Goal: Task Accomplishment & Management: Use online tool/utility

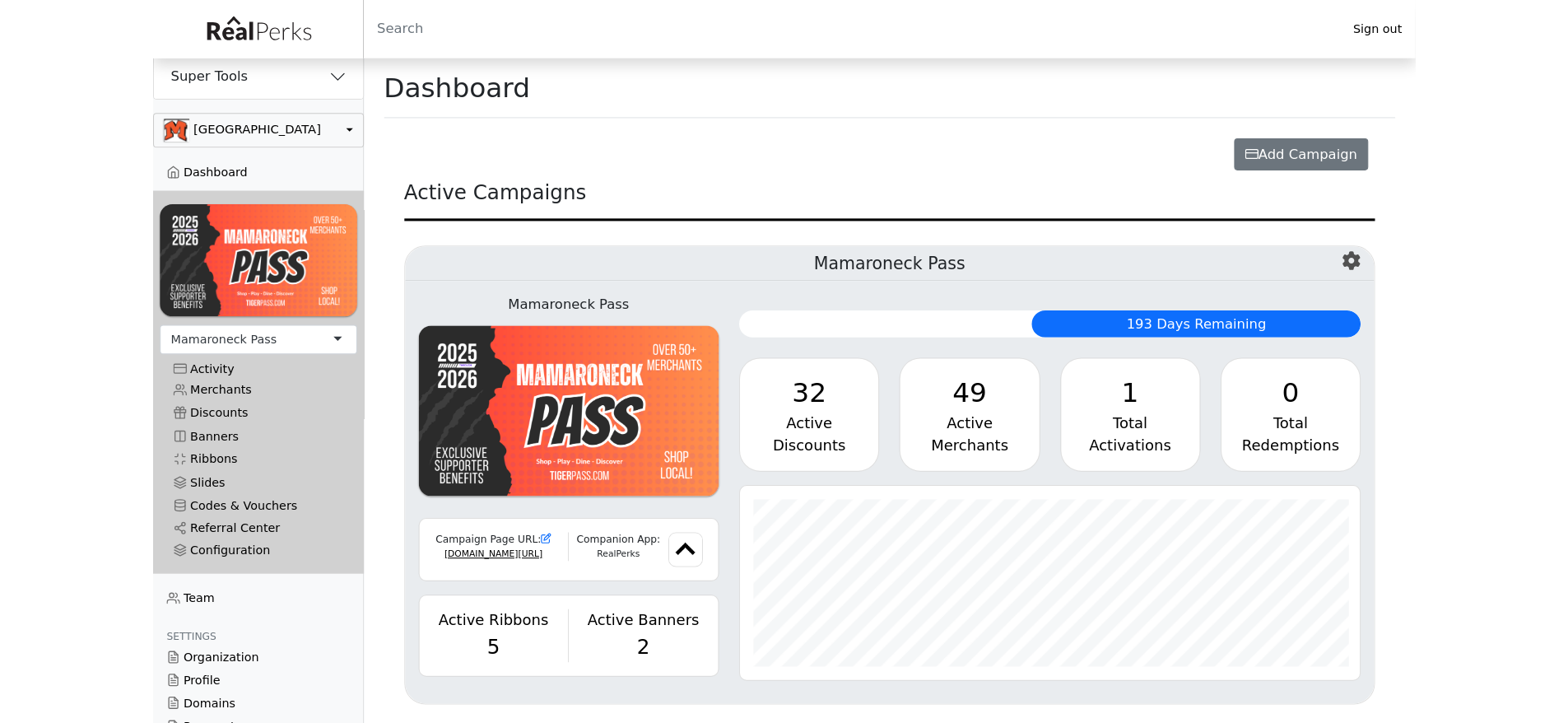
scroll to position [190, 672]
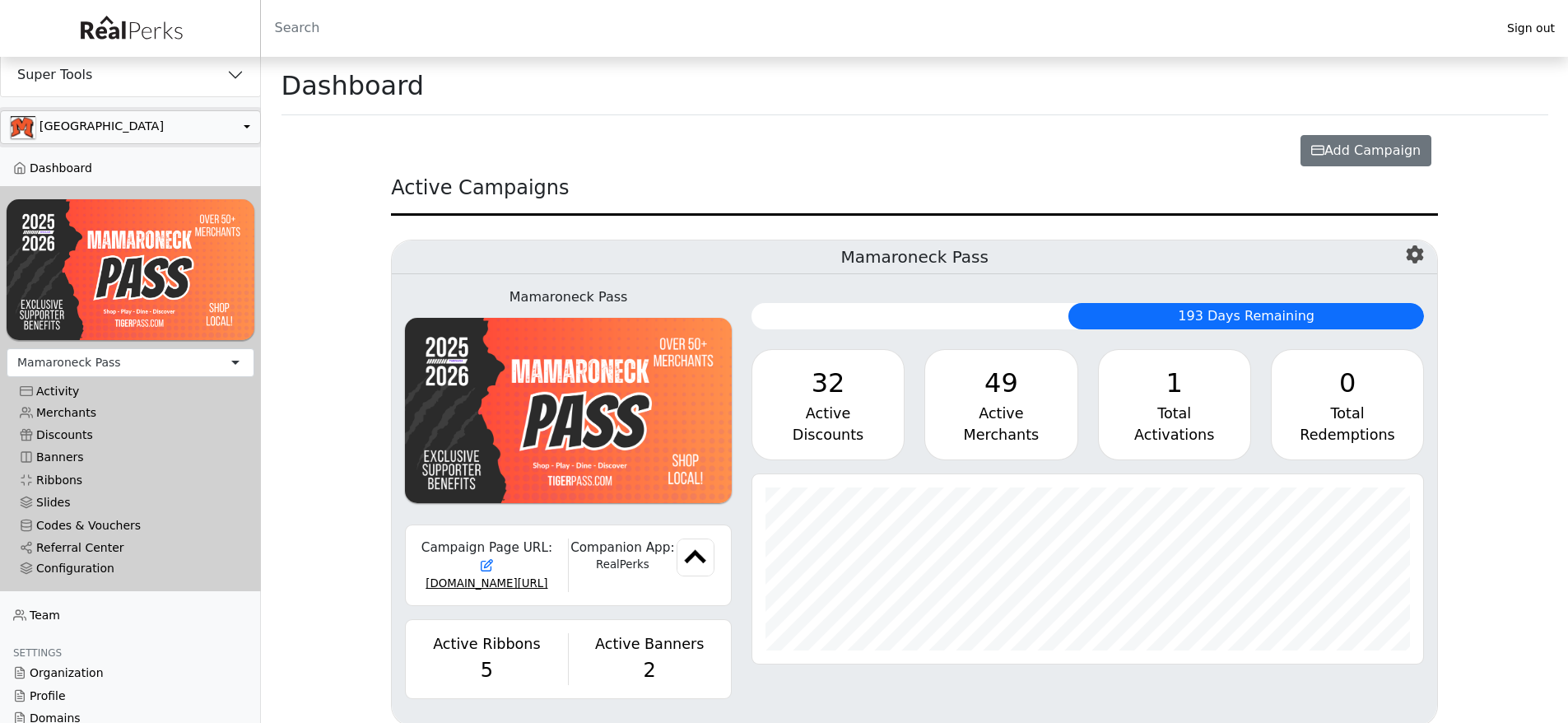
click at [79, 121] on button "button" at bounding box center [130, 127] width 261 height 33
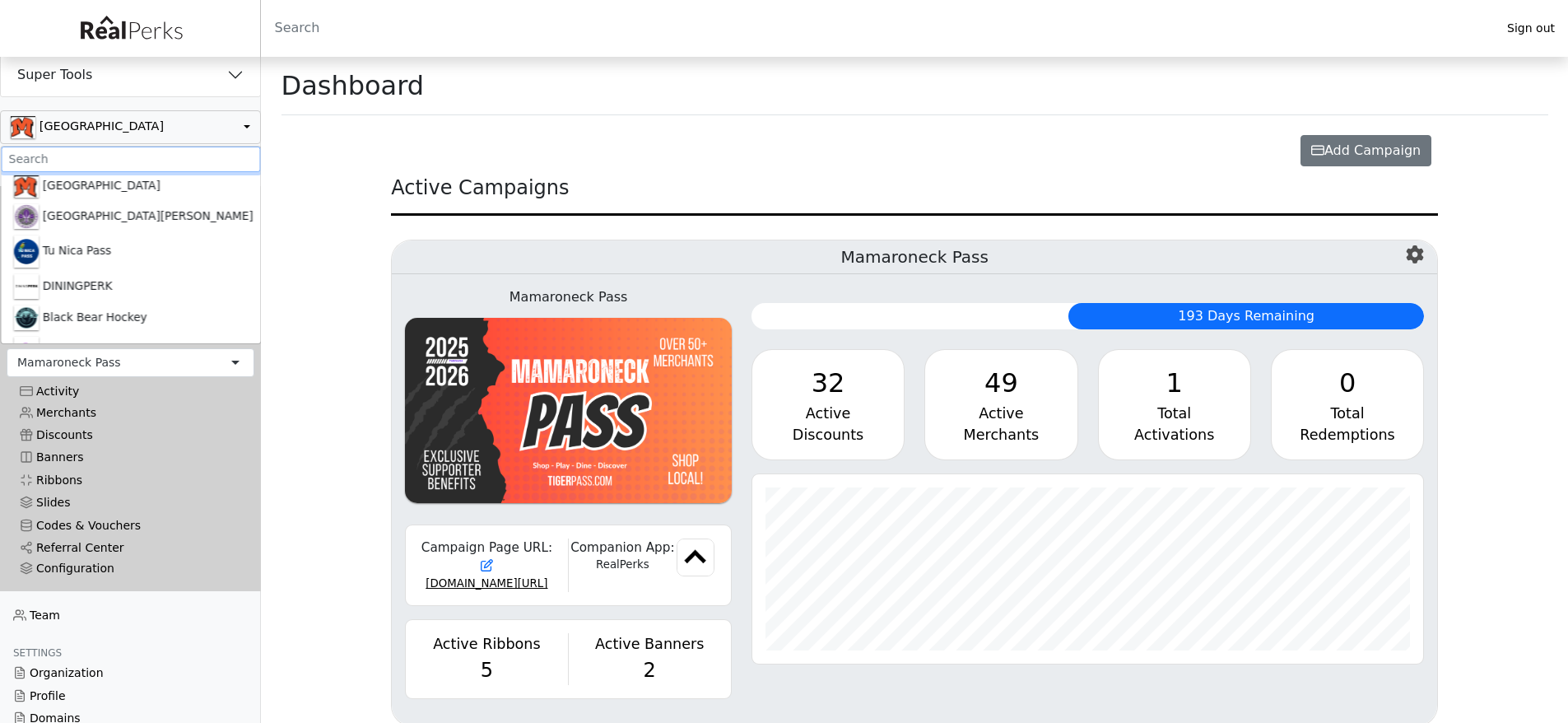
click at [72, 150] on input ".form-control-sm" at bounding box center [130, 159] width 259 height 26
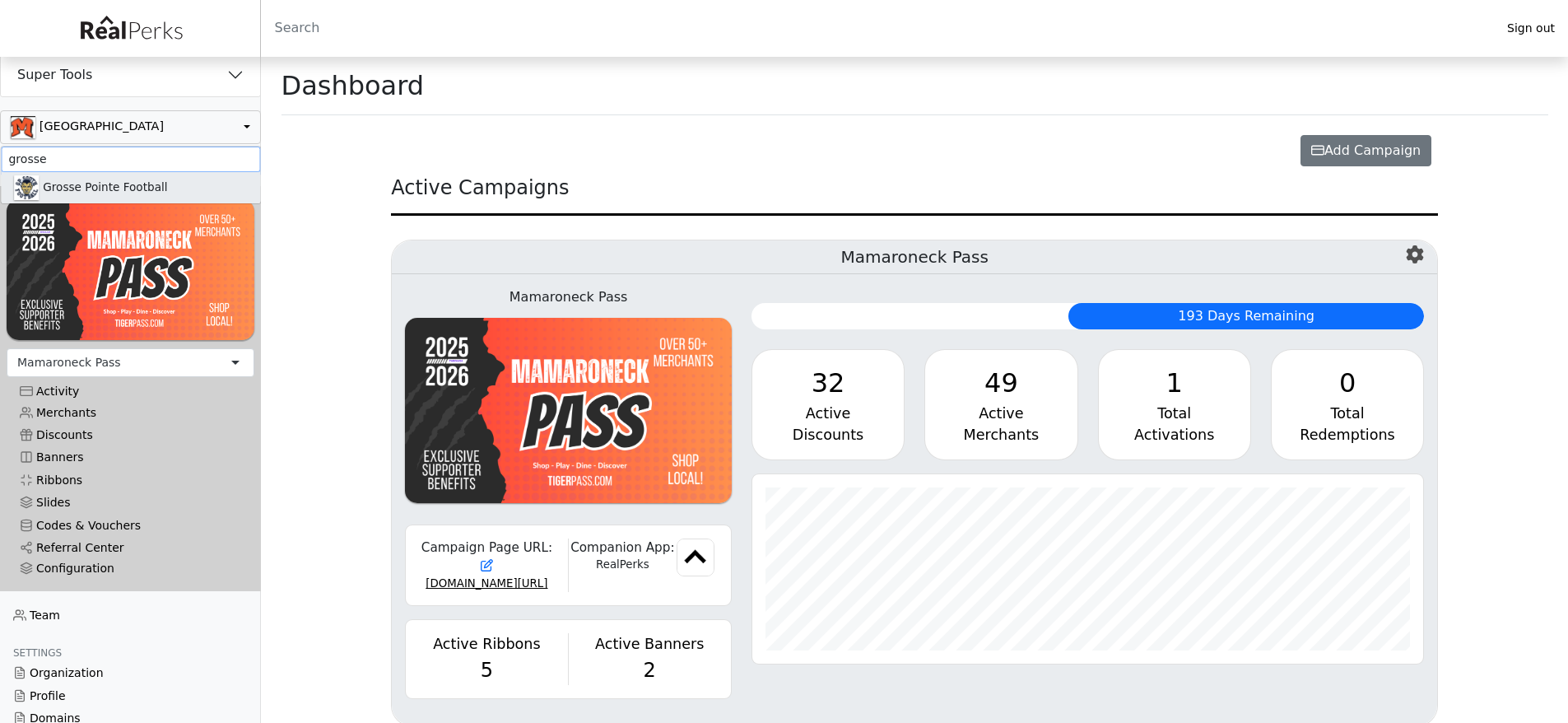
type input "grosse"
click at [88, 195] on link "Grosse Pointe Football" at bounding box center [130, 187] width 259 height 31
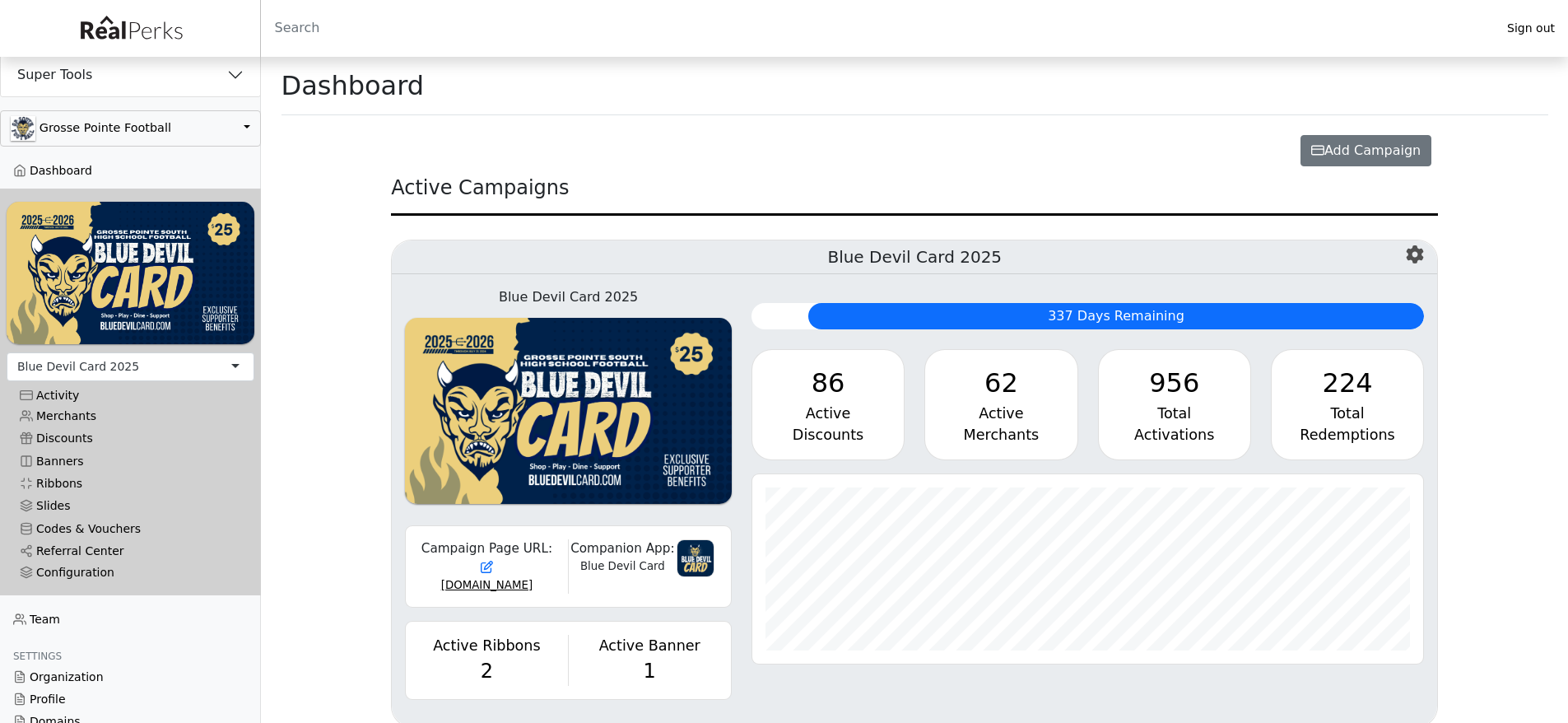
scroll to position [190, 672]
click at [65, 526] on link "Codes & Vouchers" at bounding box center [130, 529] width 248 height 23
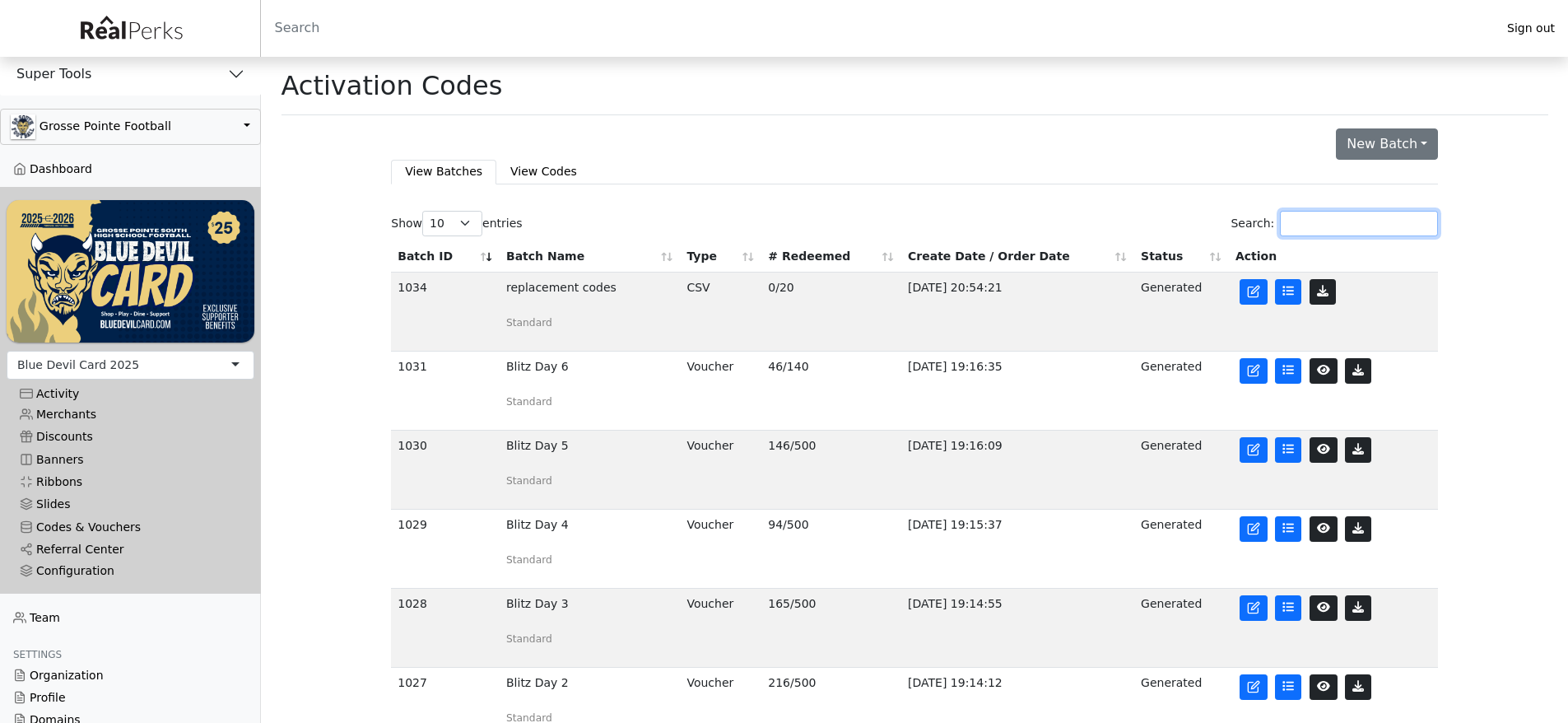
click at [1381, 228] on input "Search:" at bounding box center [1358, 223] width 158 height 26
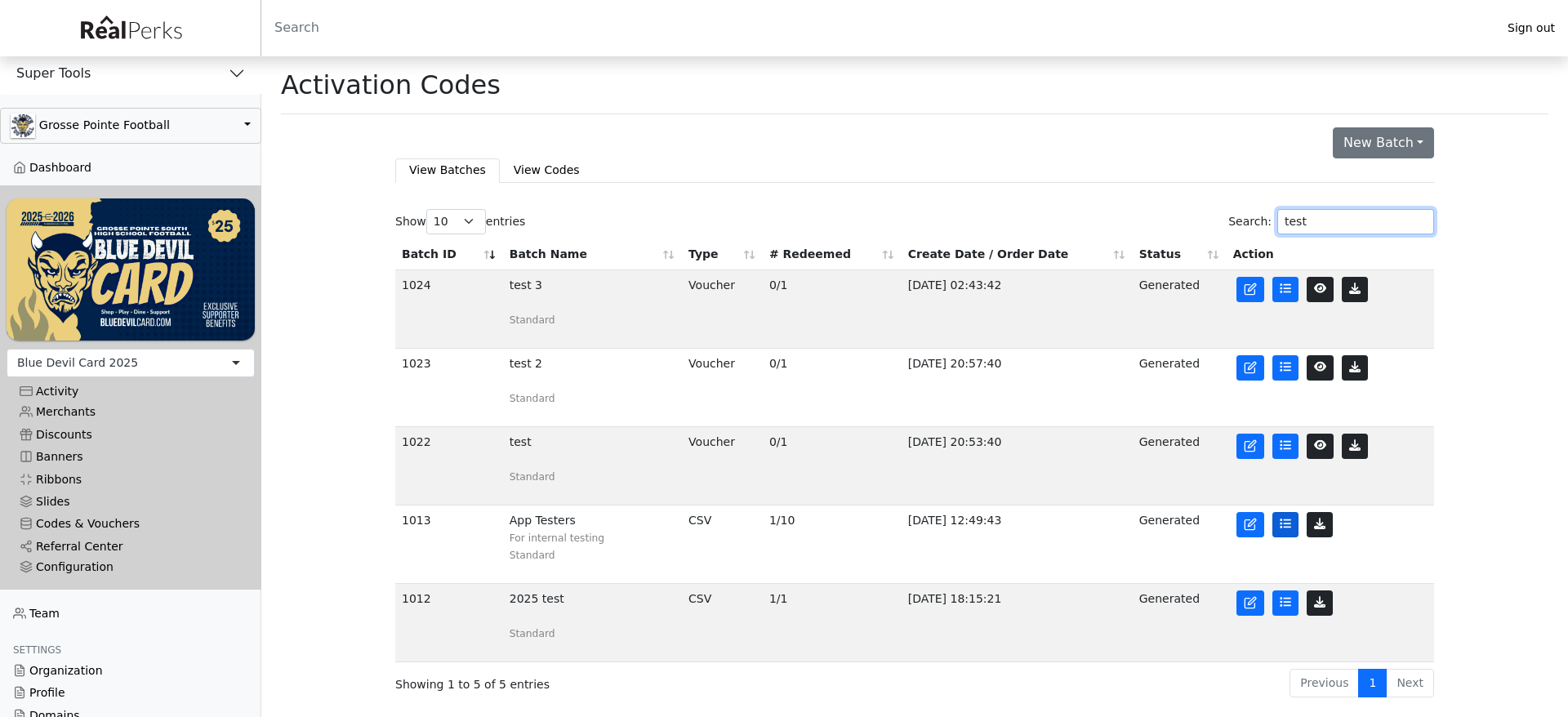
type input "test"
click at [1286, 525] on icon at bounding box center [1285, 524] width 12 height 12
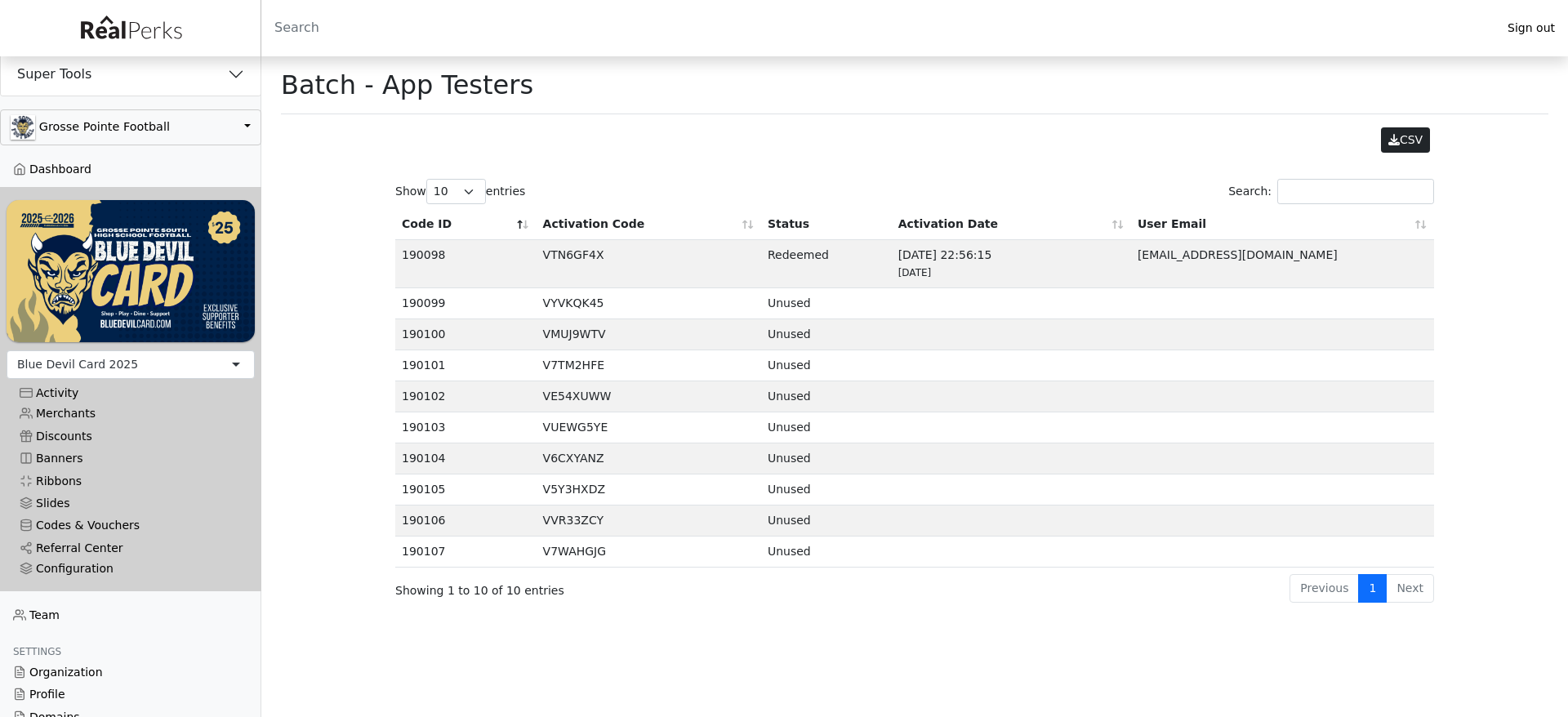
click at [561, 258] on td "VTN6GF4X" at bounding box center [648, 264] width 225 height 48
click at [554, 302] on td "VYVKQK45" at bounding box center [648, 303] width 225 height 31
copy td "VYVKQK45"
click at [587, 335] on td "VMUJ9WTV" at bounding box center [648, 334] width 225 height 31
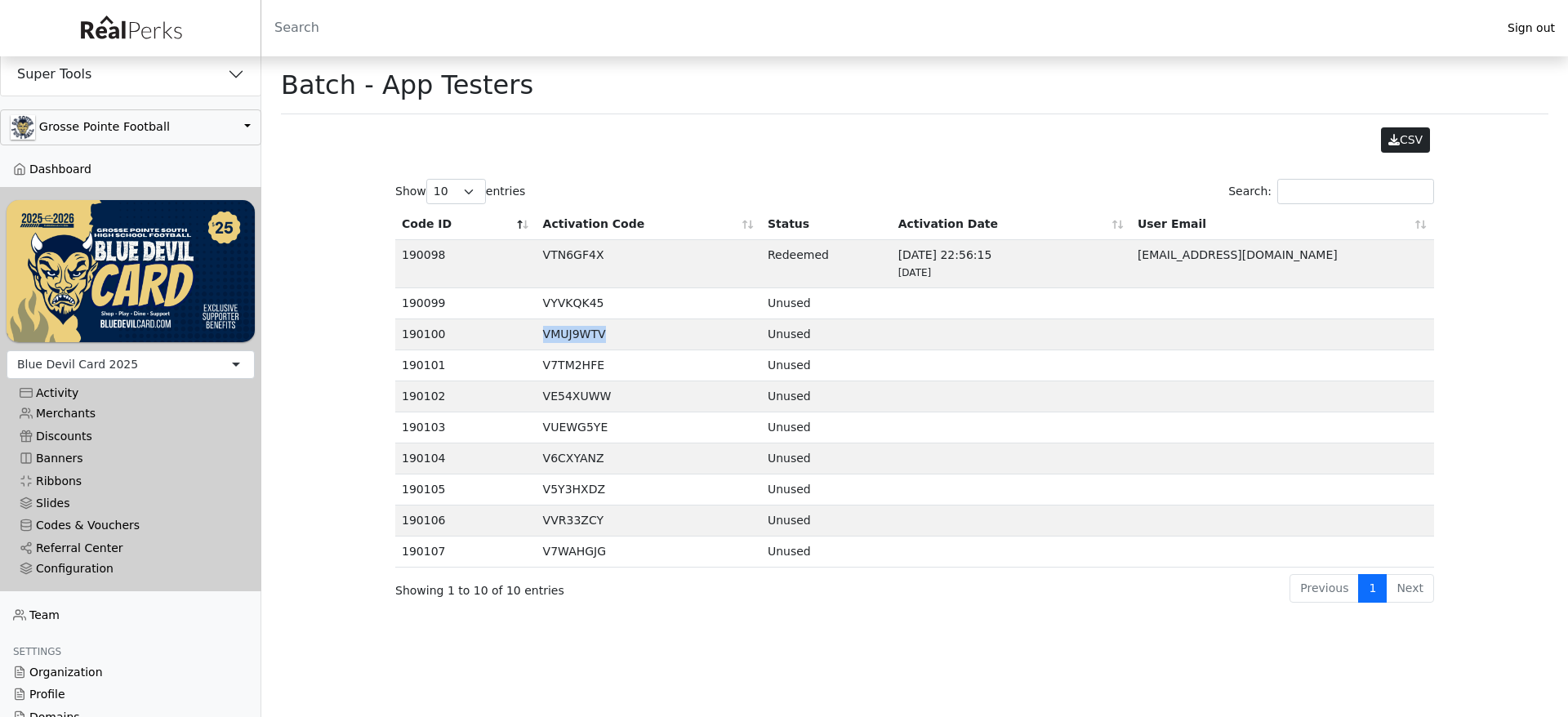
click at [587, 335] on td "VMUJ9WTV" at bounding box center [648, 334] width 225 height 31
copy td "VMUJ9WTV"
click at [103, 75] on button "Super Tools" at bounding box center [130, 74] width 259 height 42
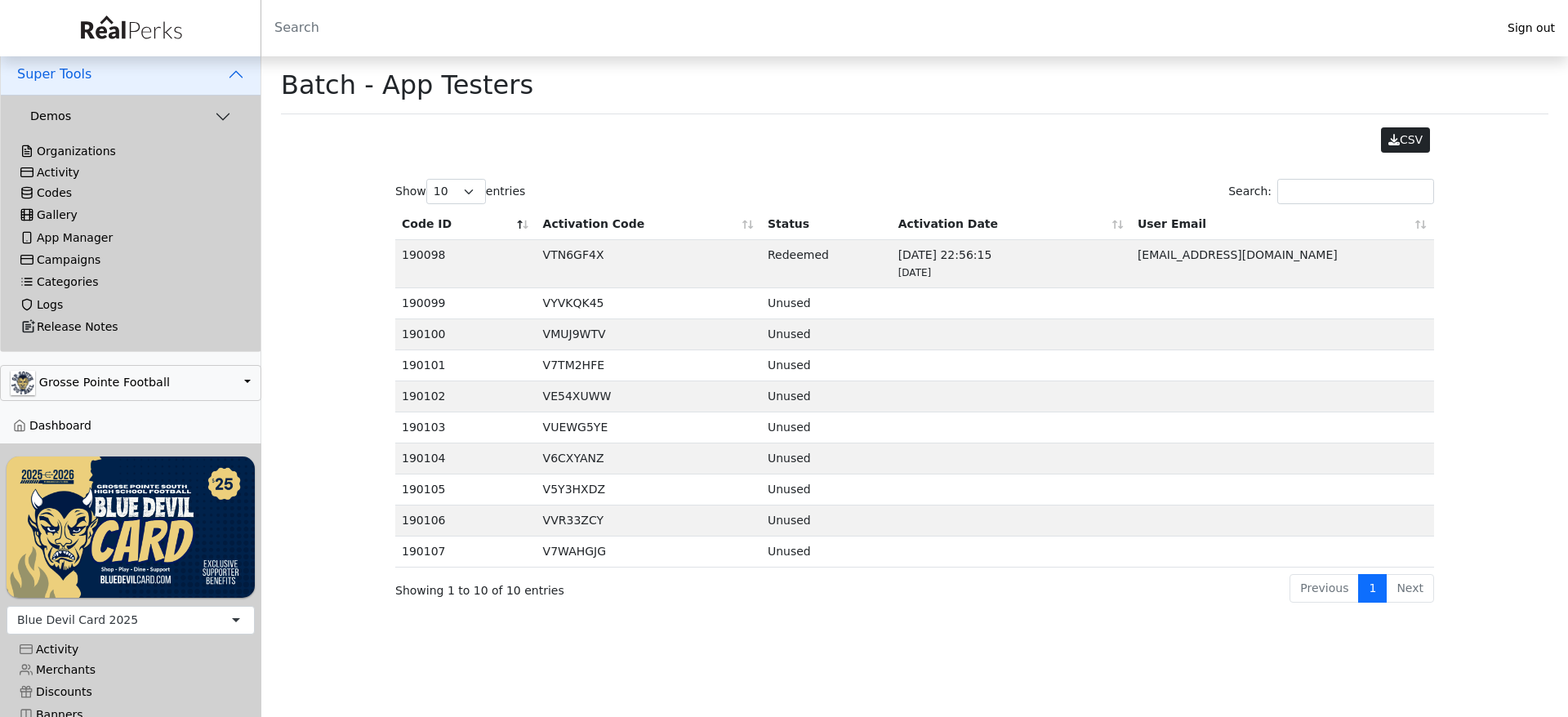
click at [79, 169] on div "Activity" at bounding box center [131, 172] width 220 height 14
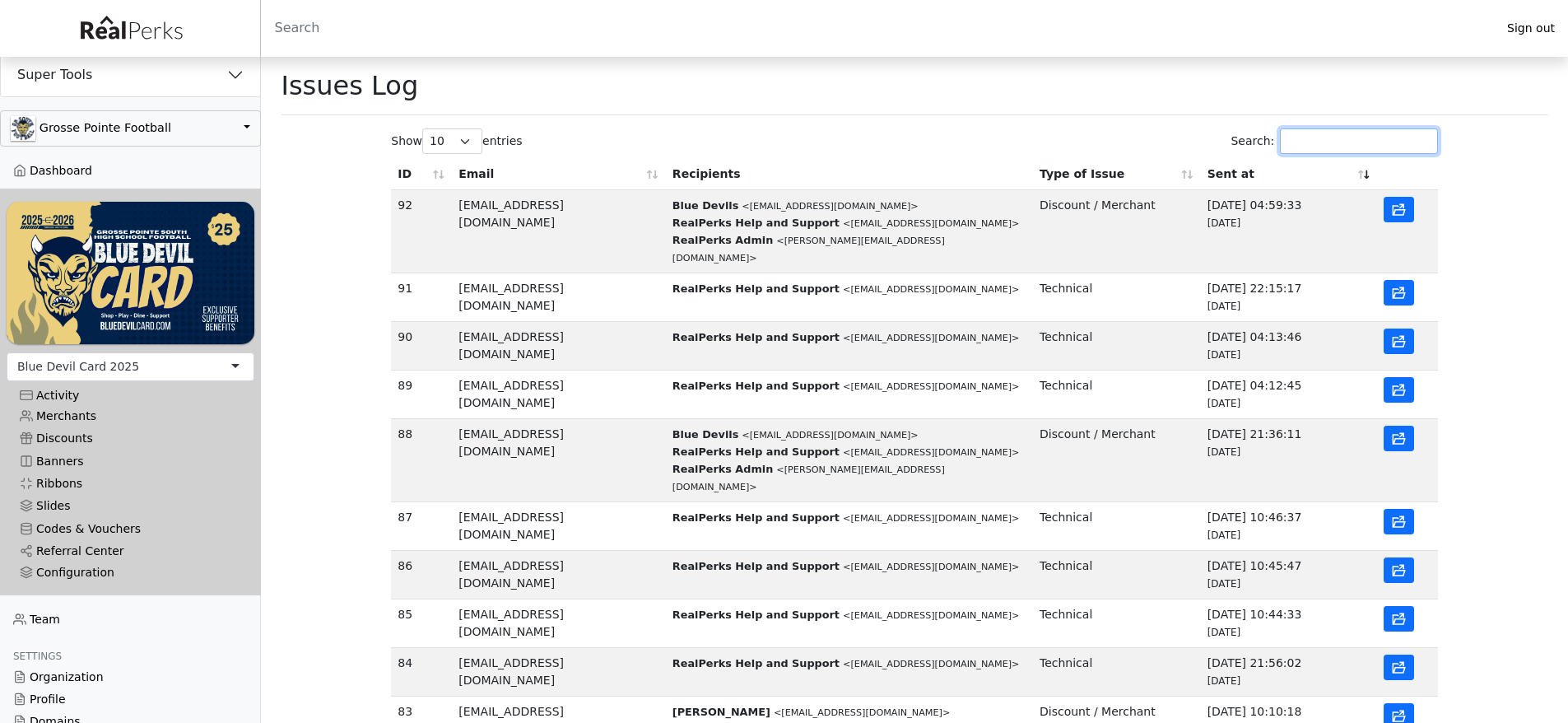
click at [1327, 144] on input "Search:" at bounding box center [1358, 141] width 158 height 26
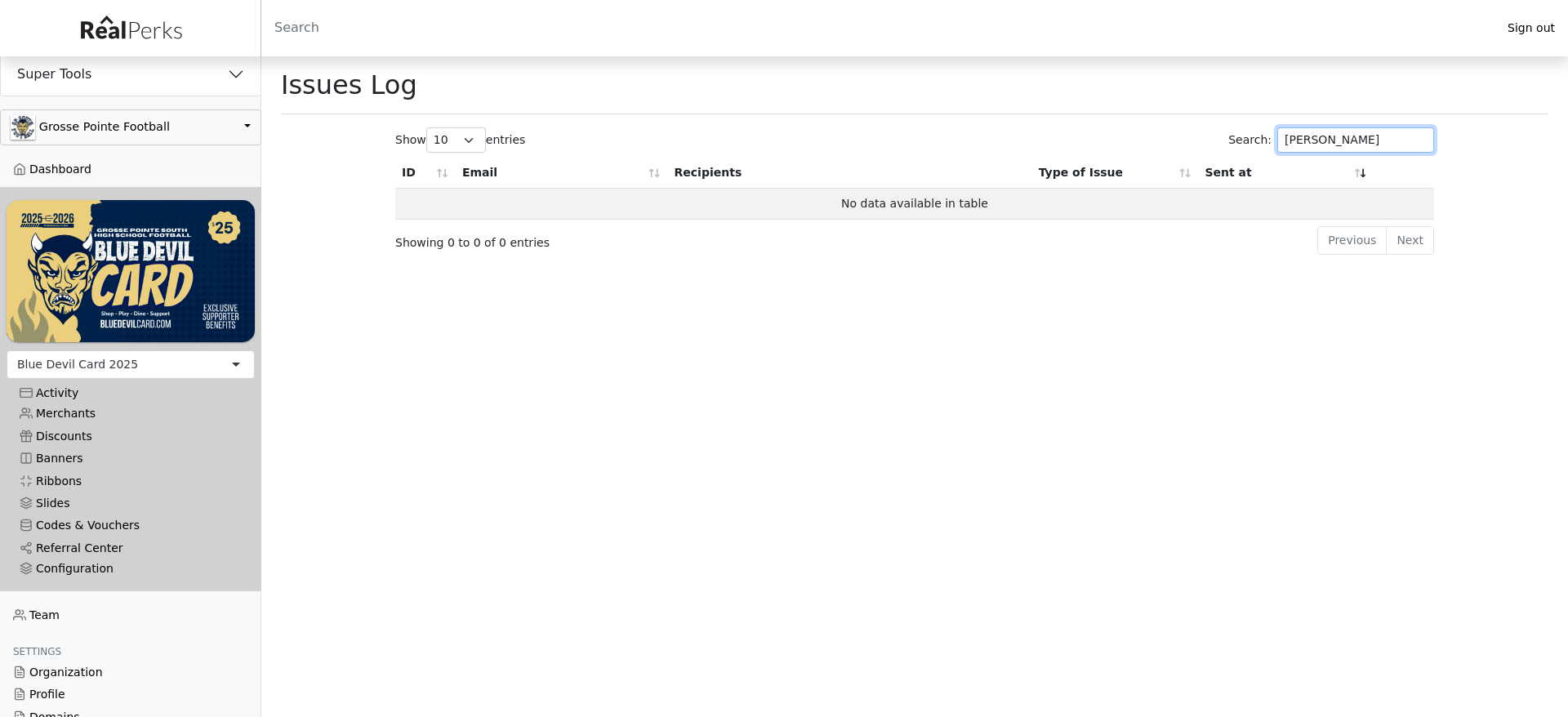
type input "[PERSON_NAME]"
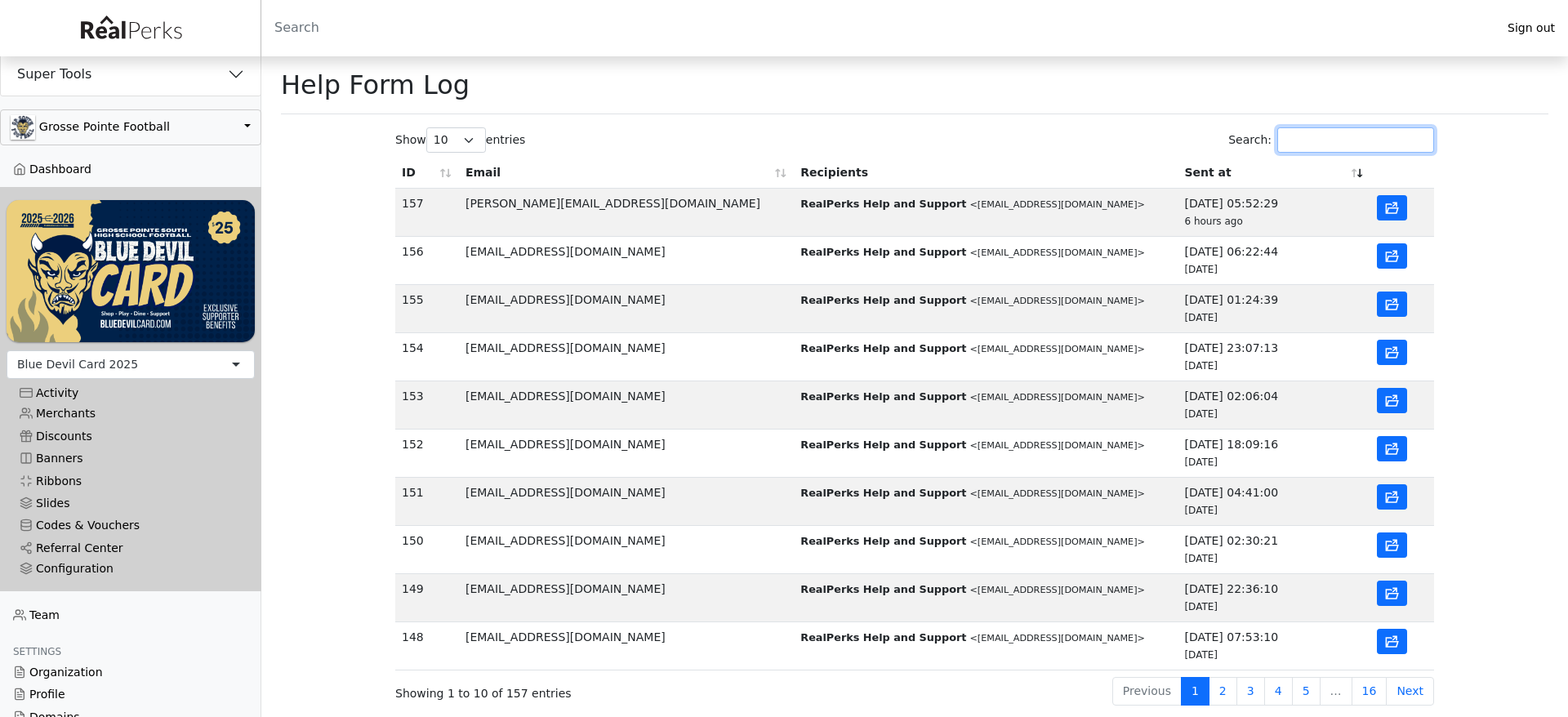
click at [1348, 138] on input "Search:" at bounding box center [1355, 140] width 157 height 26
paste input "saylor"
type input "saylor"
click at [1407, 208] on td at bounding box center [1401, 213] width 64 height 48
click at [1400, 215] on button "button" at bounding box center [1391, 207] width 30 height 26
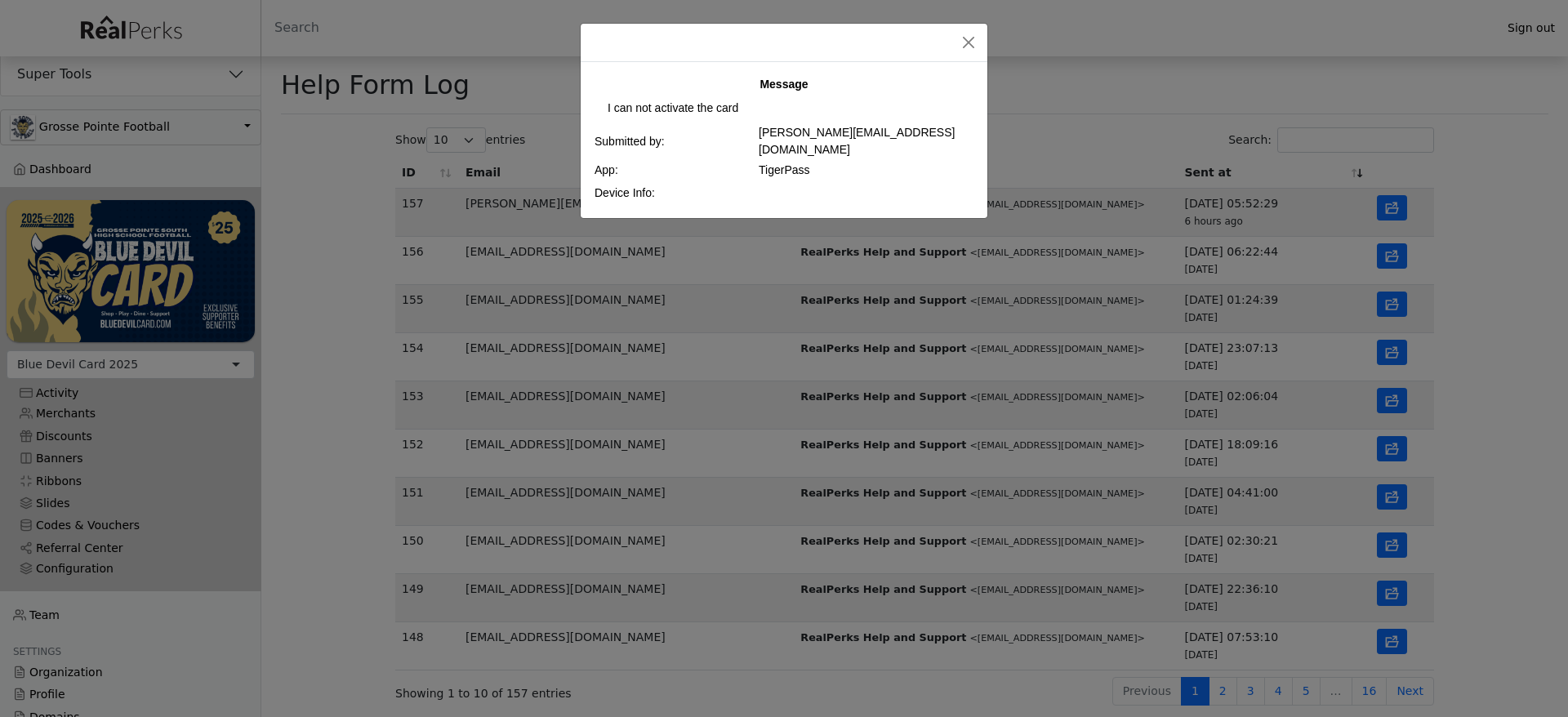
click at [1341, 239] on div "Message I can not activate the card Submitted by: e-w-jakubowska@o2.pl App: Tig…" at bounding box center [784, 358] width 1568 height 717
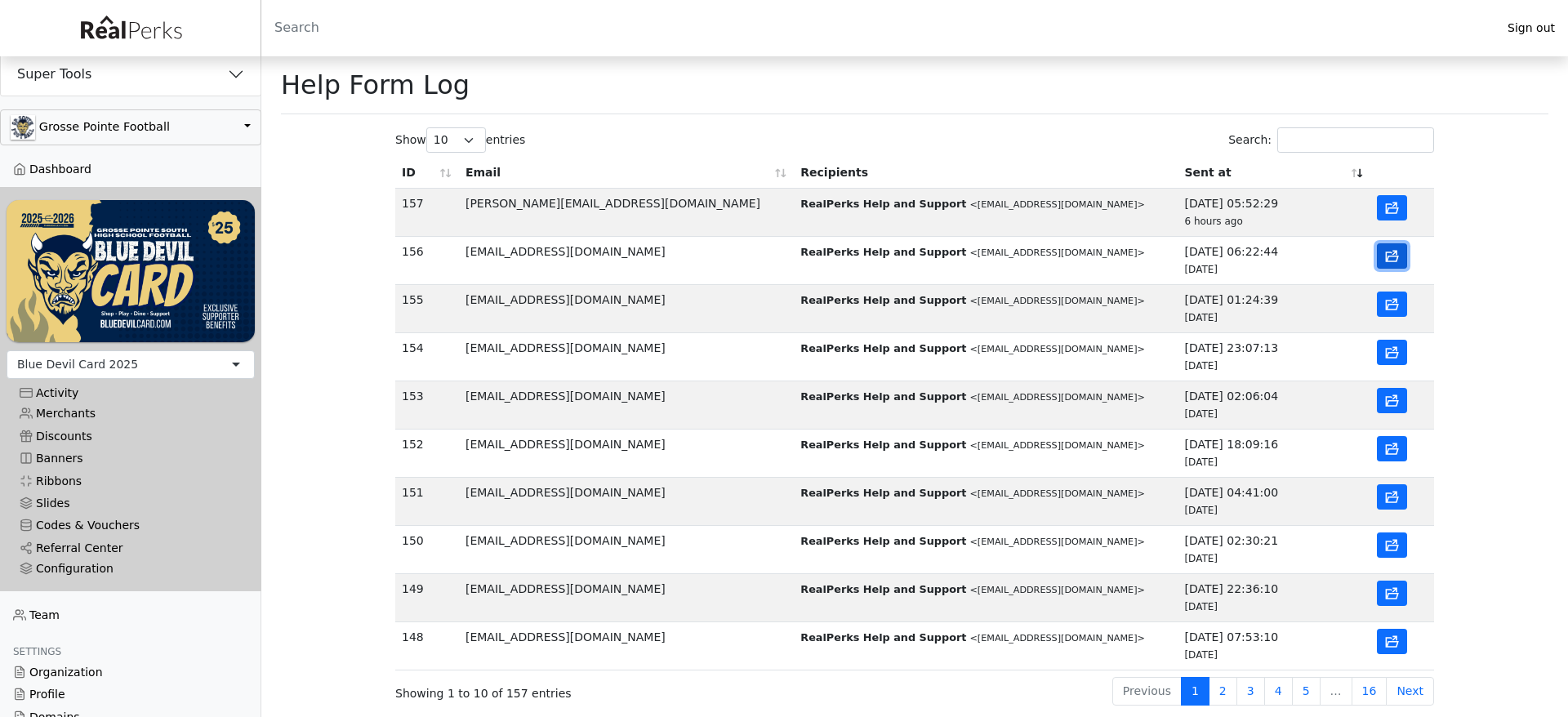
click at [1389, 263] on icon "button" at bounding box center [1391, 256] width 16 height 16
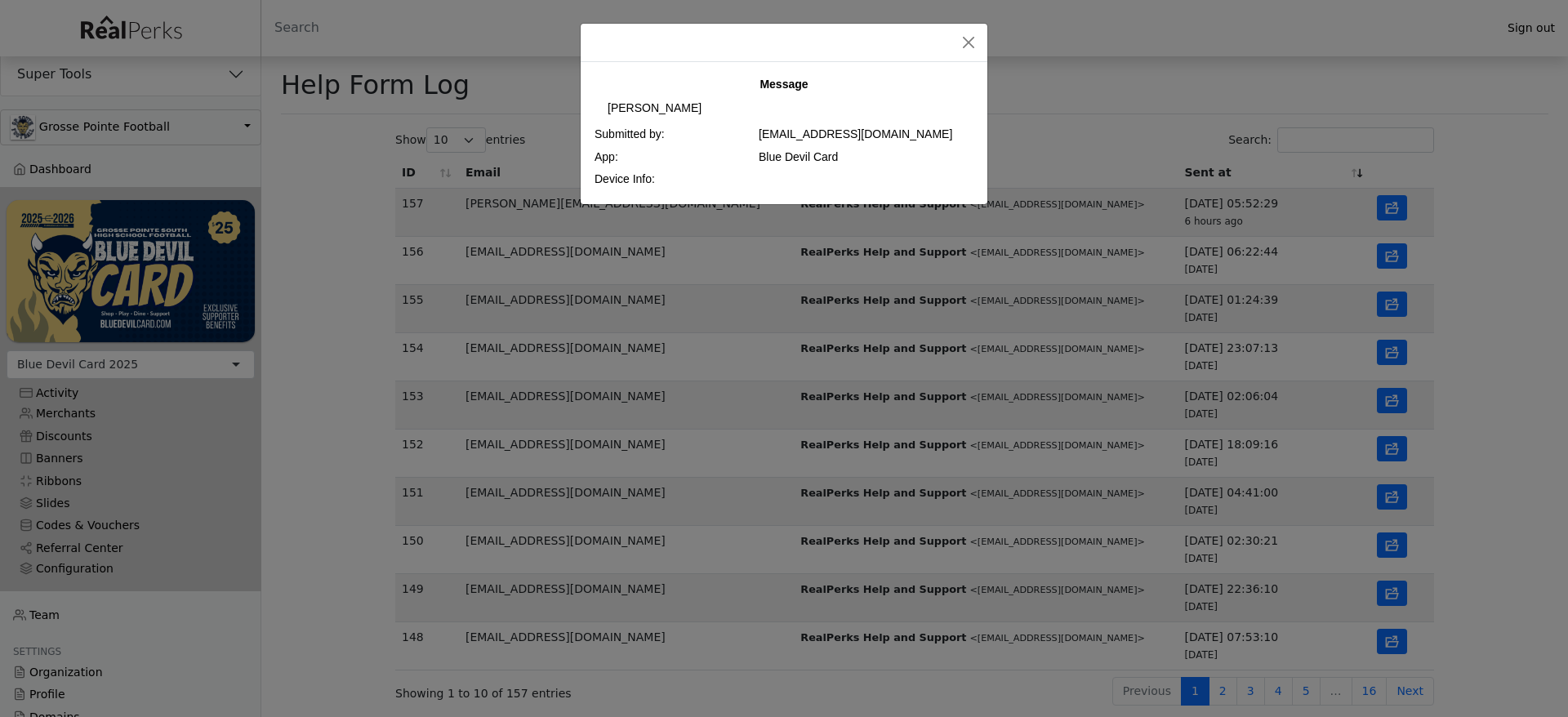
click at [1392, 313] on div "Message useni Hassan Submitted by: usenihassan923@gmail.com App: Blue Devil Car…" at bounding box center [784, 358] width 1568 height 717
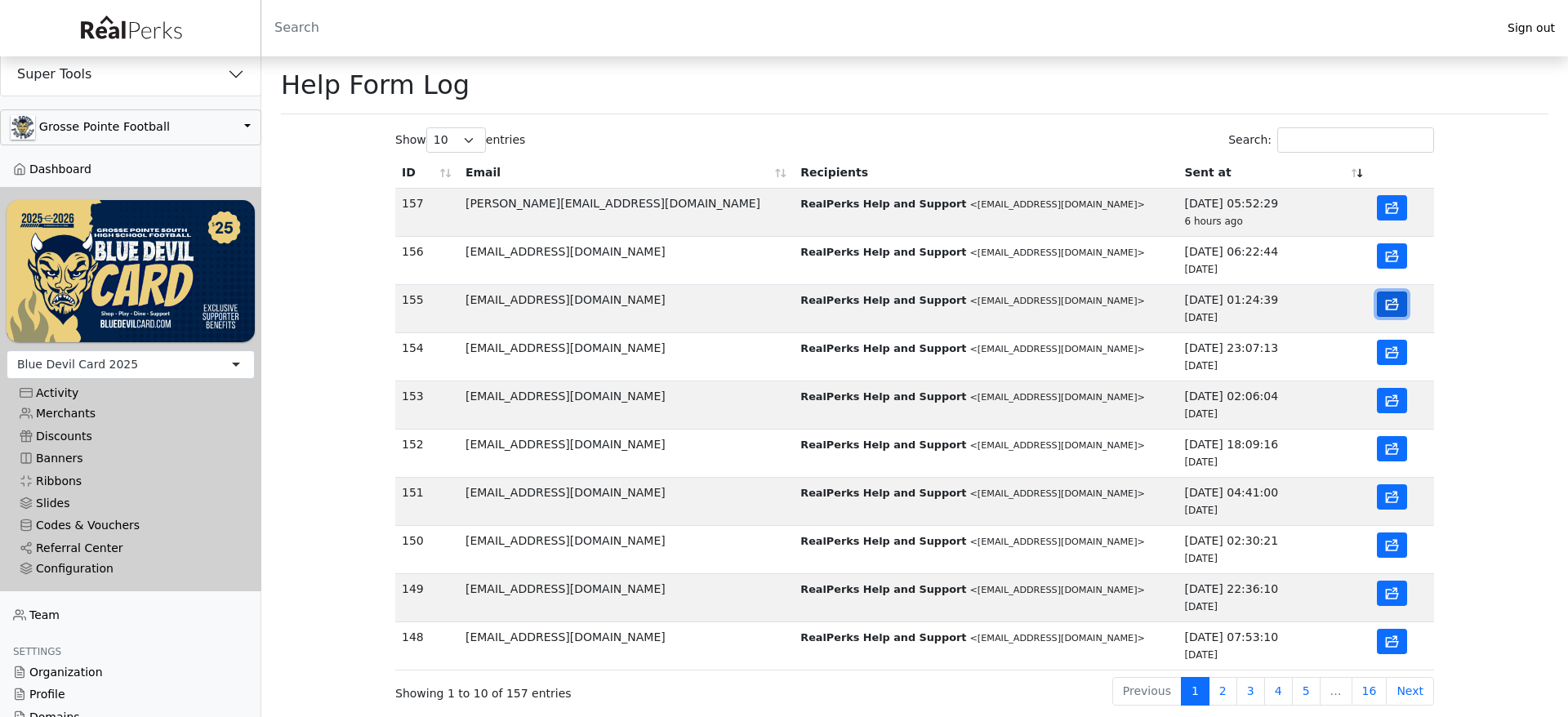
click at [1393, 303] on icon "button" at bounding box center [1391, 305] width 16 height 16
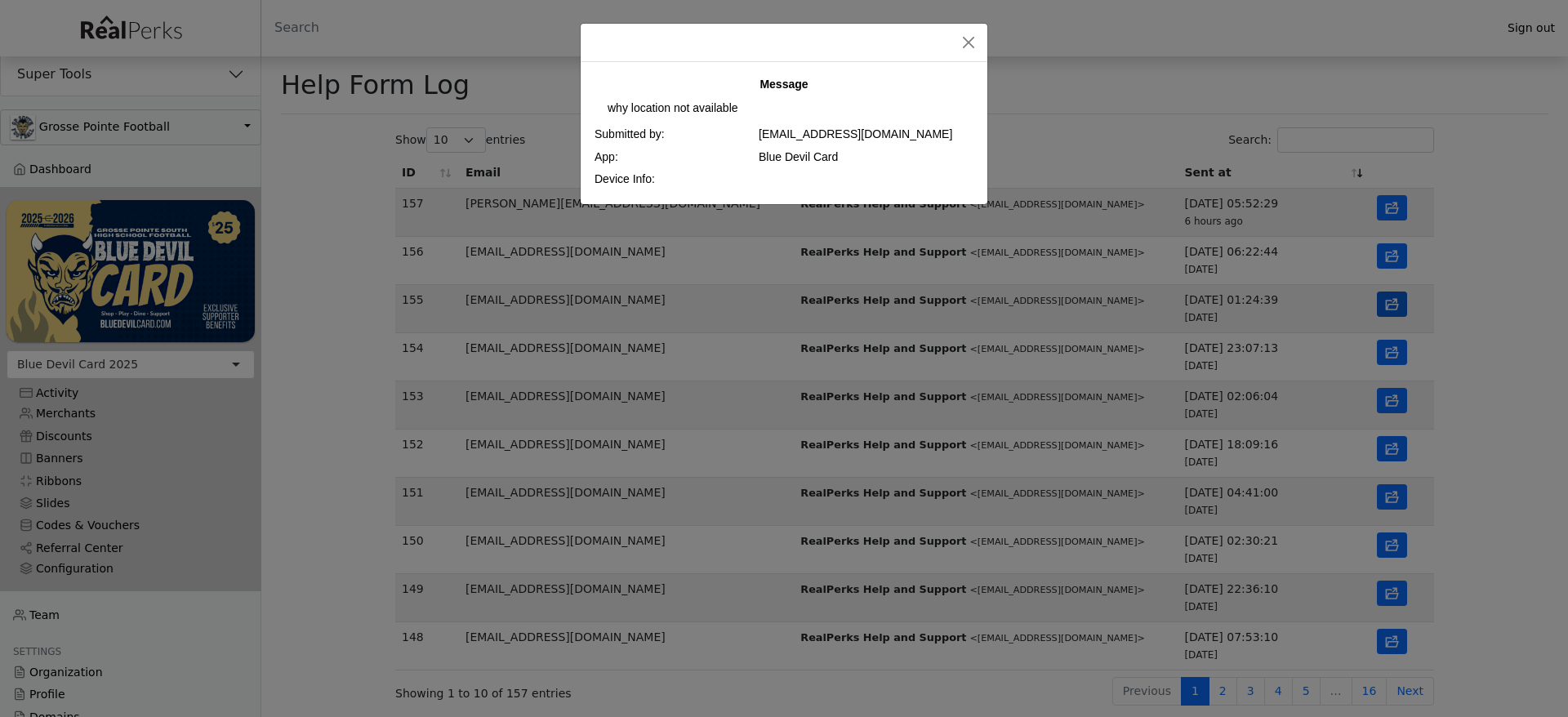
click at [1393, 303] on div "Message why location not available Submitted by: ashutoshkumar8235786382@gmail.…" at bounding box center [784, 358] width 1568 height 717
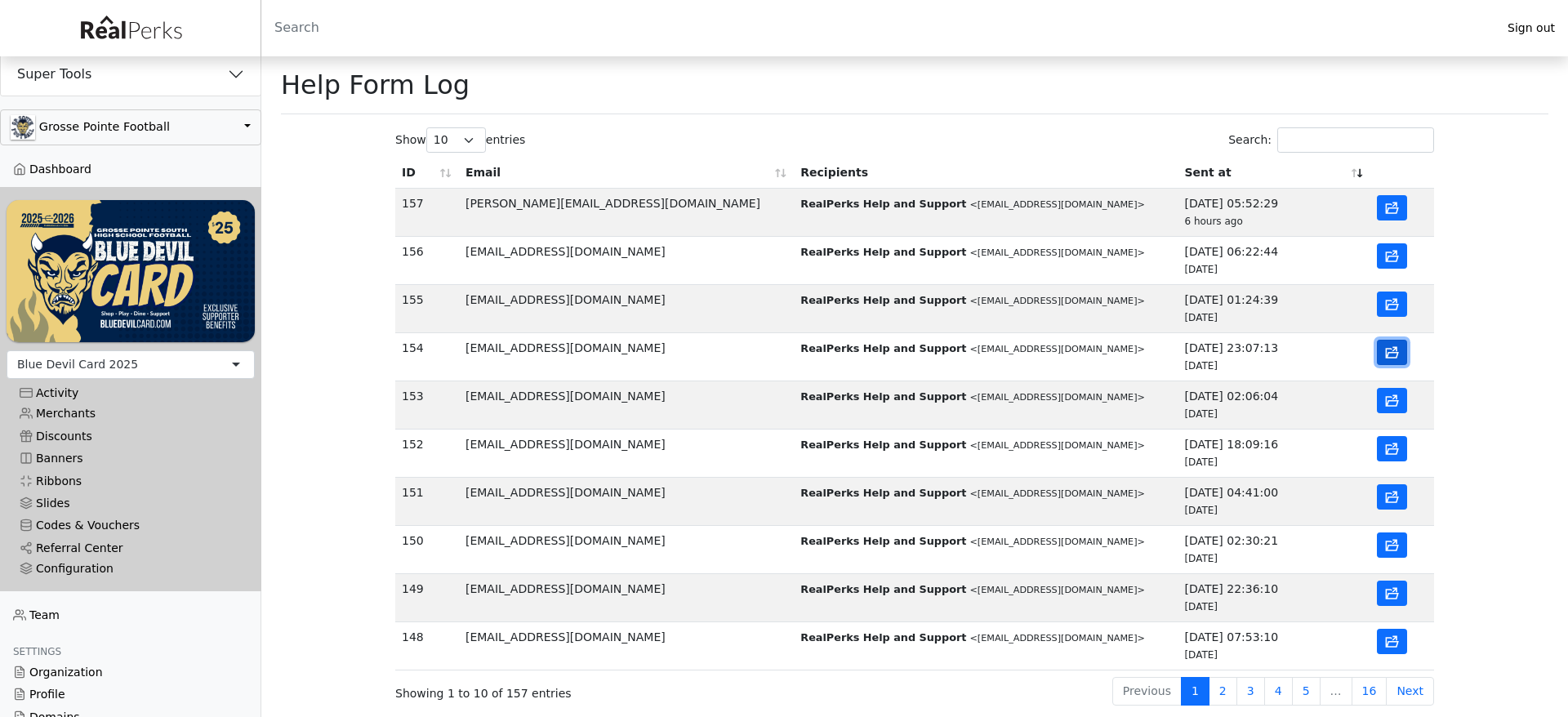
click at [1391, 357] on icon "button" at bounding box center [1391, 353] width 16 height 16
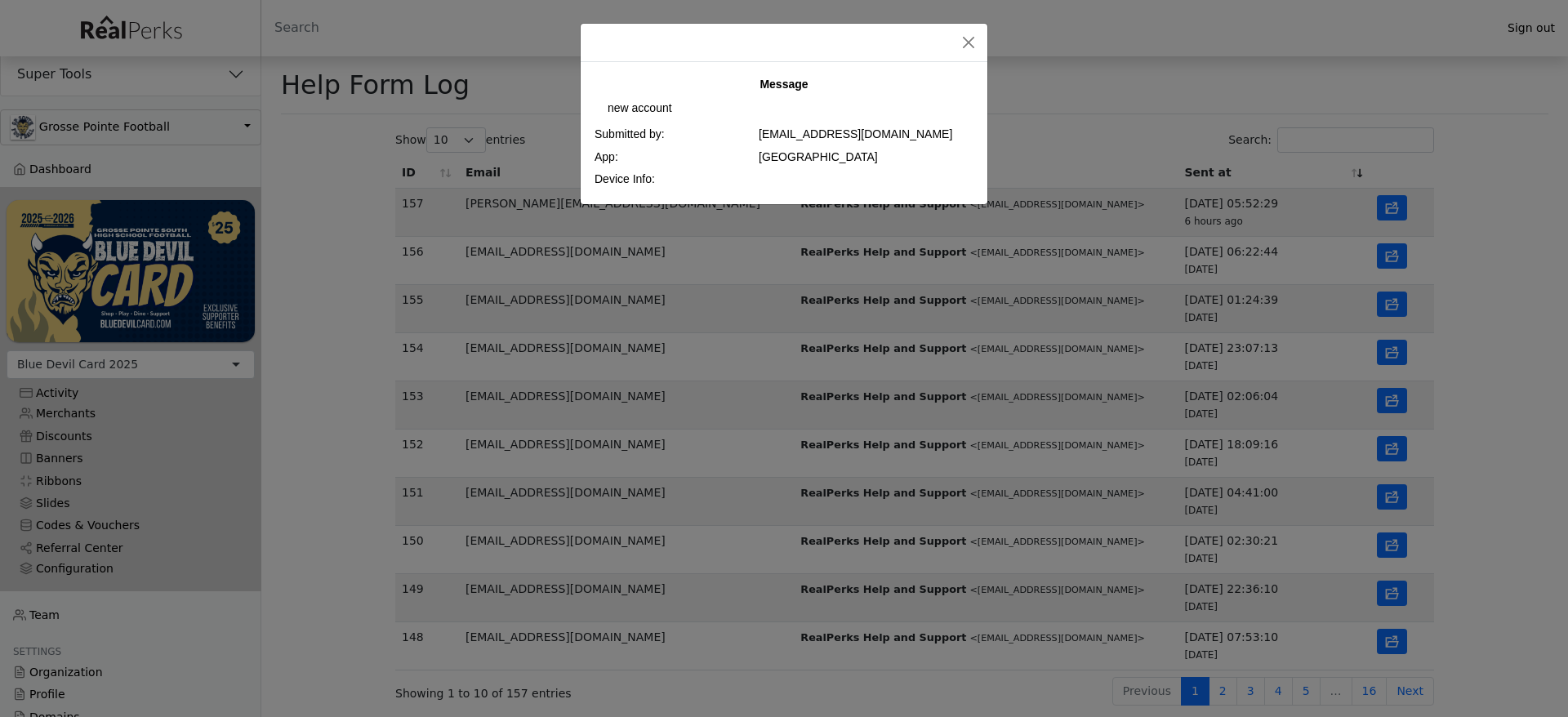
click at [1387, 297] on div "Message new account Submitted by: emilybongiwe31@gmail.com App: Playa Pass Devi…" at bounding box center [784, 358] width 1568 height 717
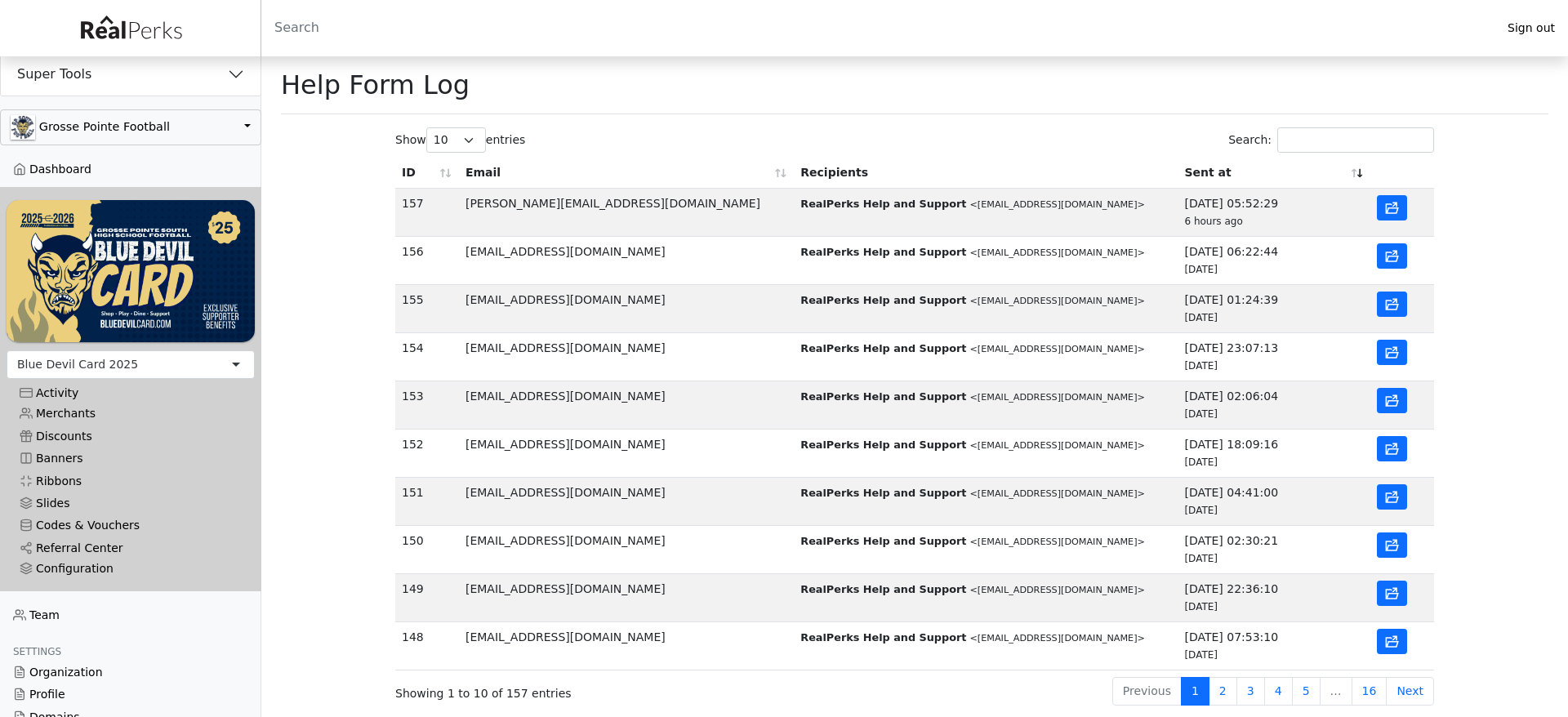
click at [1388, 285] on td at bounding box center [1401, 309] width 64 height 48
click at [1386, 308] on icon "button" at bounding box center [1392, 305] width 13 height 11
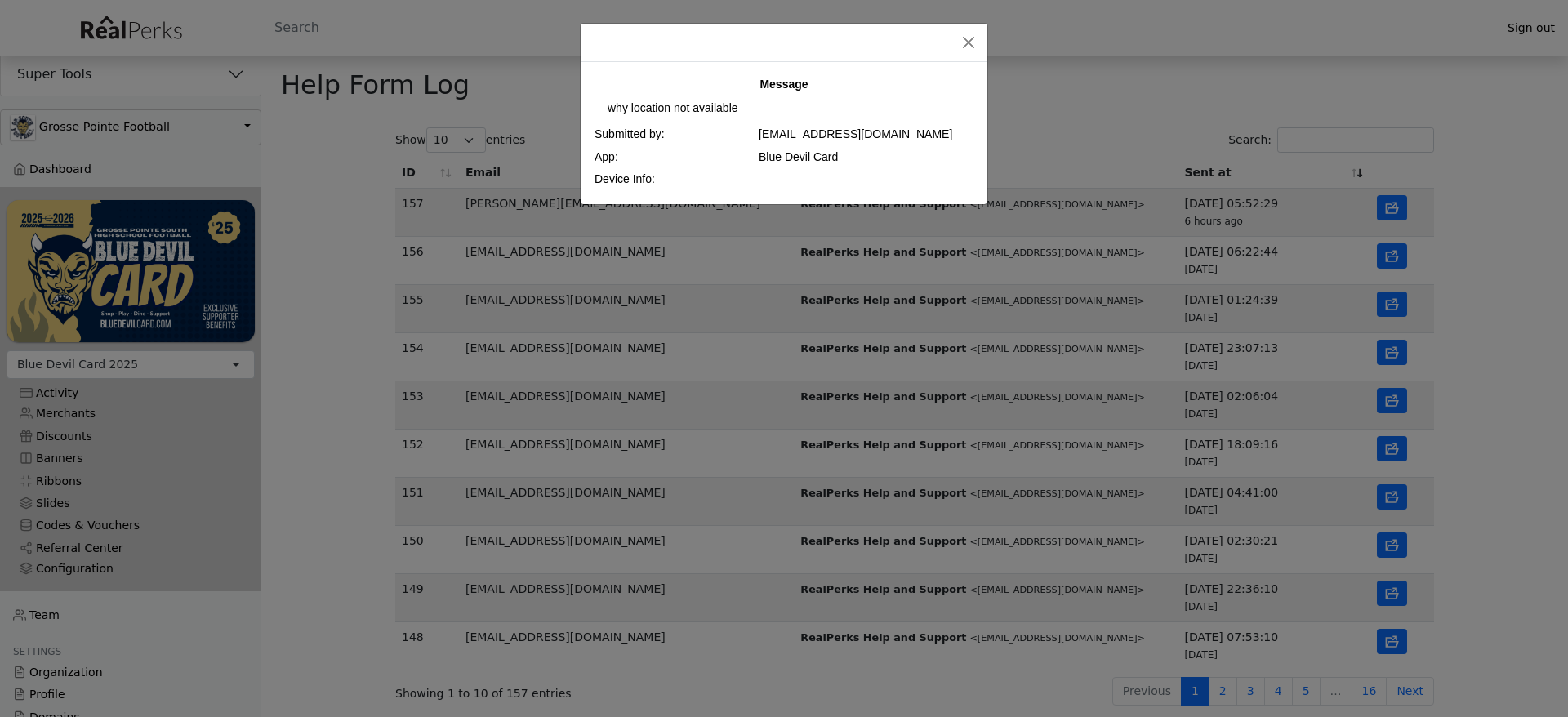
click at [1391, 339] on div "Message why location not available Submitted by: ashutoshkumar8235786382@gmail.…" at bounding box center [784, 358] width 1568 height 717
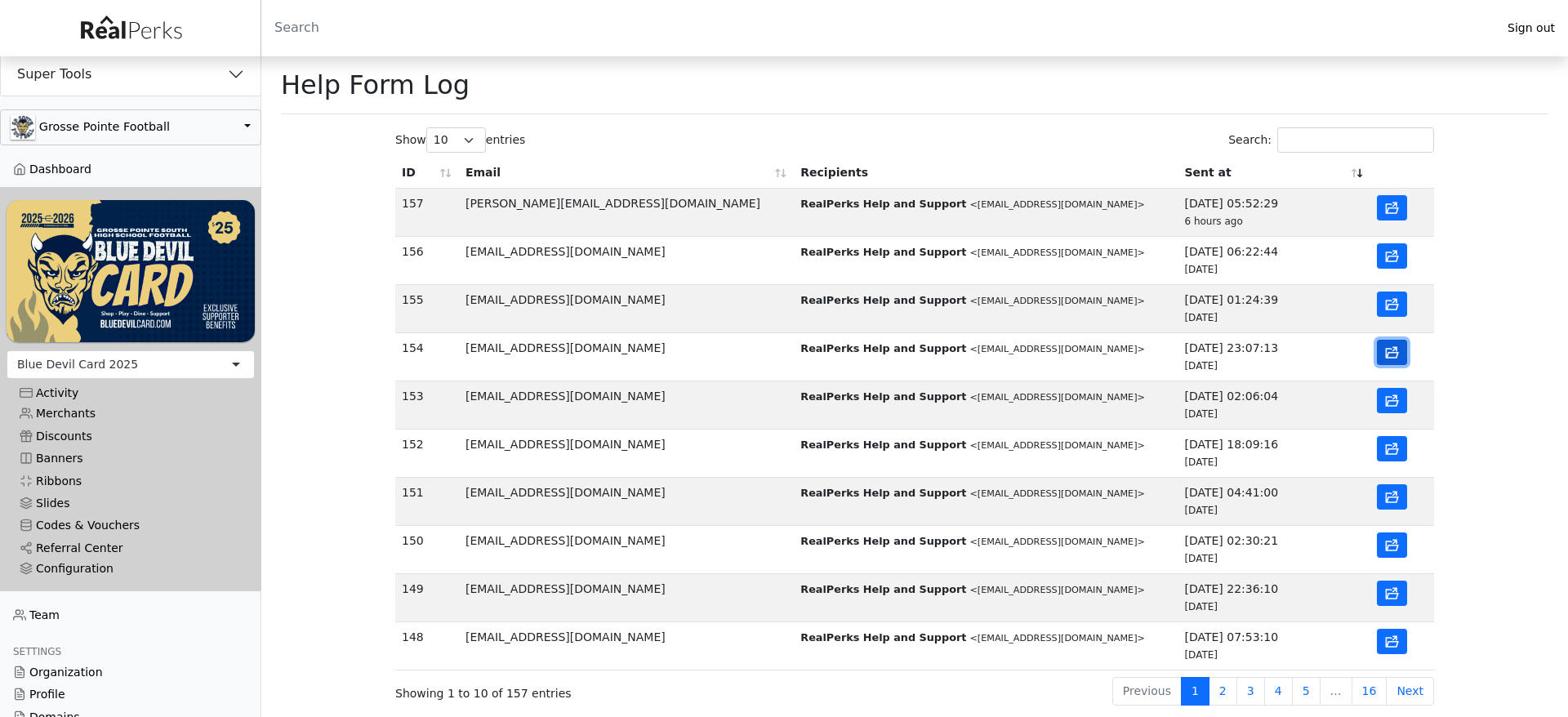
click at [1392, 348] on icon "button" at bounding box center [1394, 349] width 6 height 5
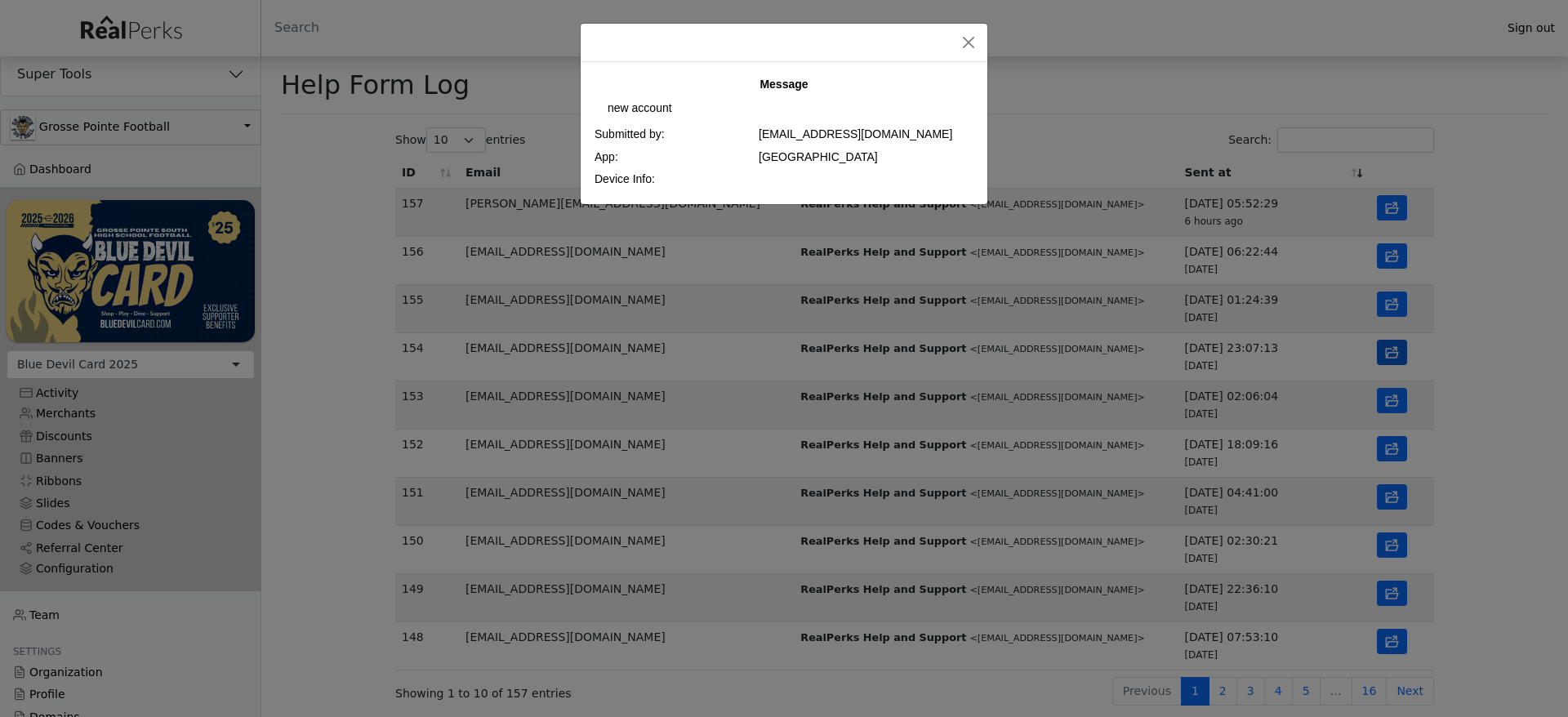
click at [1392, 348] on div "Message new account Submitted by: emilybongiwe31@gmail.com App: Playa Pass Devi…" at bounding box center [784, 358] width 1568 height 717
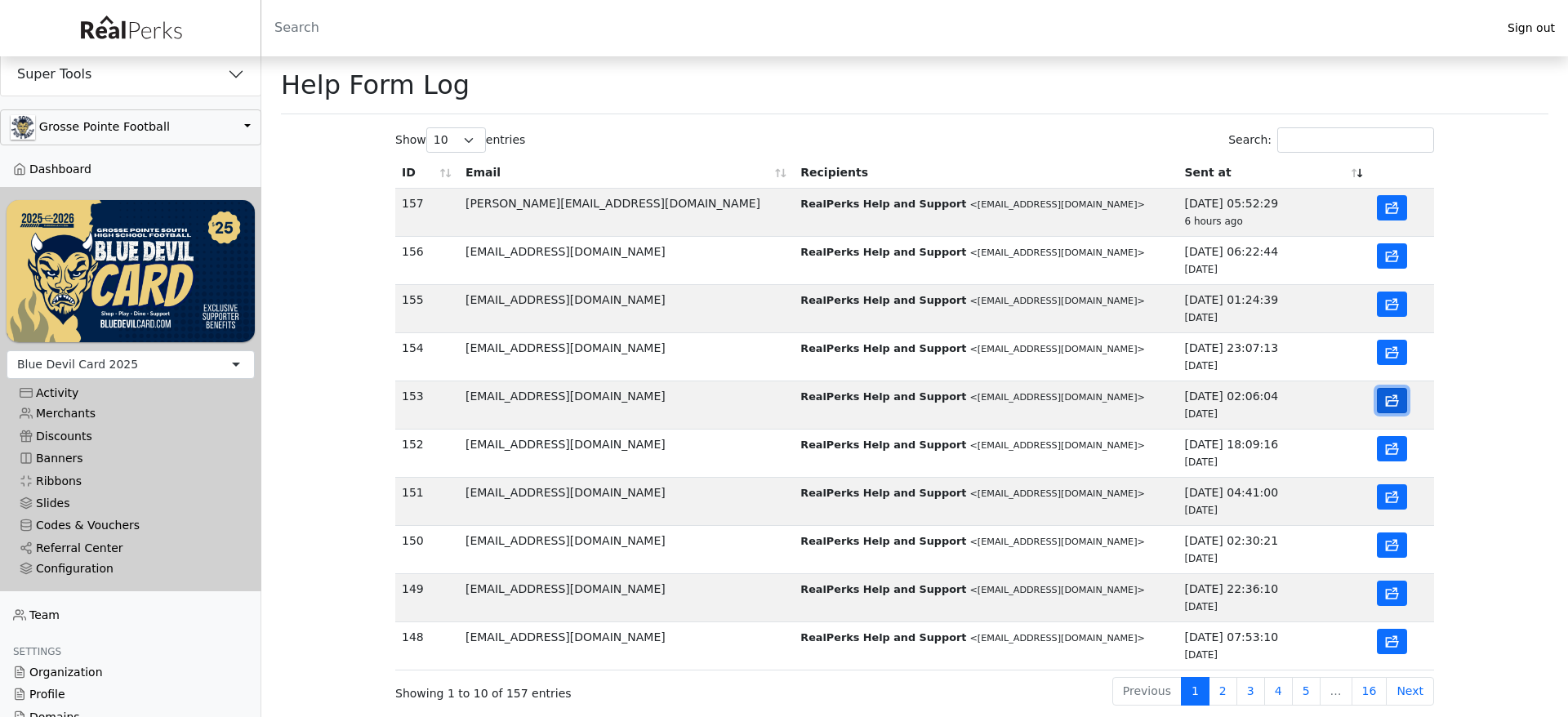
click at [1391, 400] on icon "button" at bounding box center [1391, 401] width 16 height 16
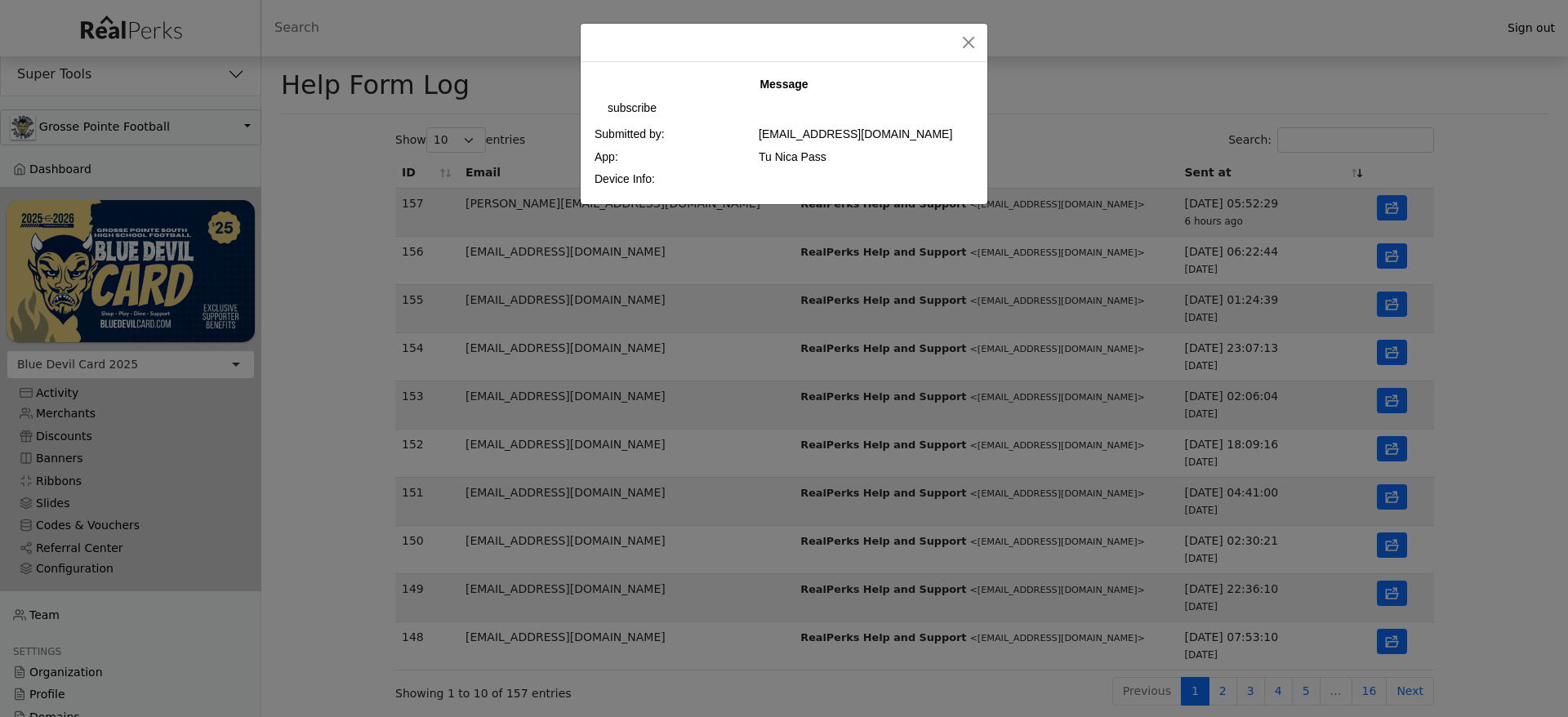
click at [1393, 298] on div "Message subscribe Submitted by: wilmaret@hotmail.com App: Tu Nica Pass Device I…" at bounding box center [784, 358] width 1568 height 717
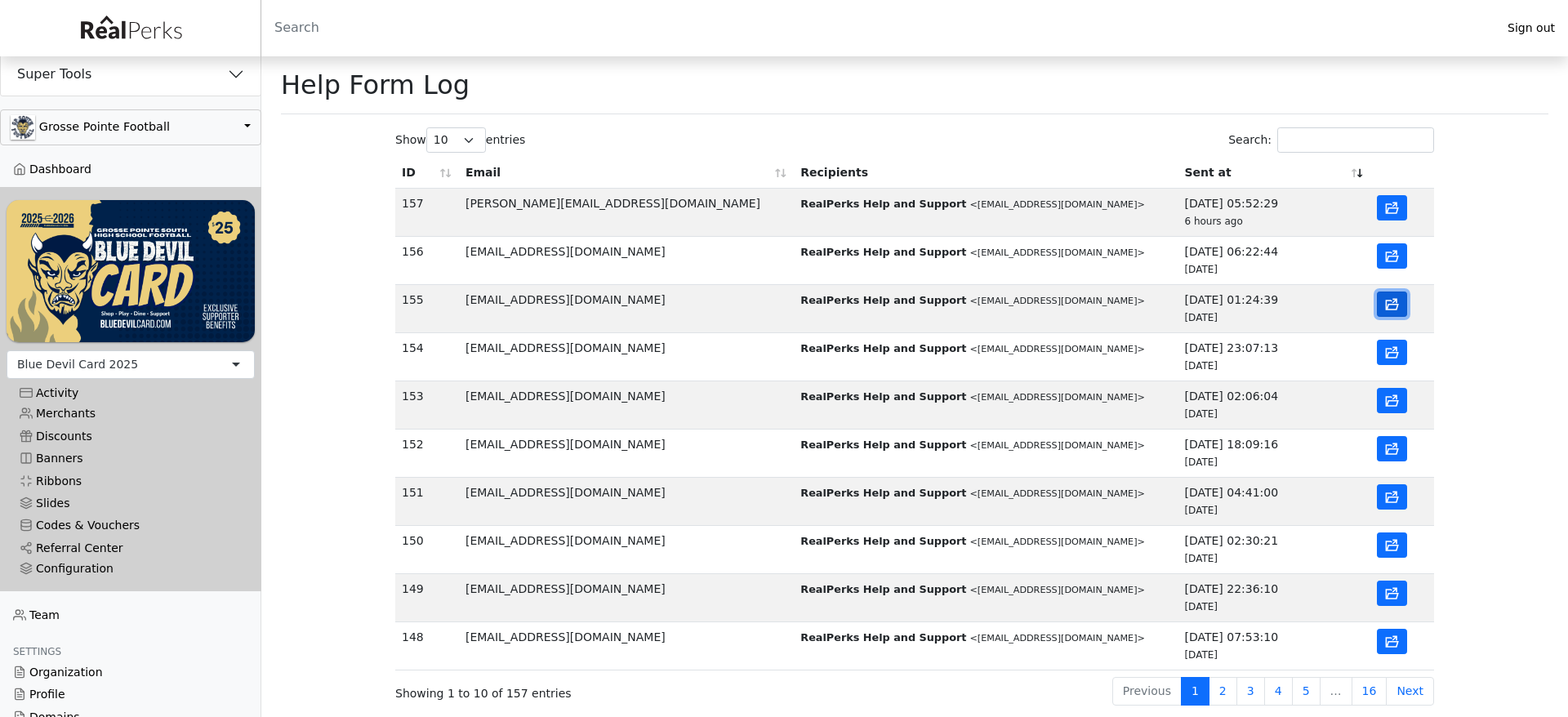
click at [1393, 303] on icon "button" at bounding box center [1394, 301] width 6 height 5
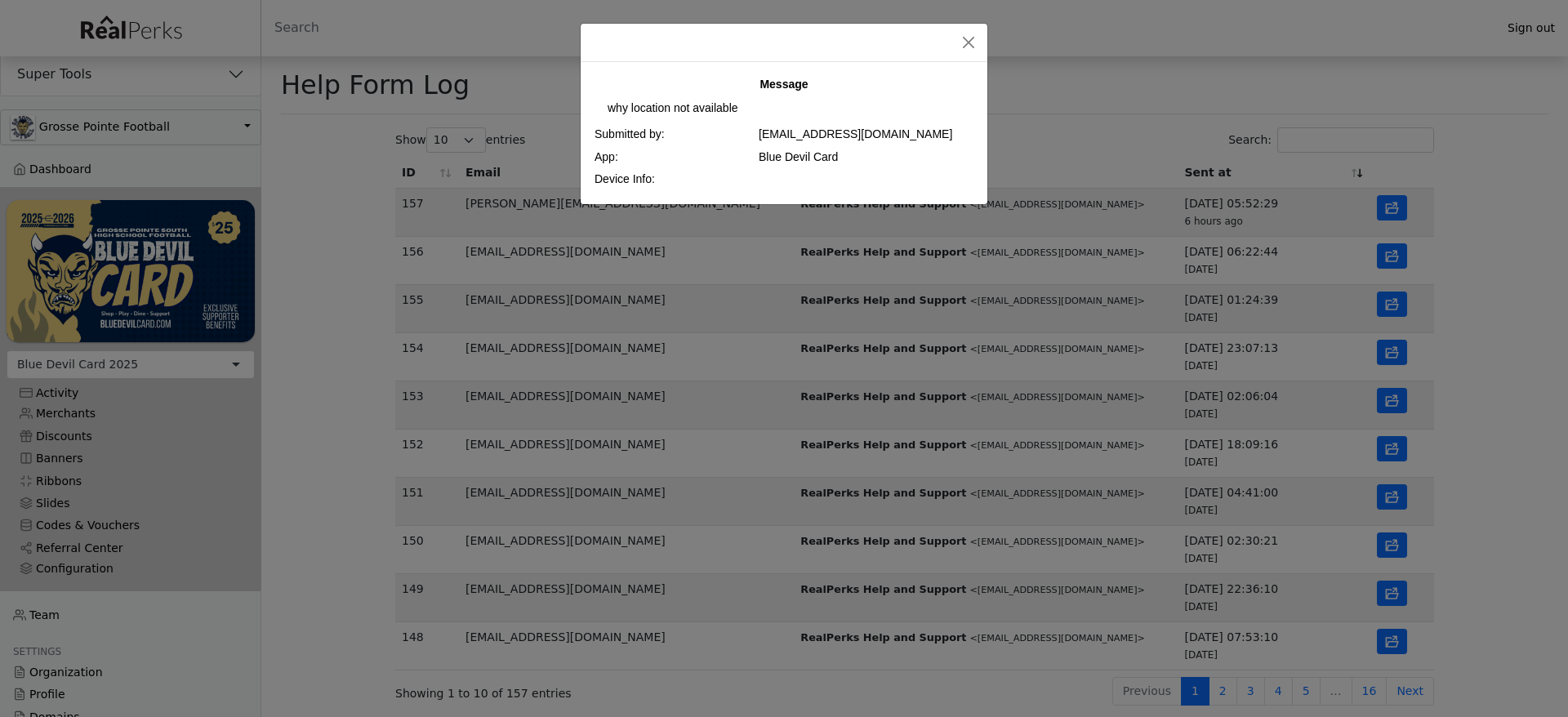
click at [1463, 254] on div "Message why location not available Submitted by: ashutoshkumar8235786382@gmail.…" at bounding box center [784, 358] width 1568 height 717
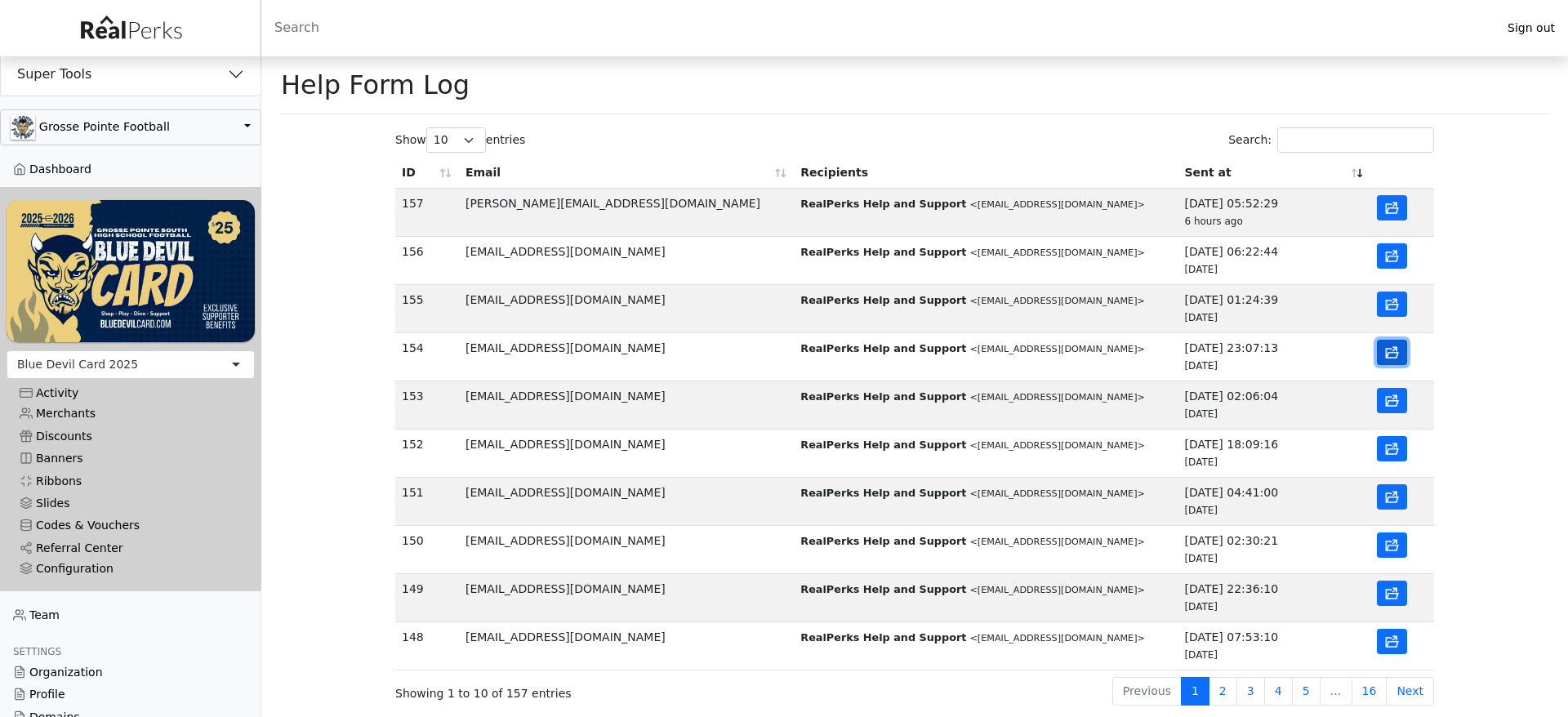
click at [1403, 357] on button "button" at bounding box center [1391, 352] width 30 height 26
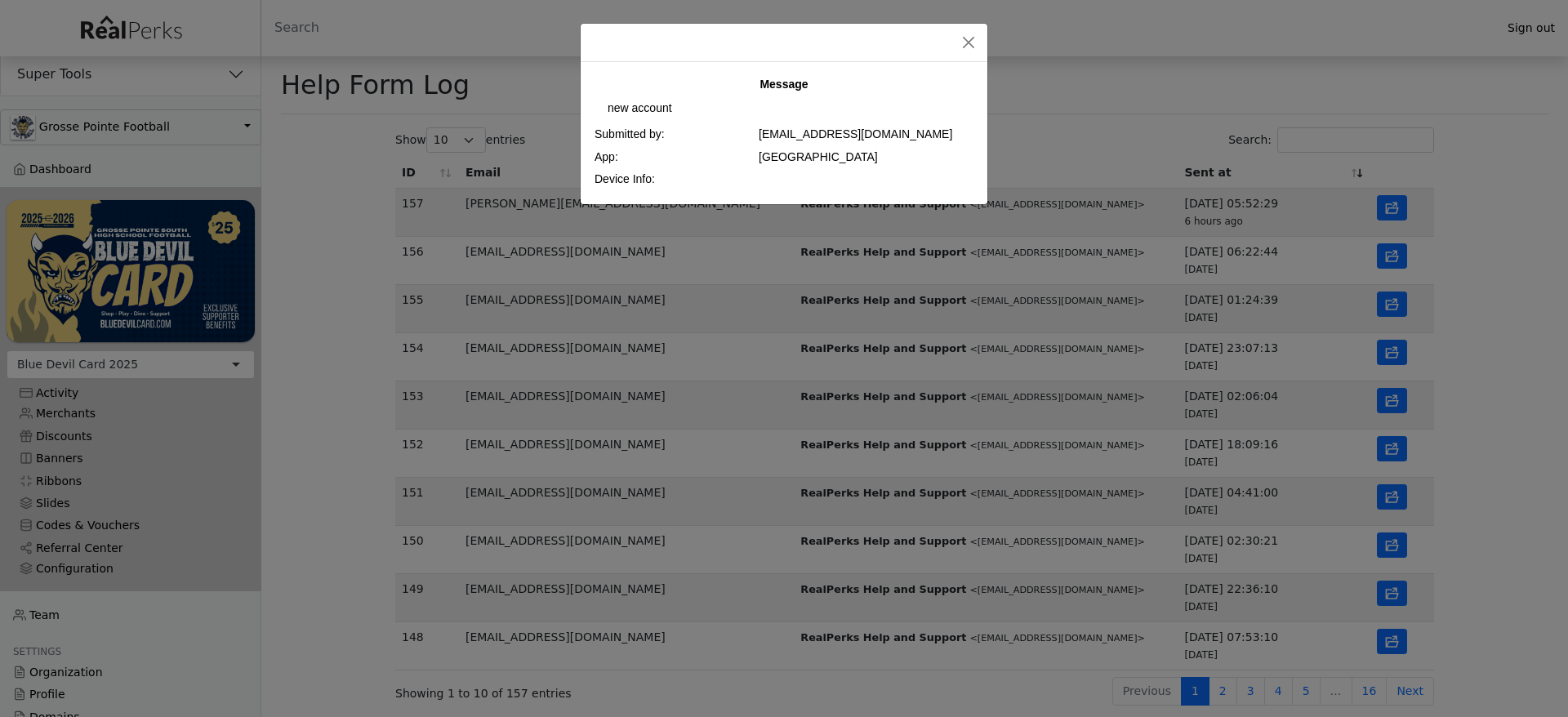
click at [626, 356] on div "Message new account Submitted by: emilybongiwe31@gmail.com App: Playa Pass Devi…" at bounding box center [784, 358] width 1568 height 717
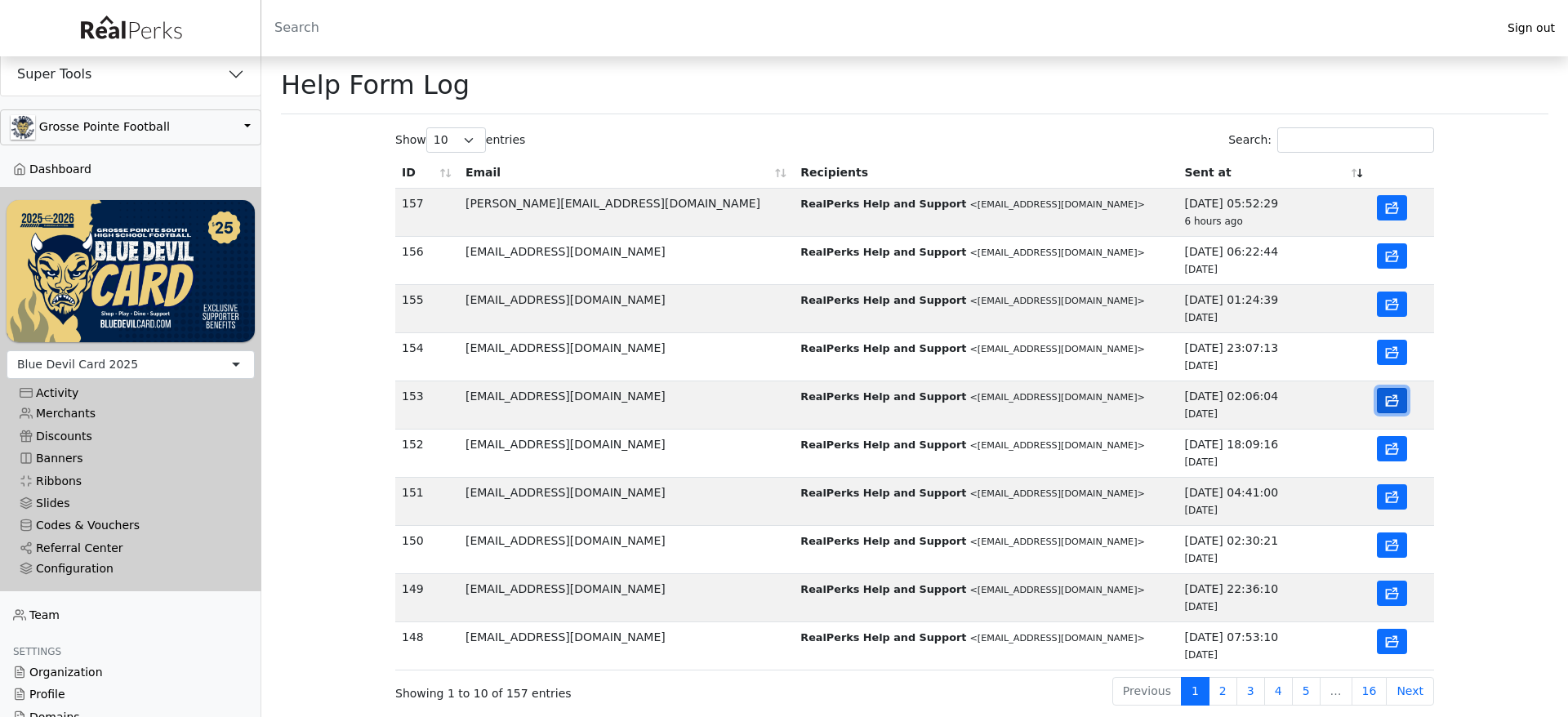
click at [1395, 401] on icon "button" at bounding box center [1392, 401] width 13 height 11
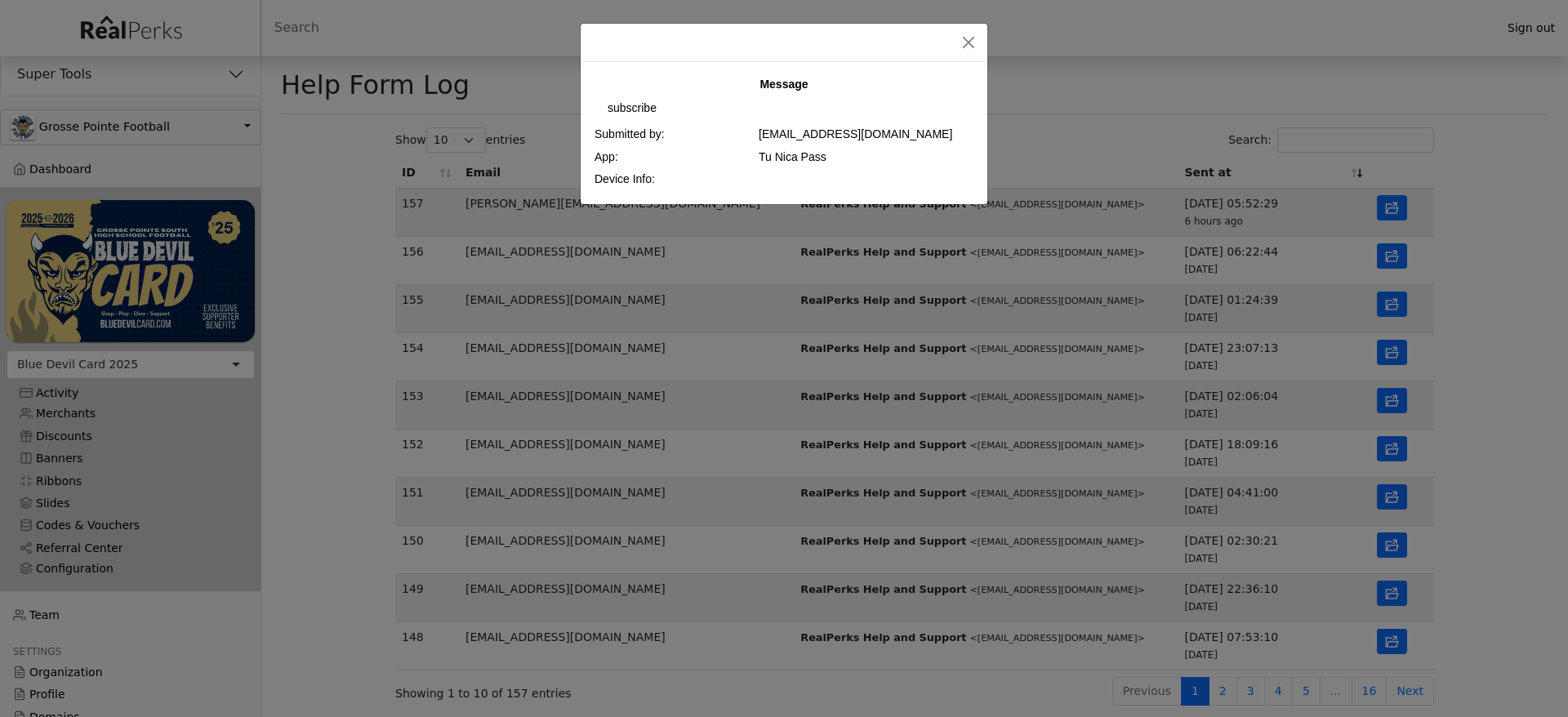
click at [1389, 342] on div "Message subscribe Submitted by: wilmaret@hotmail.com App: Tu Nica Pass Device I…" at bounding box center [784, 358] width 1568 height 717
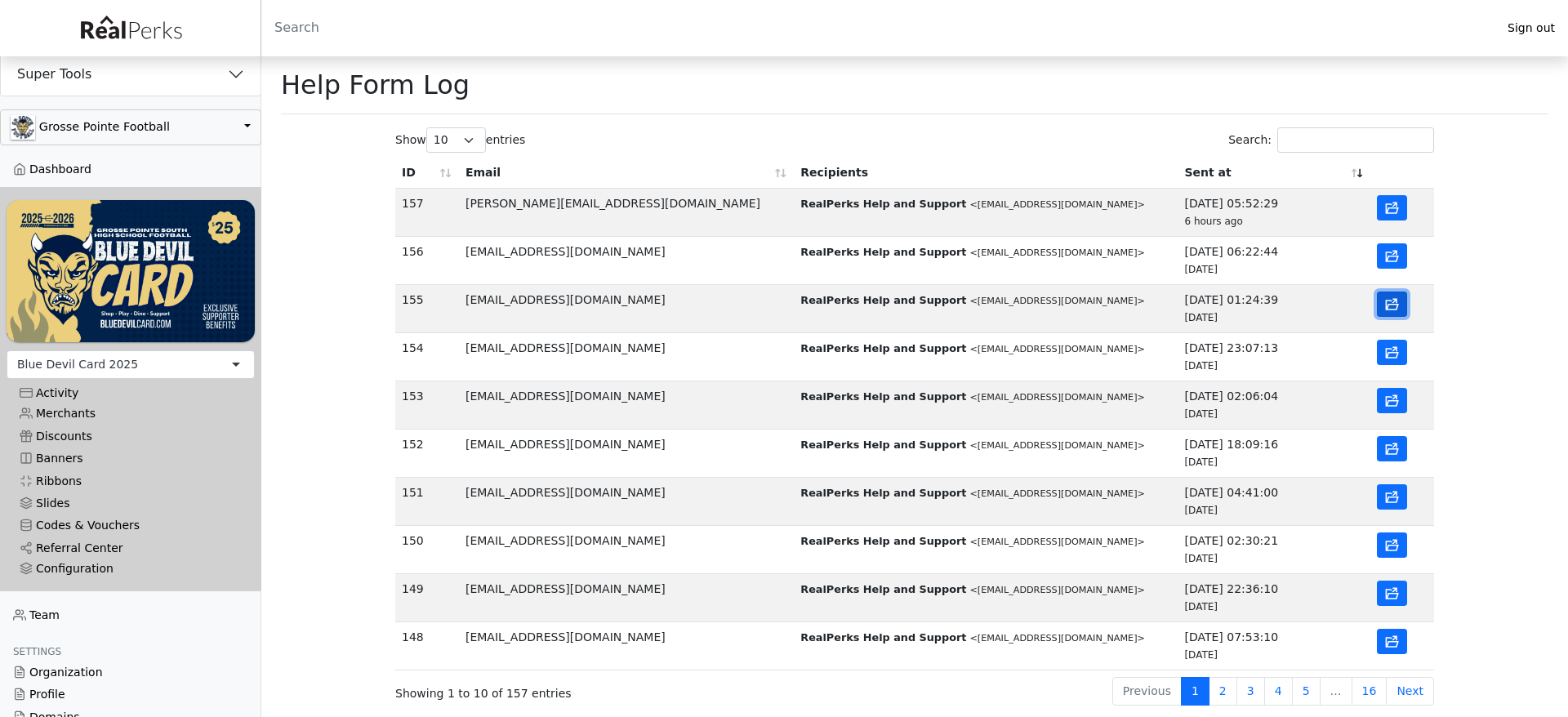
click at [1392, 305] on icon "button" at bounding box center [1392, 305] width 13 height 11
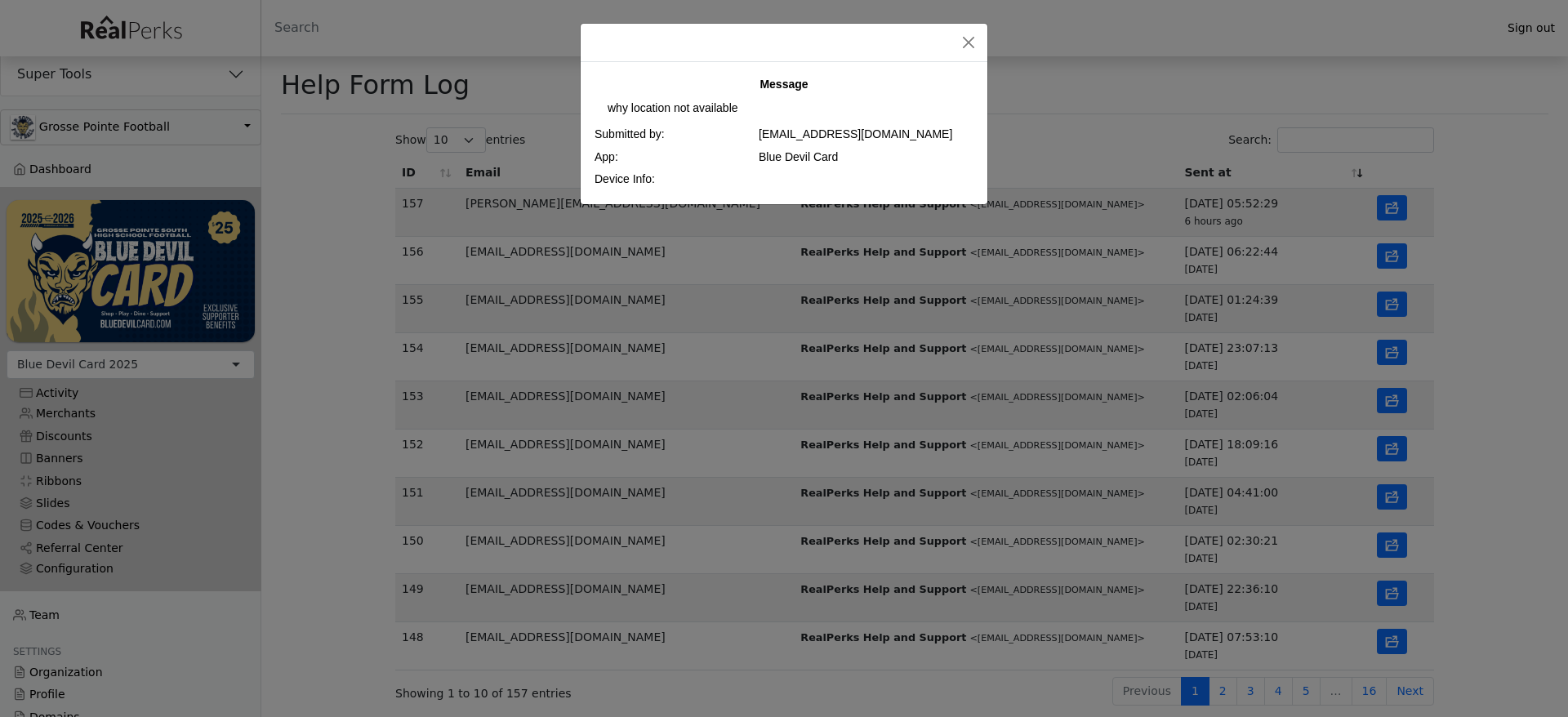
click at [1398, 275] on div "Message why location not available Submitted by: ashutoshkumar8235786382@gmail.…" at bounding box center [784, 358] width 1568 height 717
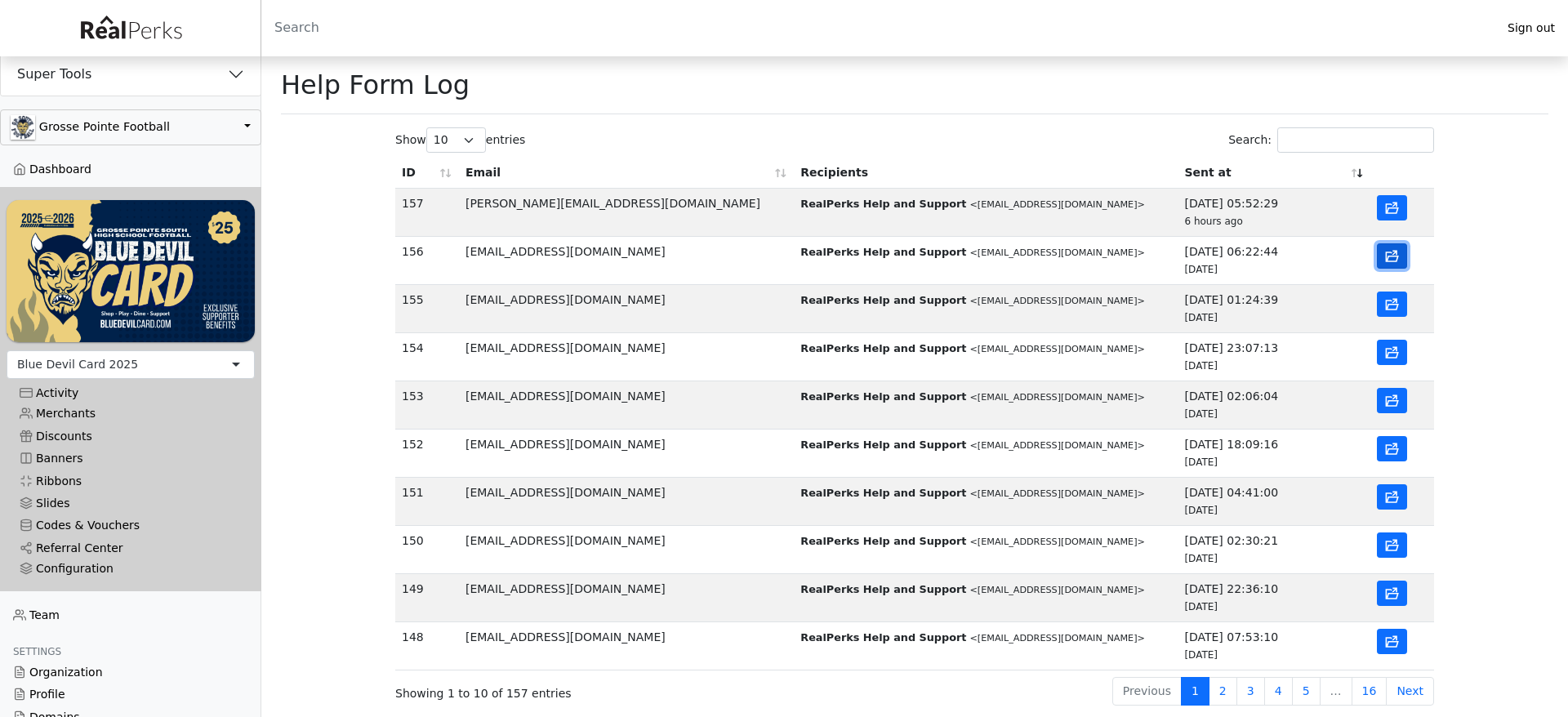
click at [1393, 259] on icon "button" at bounding box center [1391, 256] width 16 height 16
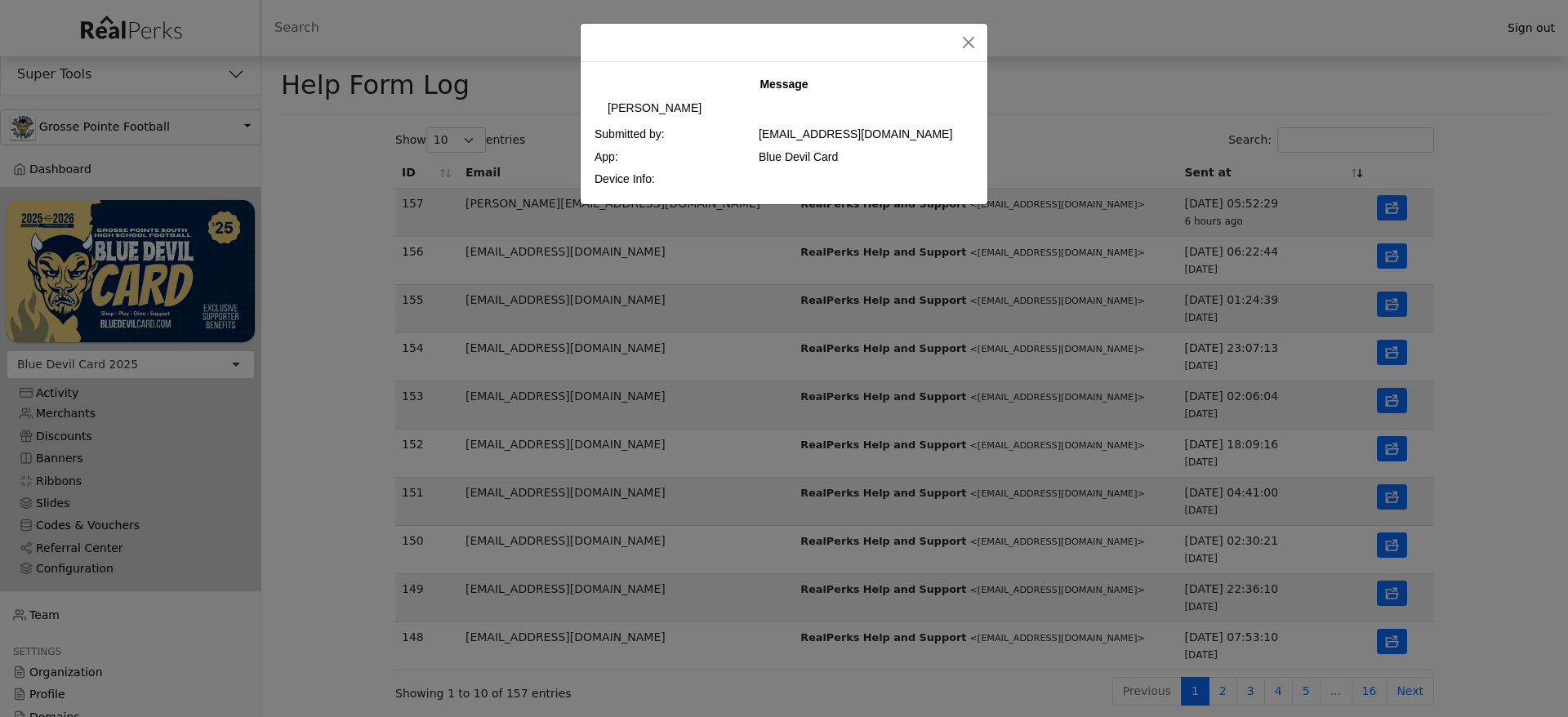
click at [1395, 202] on div "Message useni Hassan Submitted by: usenihassan923@gmail.com App: Blue Devil Car…" at bounding box center [784, 358] width 1568 height 717
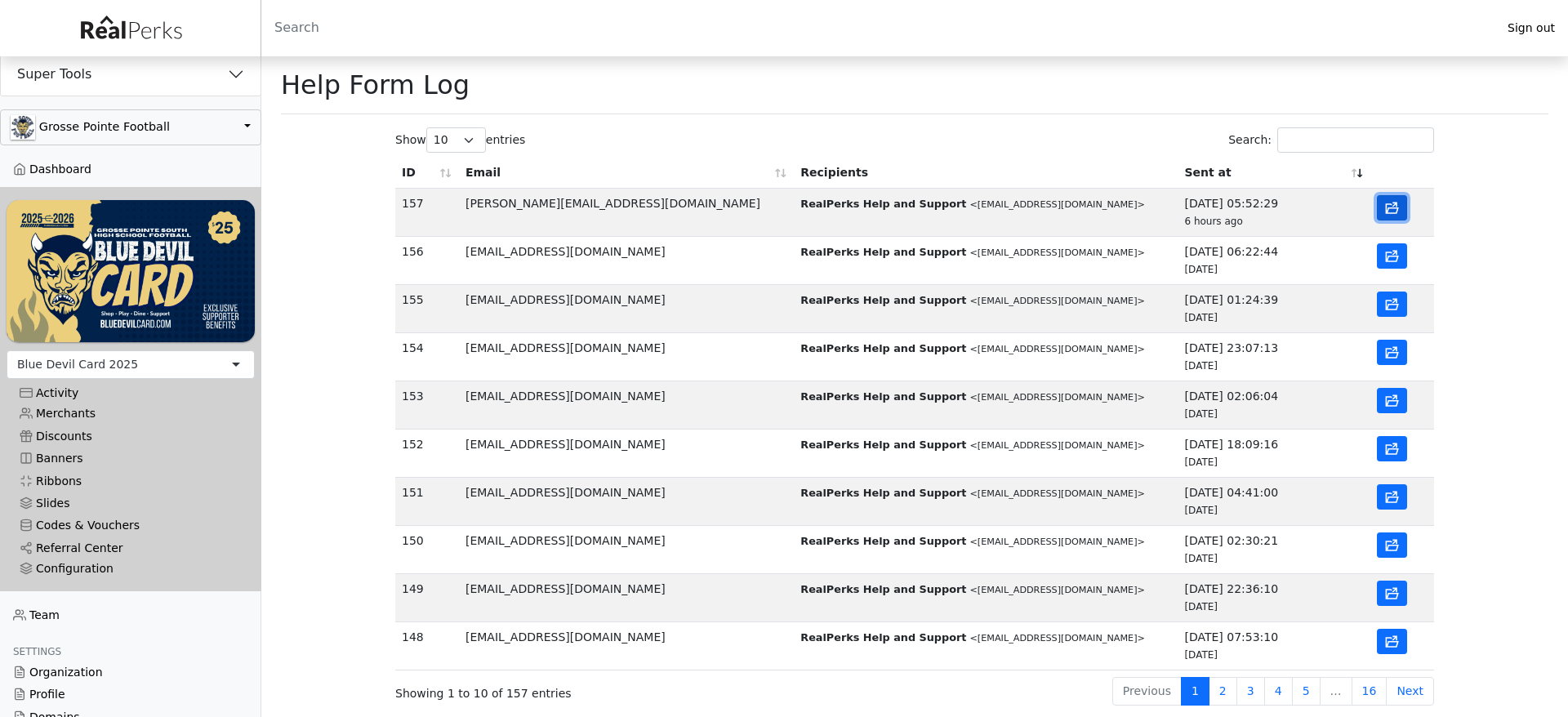
click at [1395, 206] on icon "button" at bounding box center [1391, 208] width 16 height 16
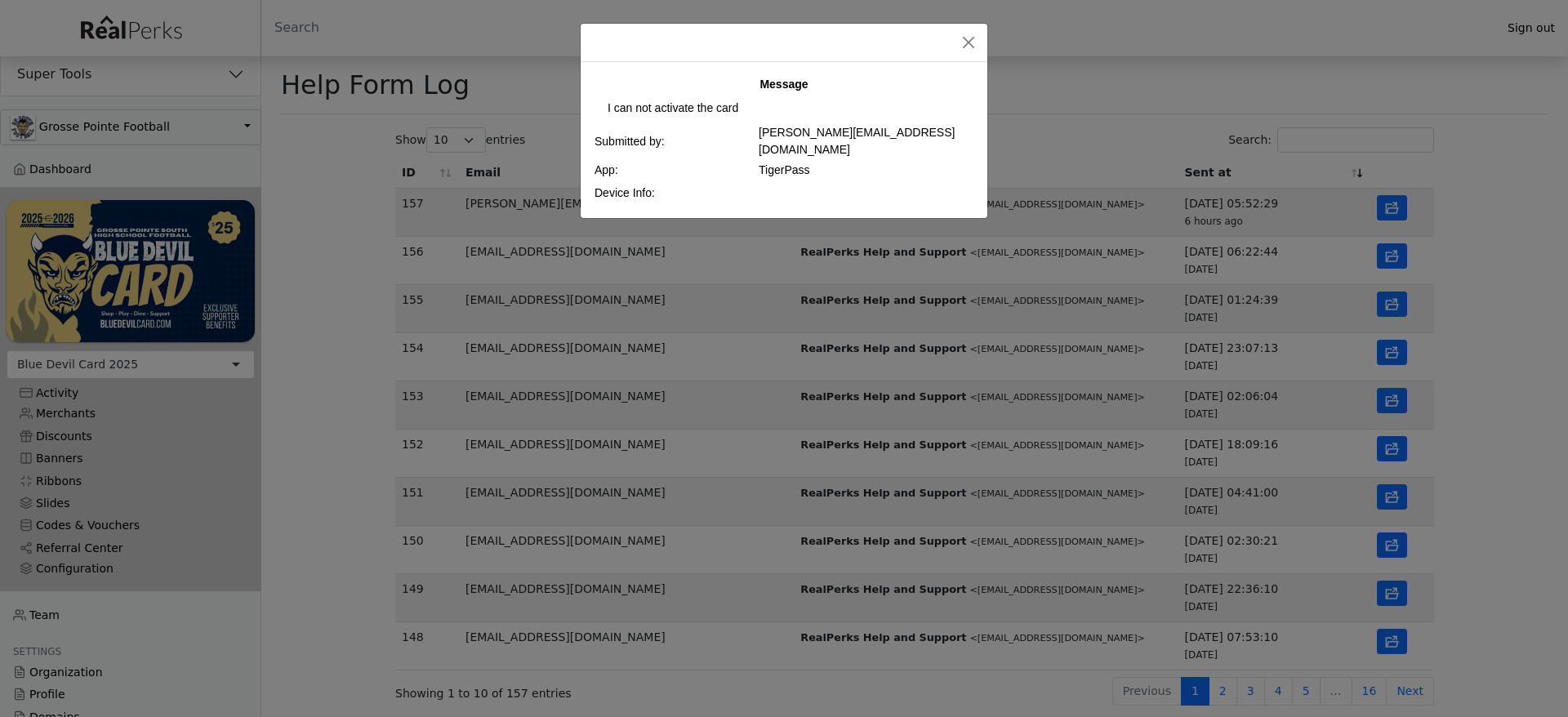
click at [1390, 435] on div "Message I can not activate the card Submitted by: e-w-jakubowska@o2.pl App: Tig…" at bounding box center [784, 358] width 1568 height 717
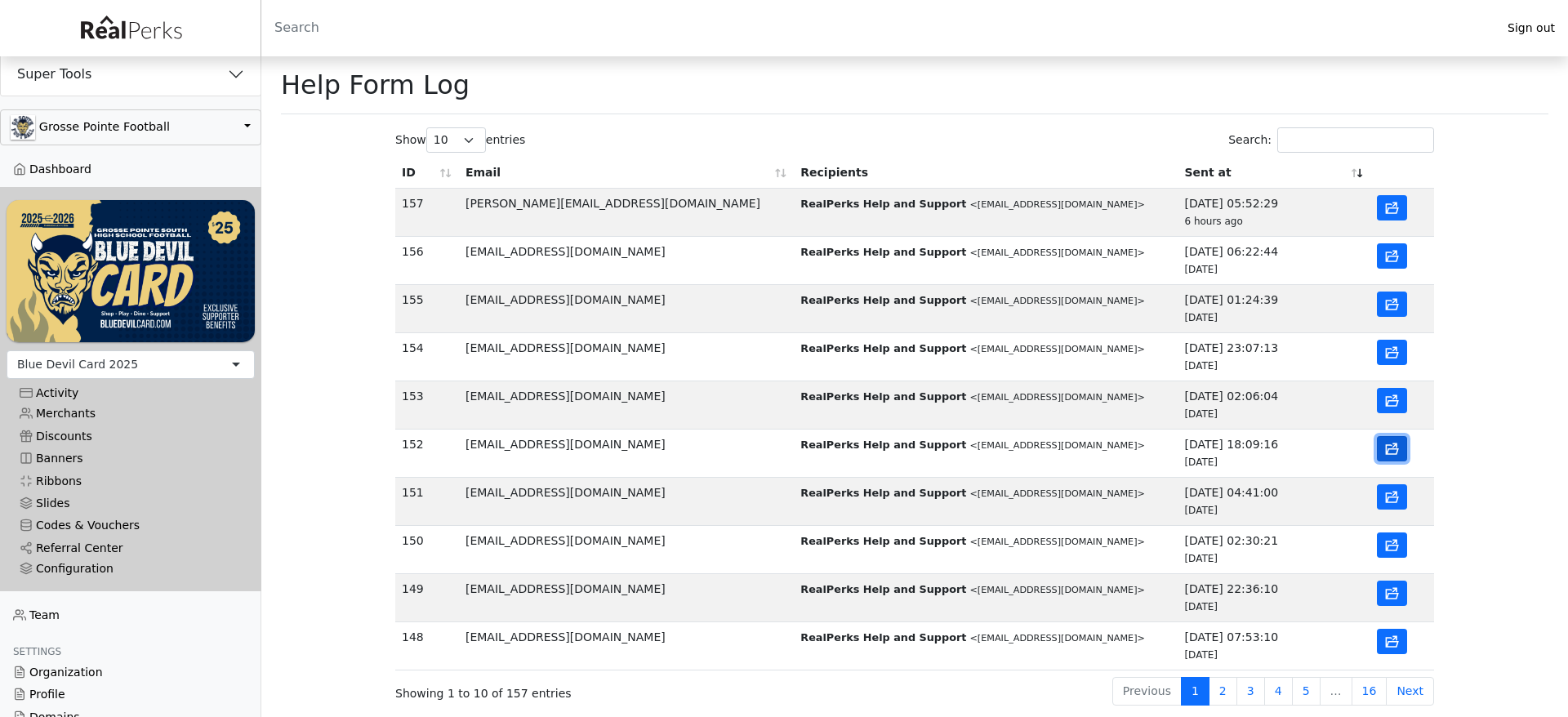
click at [1394, 453] on icon "button" at bounding box center [1391, 449] width 16 height 16
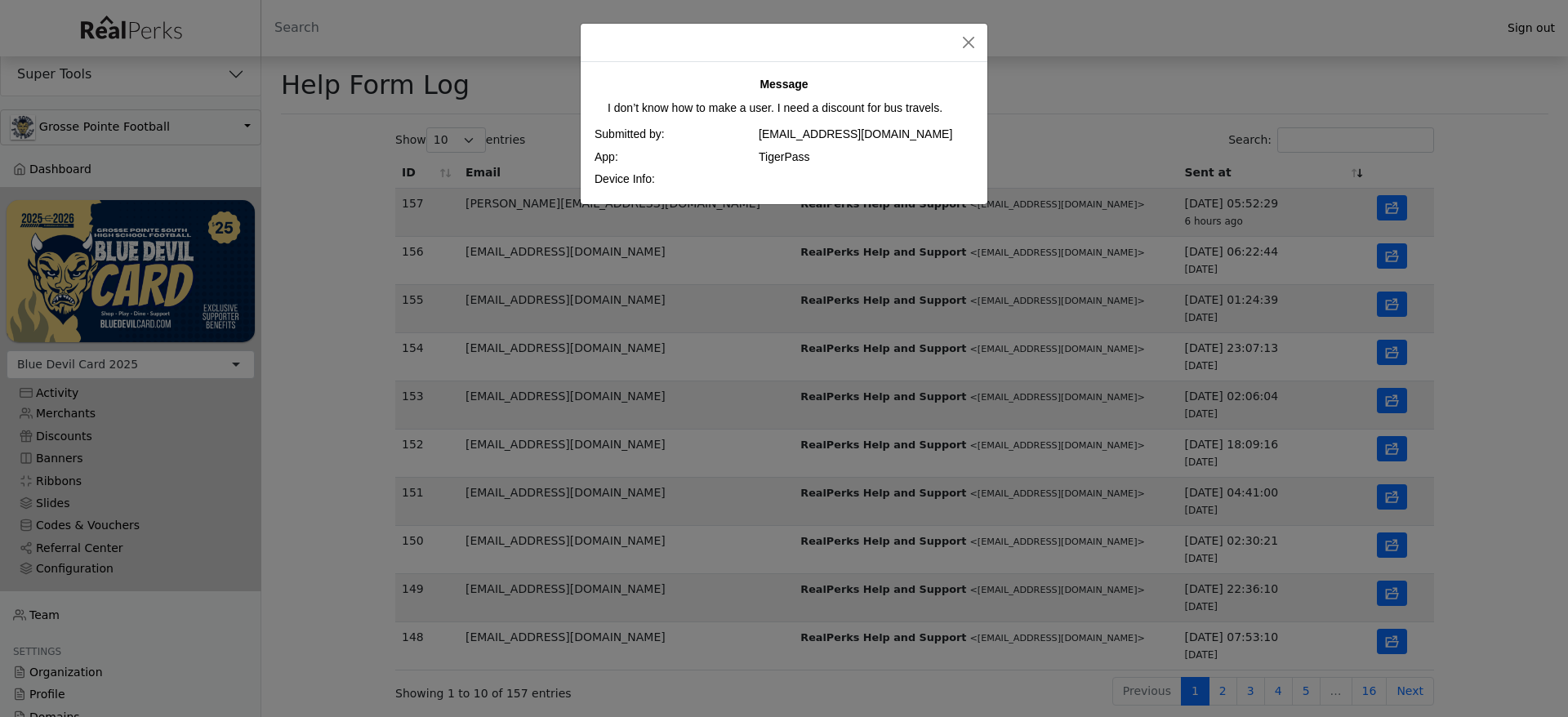
click at [1391, 497] on div "Message I don’t know how to make a user. I need a discount for bus travels. Sub…" at bounding box center [784, 358] width 1568 height 717
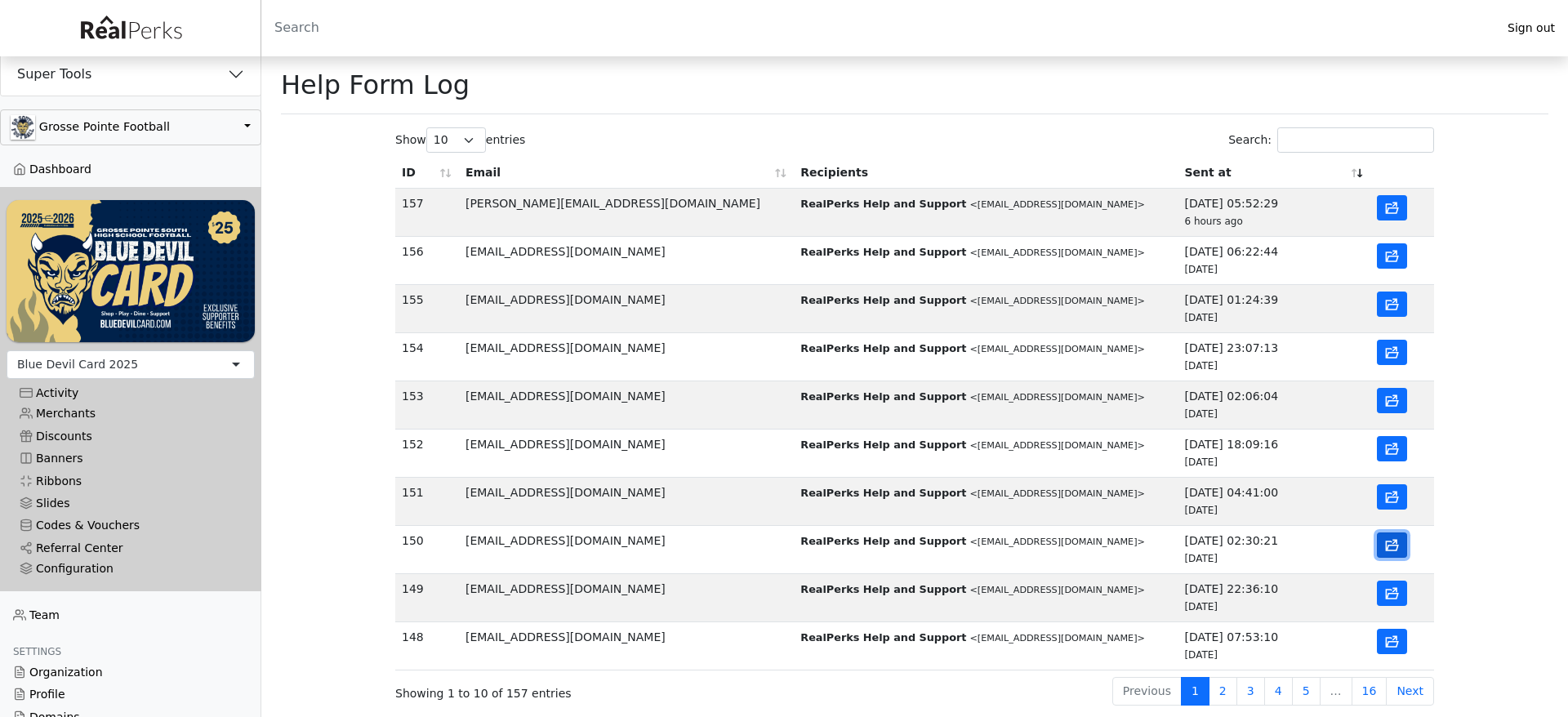
click at [1391, 540] on icon "button" at bounding box center [1391, 545] width 16 height 16
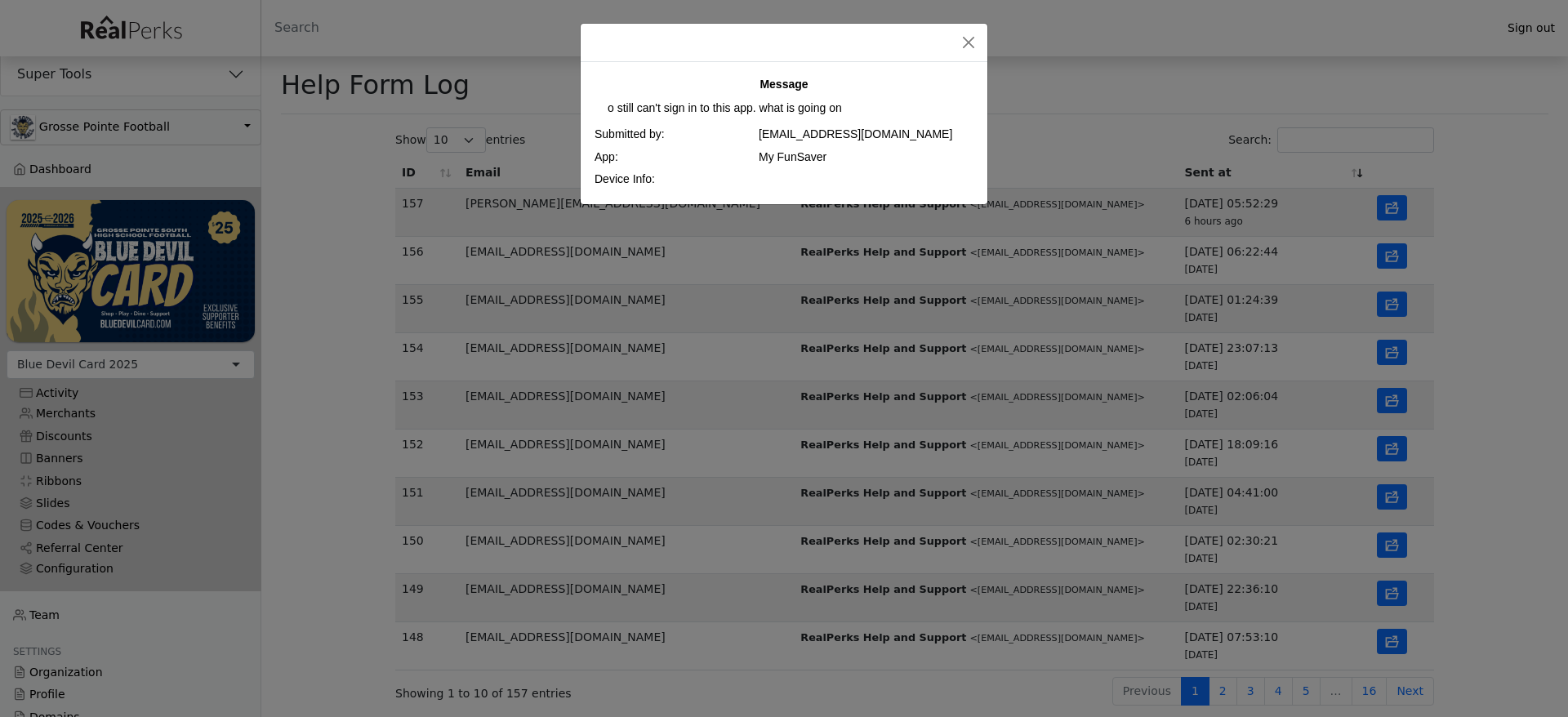
click at [1083, 95] on div "Message o still can't sign in to this app. what is going on Submitted by: robin…" at bounding box center [784, 358] width 1568 height 717
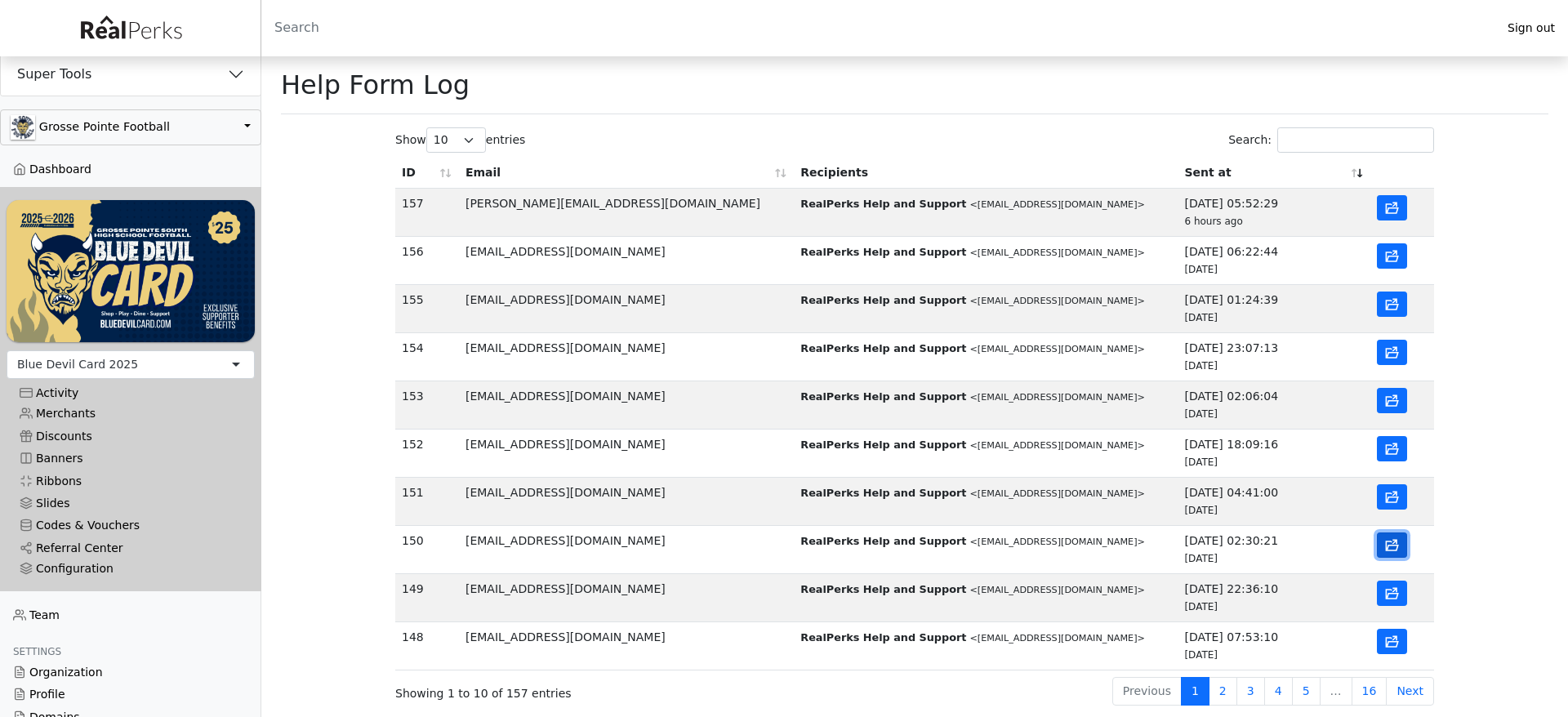
click at [1388, 552] on icon "button" at bounding box center [1391, 545] width 16 height 16
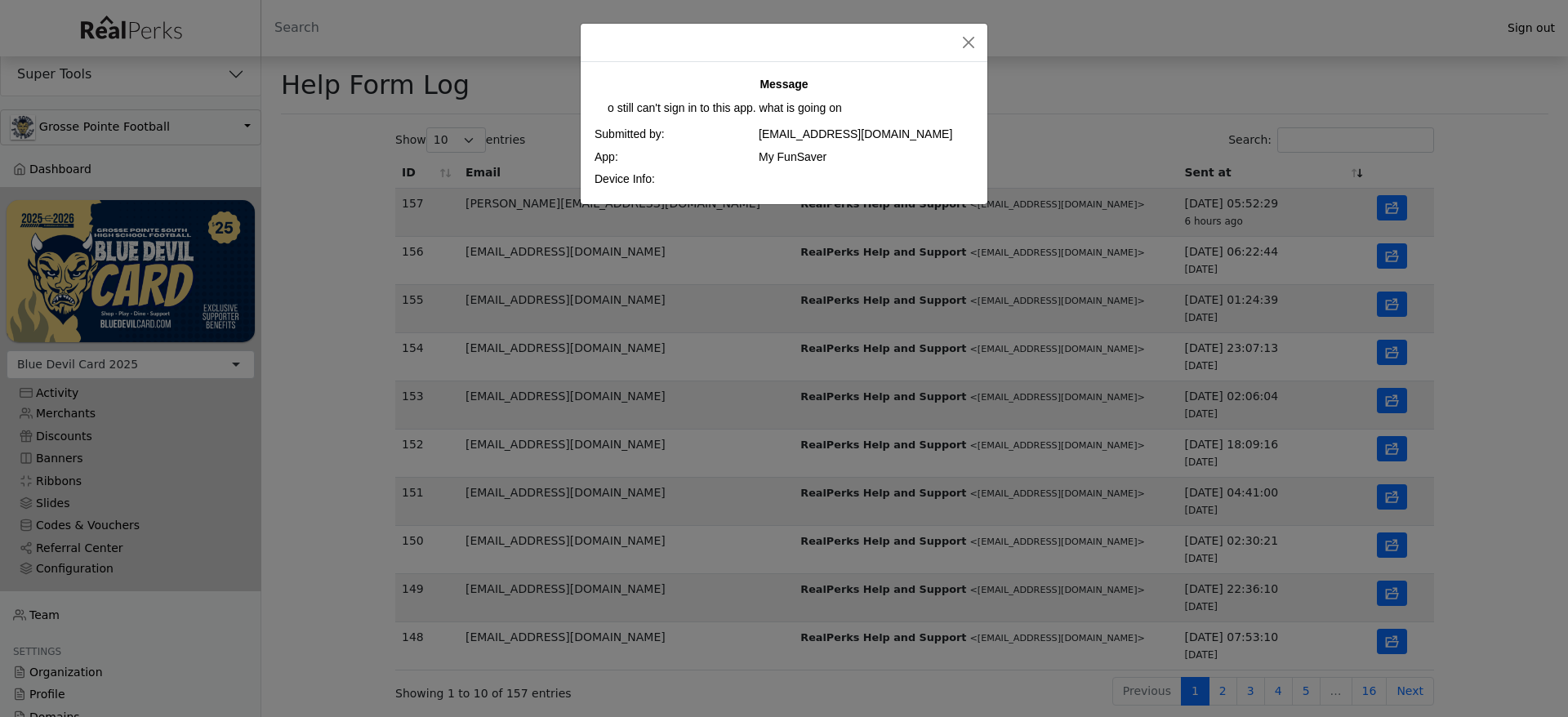
click at [1385, 577] on div "Message o still can't sign in to this app. what is going on Submitted by: robin…" at bounding box center [784, 358] width 1568 height 717
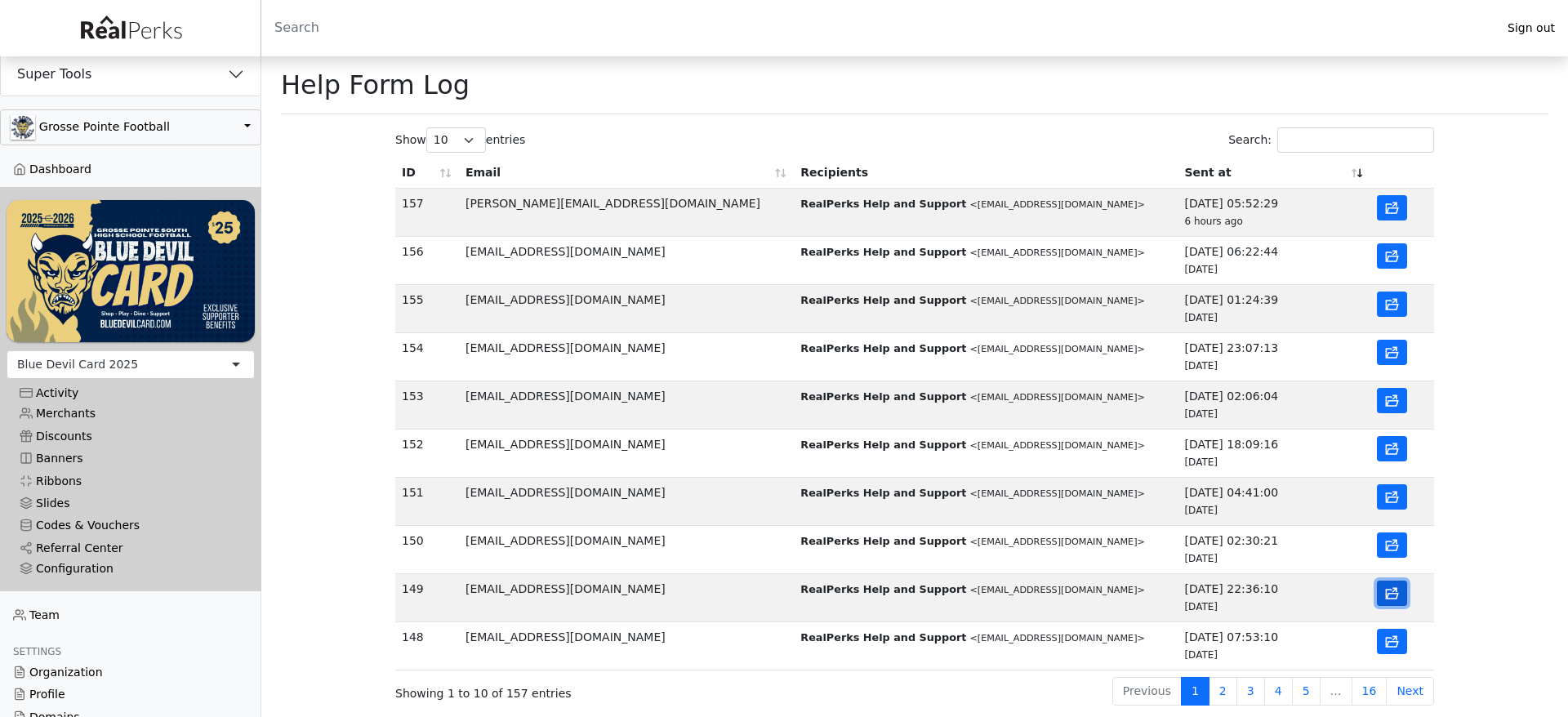
click at [1384, 591] on icon "button" at bounding box center [1391, 593] width 16 height 16
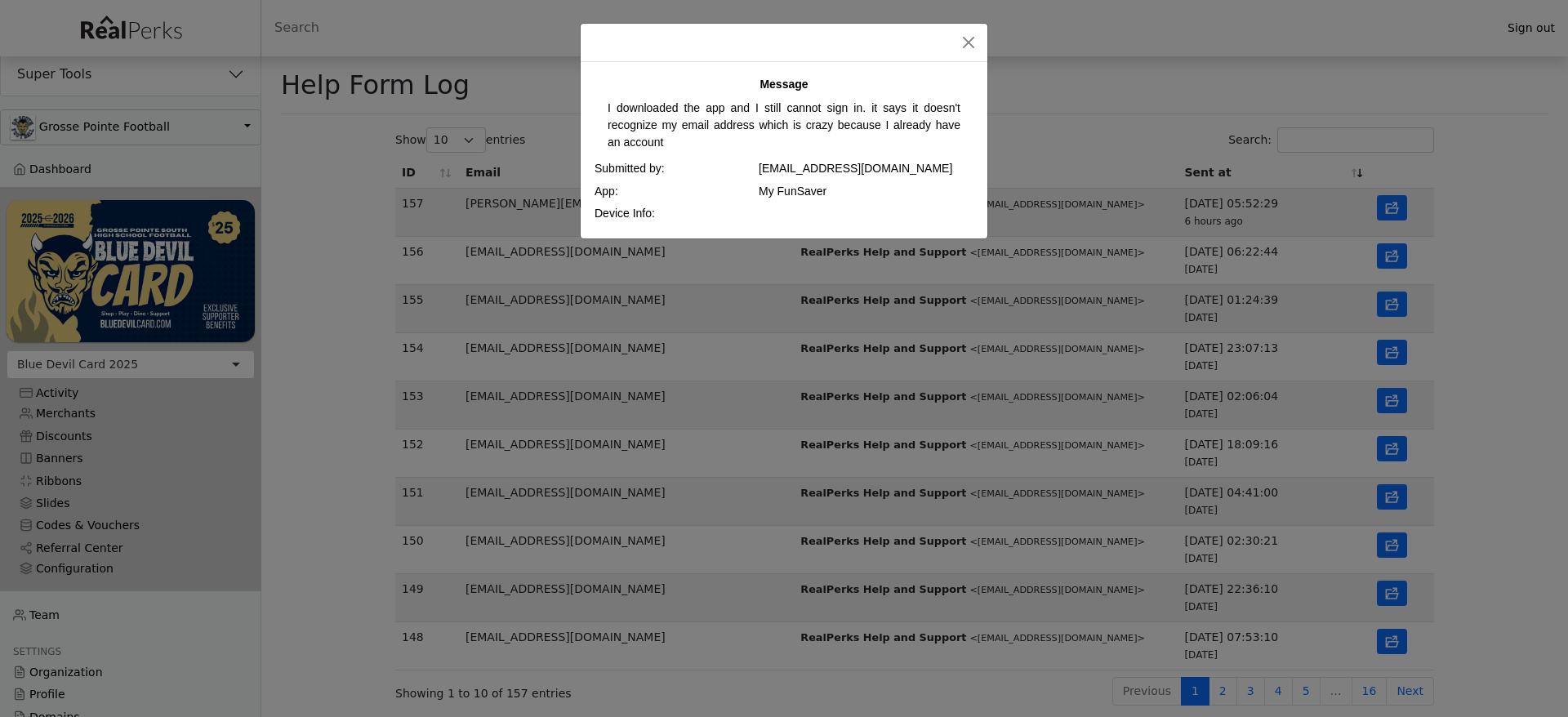
click at [1351, 604] on div "Message I downloaded the app and I still cannot sign in. it says it doesn't rec…" at bounding box center [784, 358] width 1568 height 717
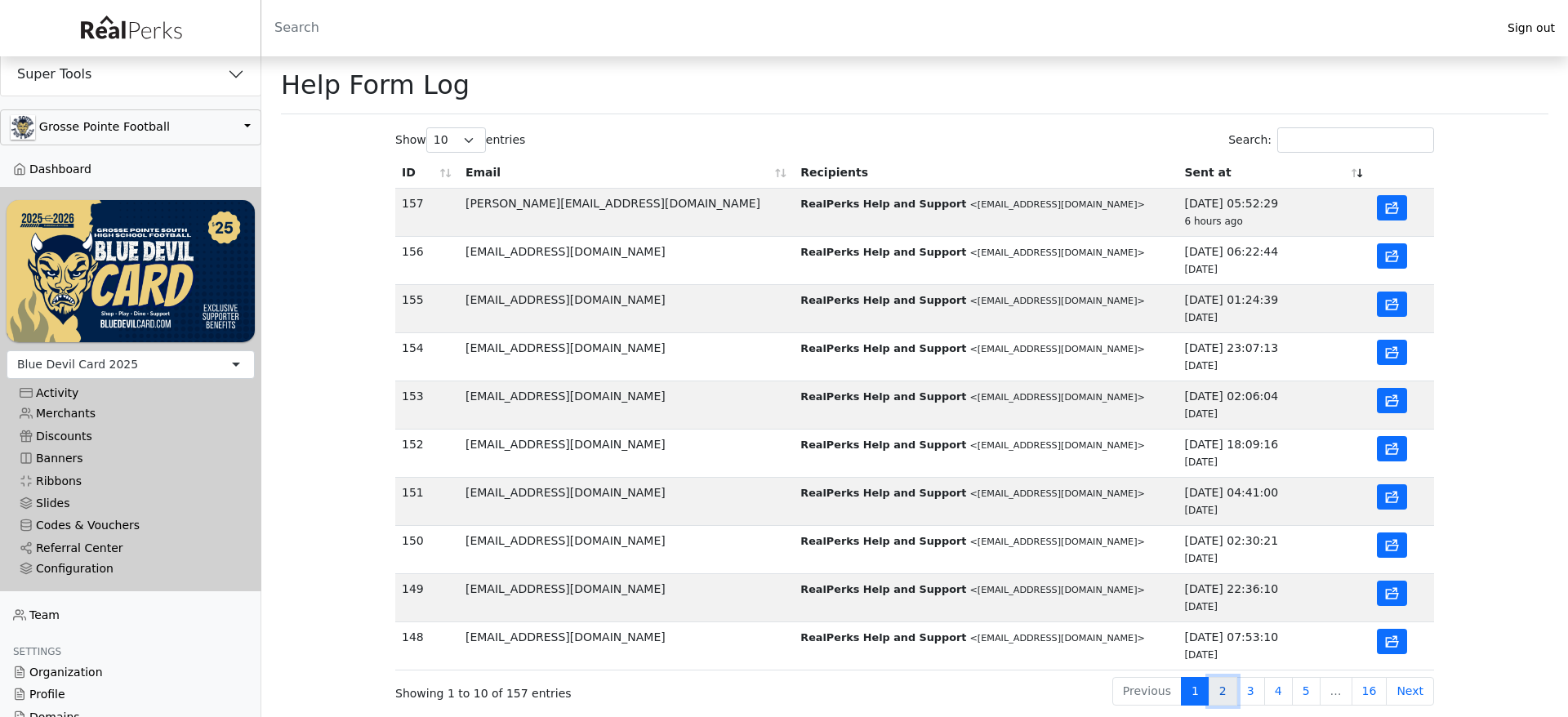
click at [1229, 686] on link "2" at bounding box center [1222, 691] width 28 height 28
click at [1407, 200] on td at bounding box center [1401, 213] width 64 height 48
click at [1401, 202] on button "button" at bounding box center [1391, 207] width 30 height 26
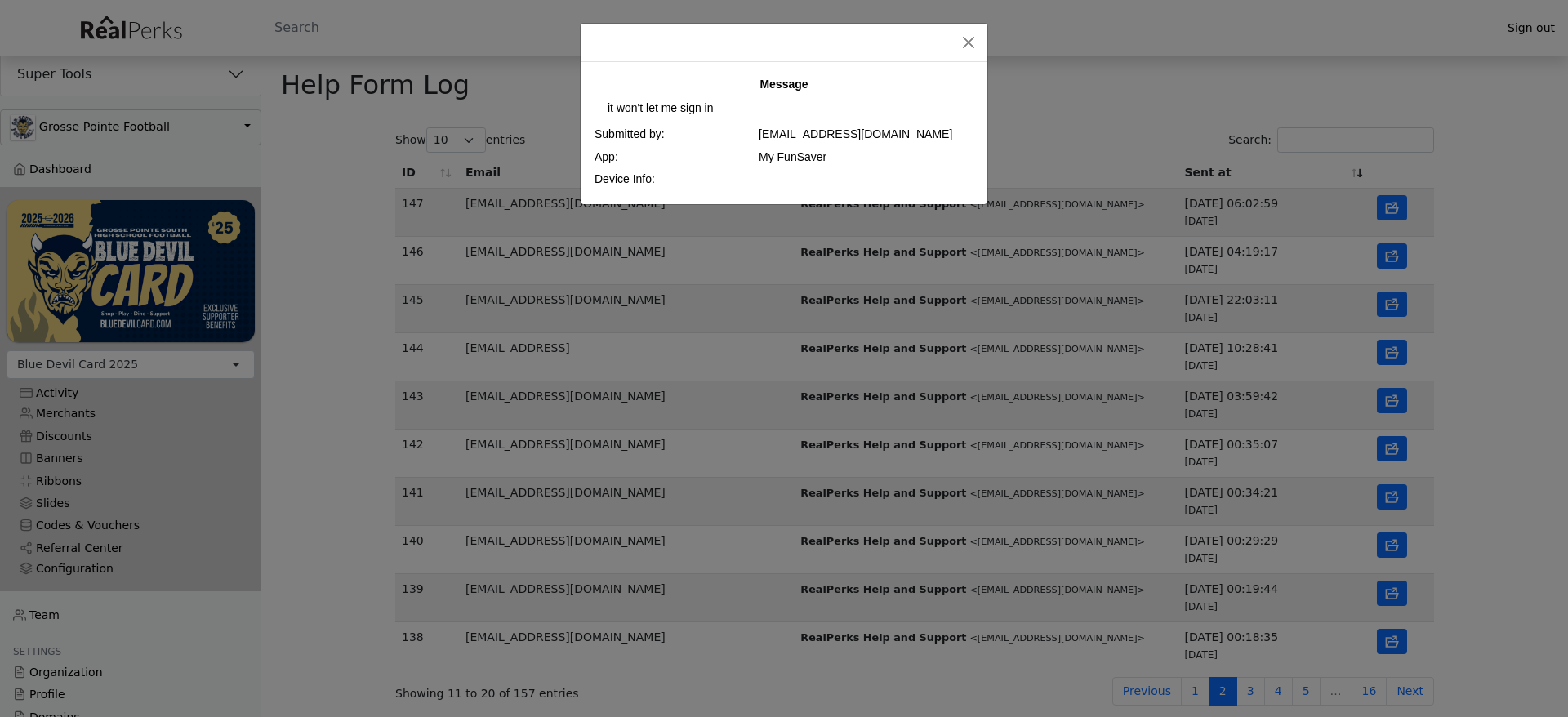
click at [1464, 274] on div "Message it won't let me sign in Submitted by: robinlatex@yahoo.com App: My FunS…" at bounding box center [784, 358] width 1568 height 717
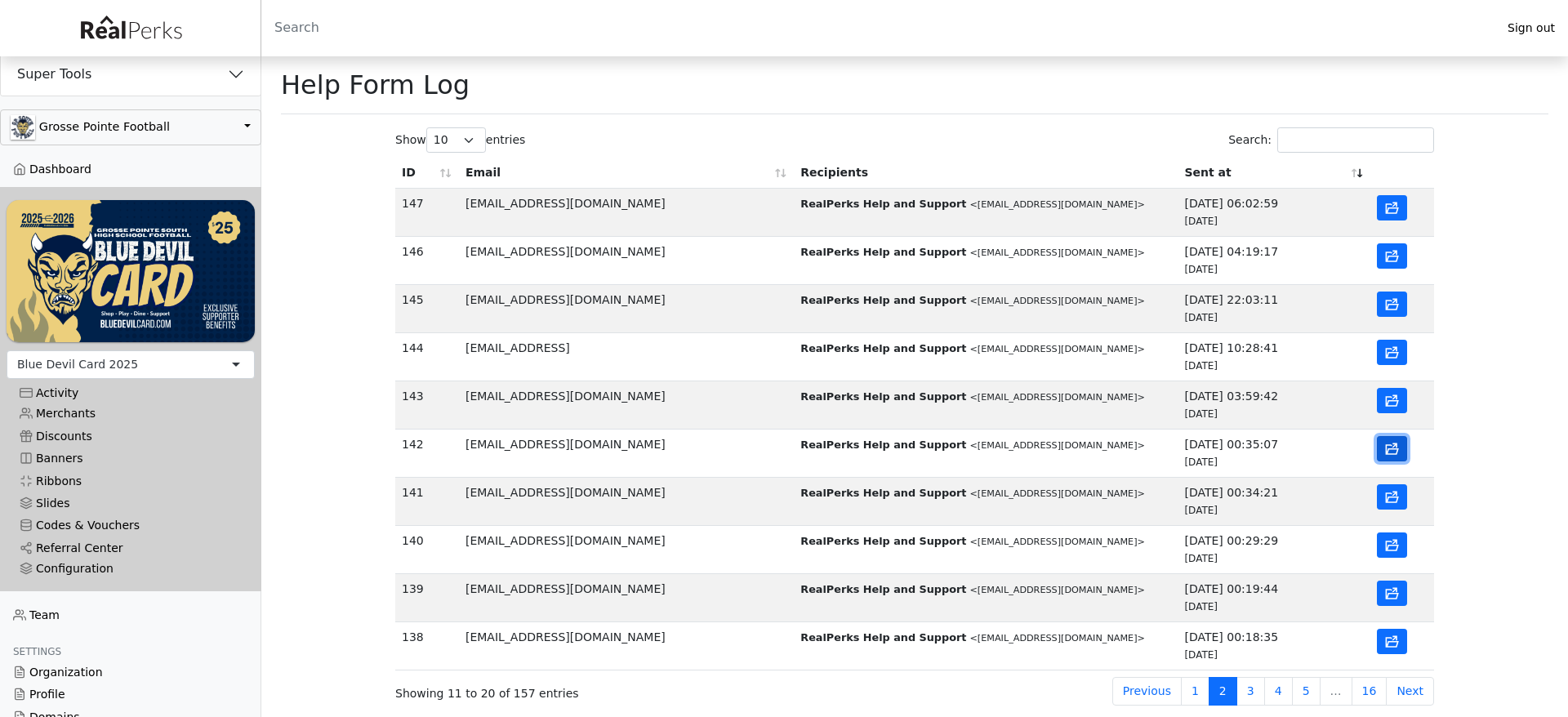
click at [1391, 448] on icon "button" at bounding box center [1391, 449] width 16 height 16
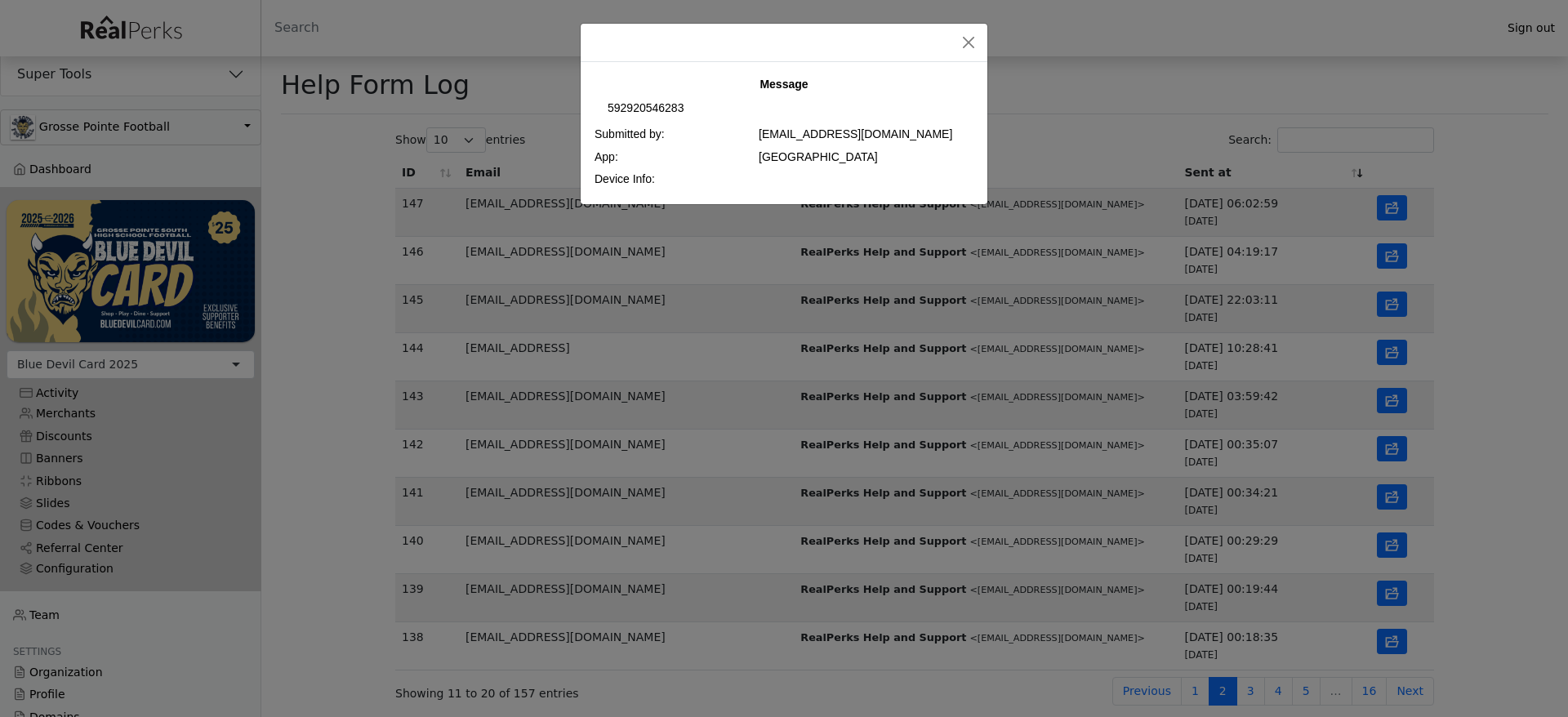
click at [1394, 477] on div "Message 592920546283 Submitted by: balungilexaba99@gmail.com App: Playa Pass De…" at bounding box center [784, 358] width 1568 height 717
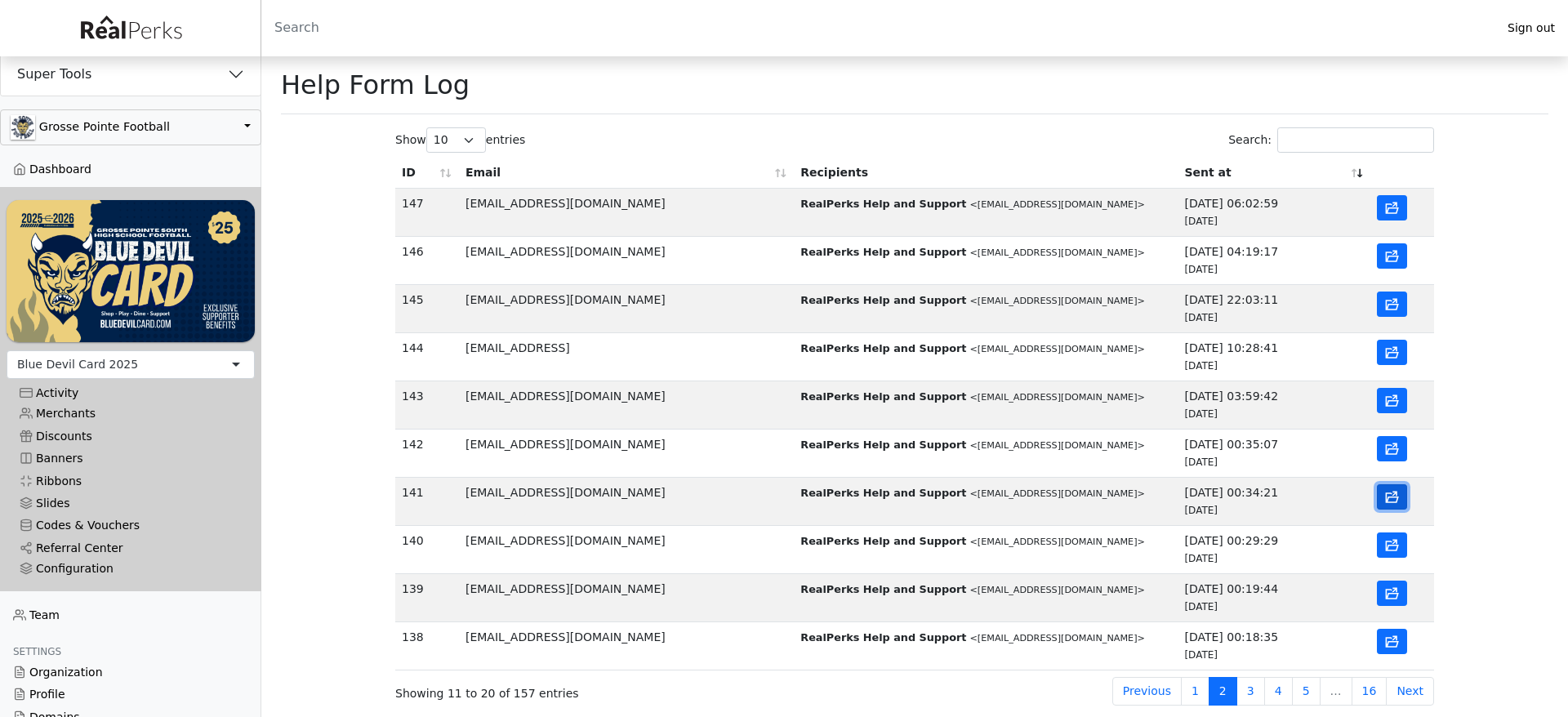
click at [1396, 487] on button "button" at bounding box center [1391, 497] width 30 height 26
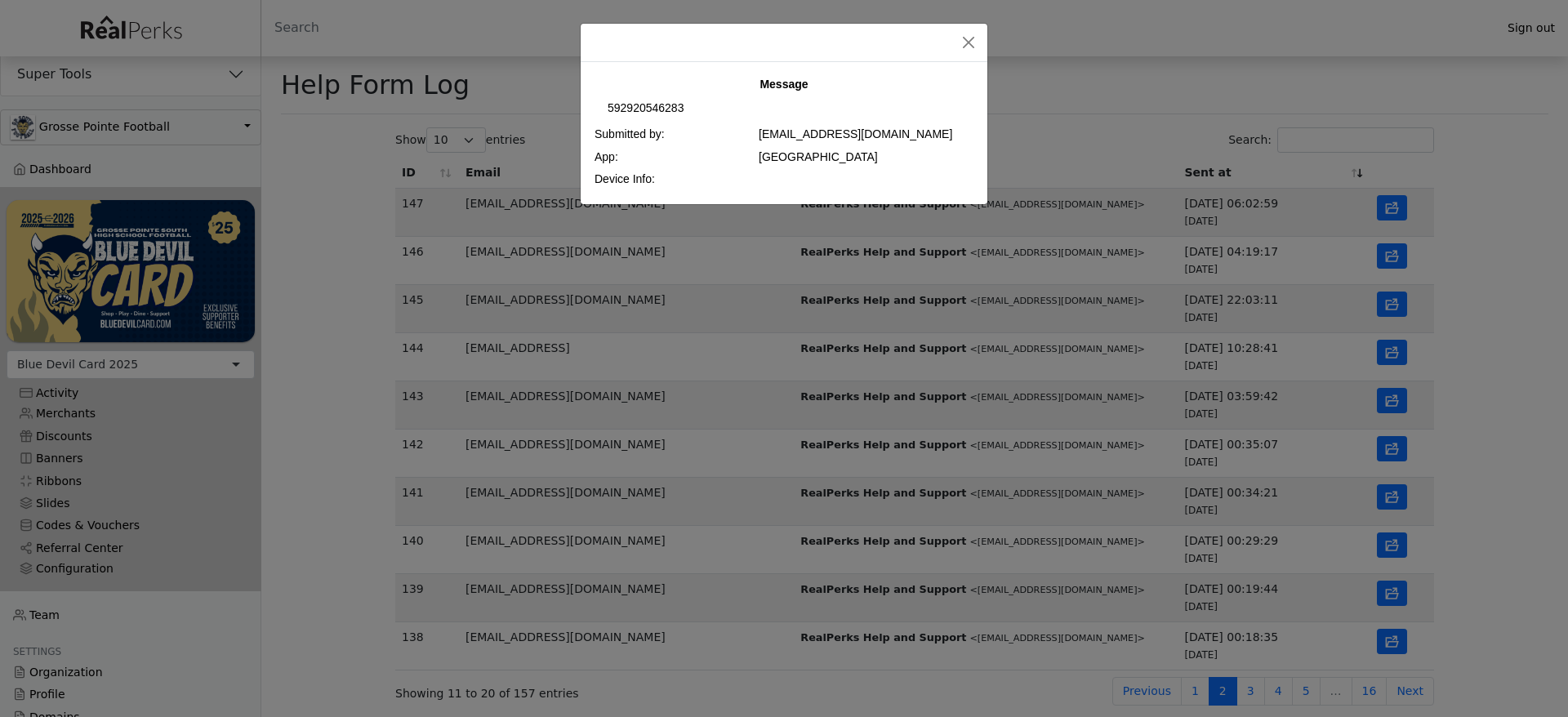
click at [1396, 487] on div "Message 592920546283 Submitted by: balungilexaba99@gmail.com App: Playa Pass De…" at bounding box center [784, 358] width 1568 height 717
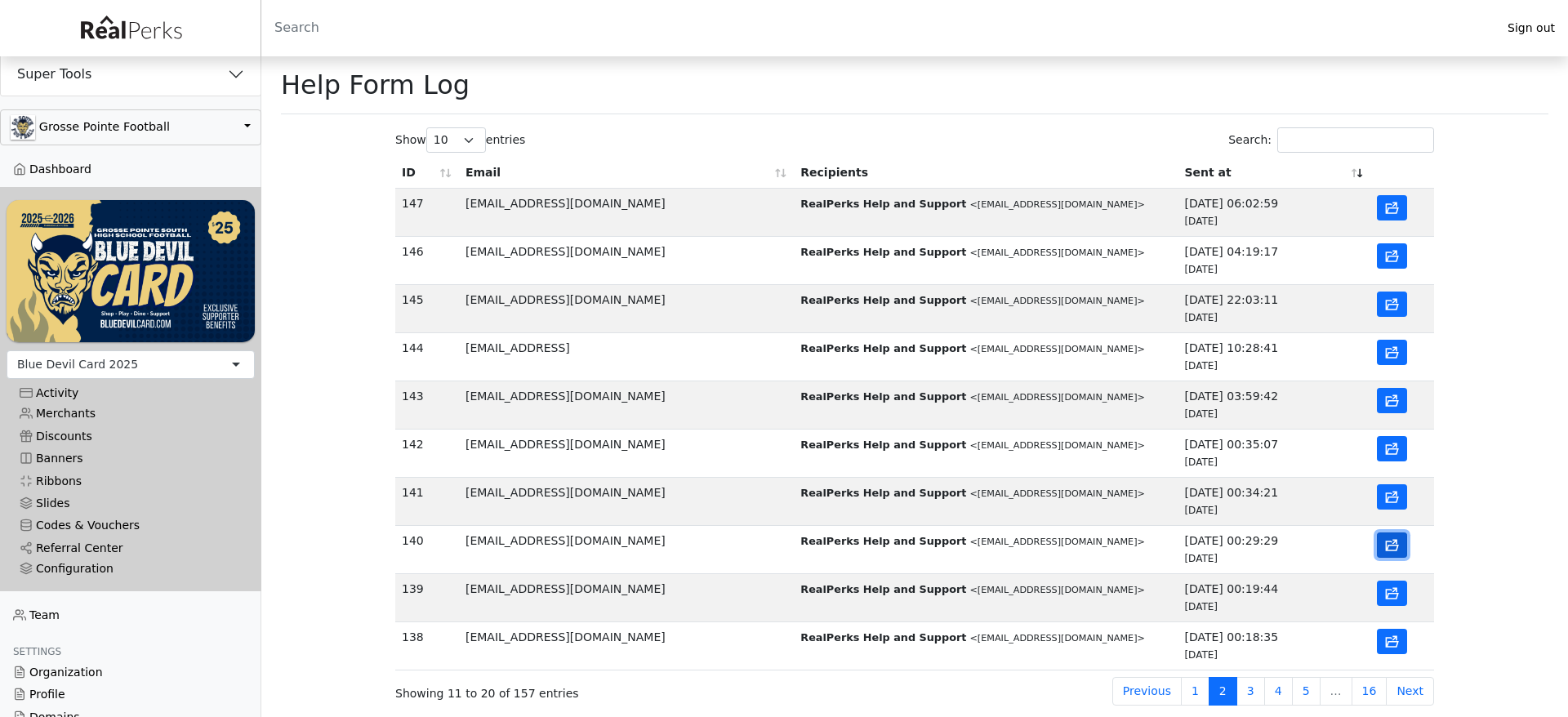
click at [1389, 555] on button "button" at bounding box center [1391, 545] width 30 height 26
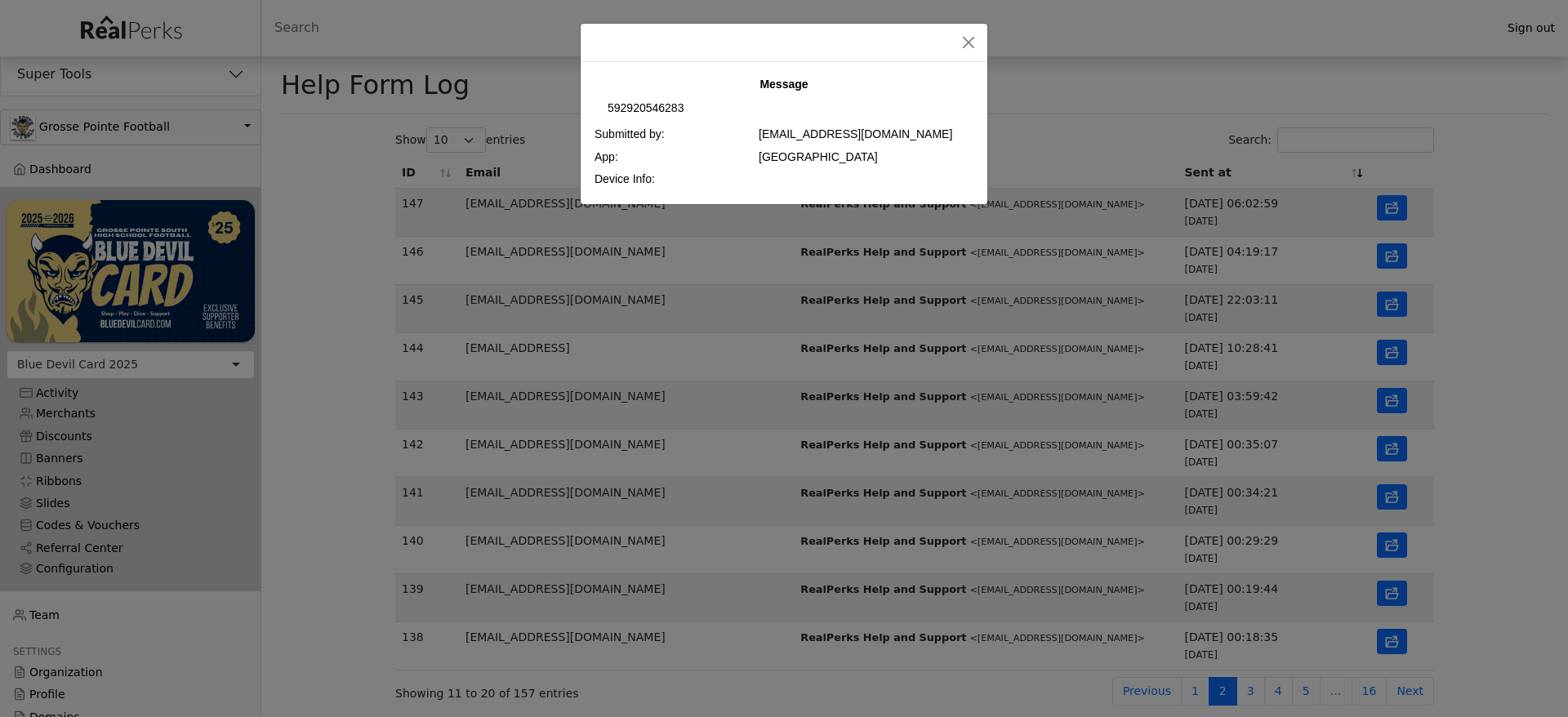
click at [1394, 651] on div "Message 592920546283 Submitted by: balungilexaba99@gmail.com App: Playa Pass De…" at bounding box center [784, 358] width 1568 height 717
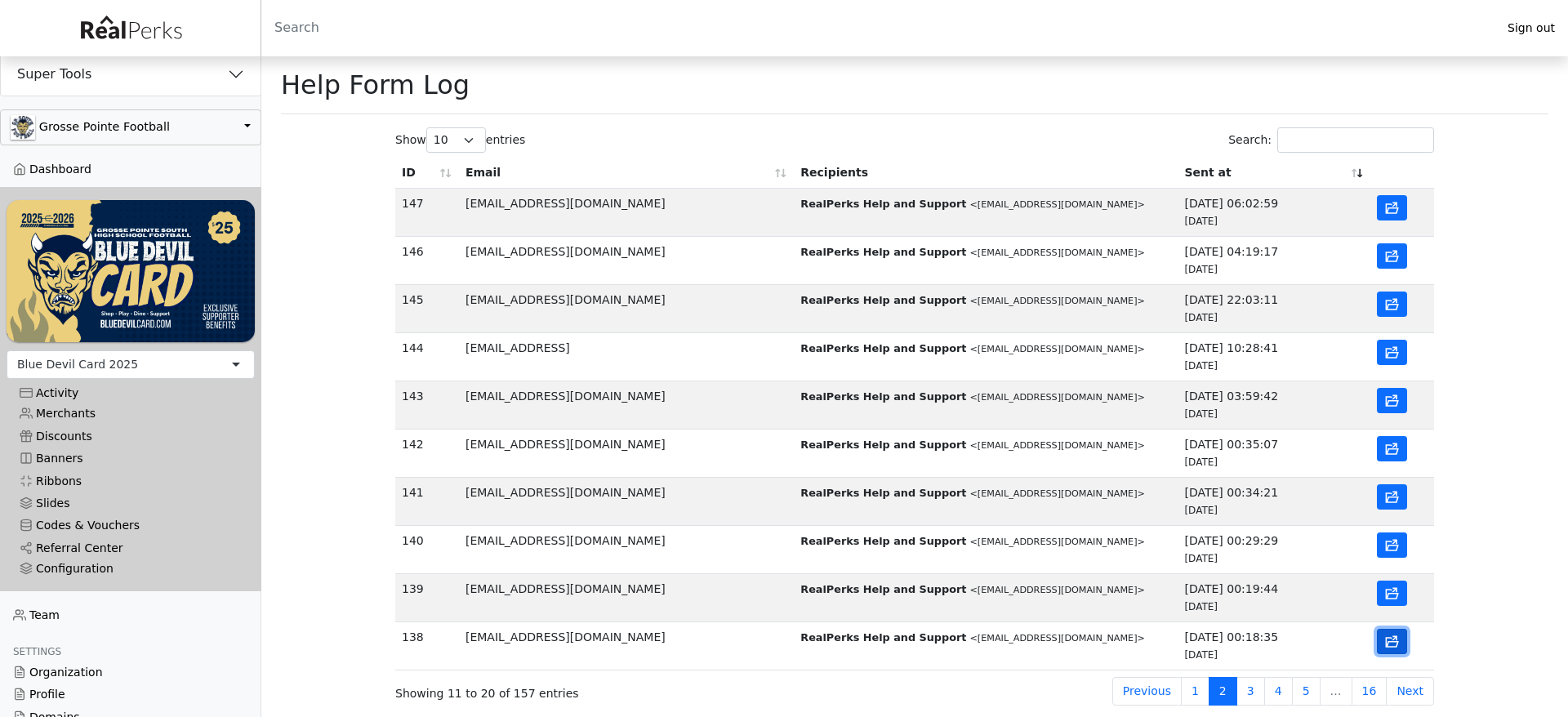
click at [1391, 644] on icon "button" at bounding box center [1391, 642] width 16 height 16
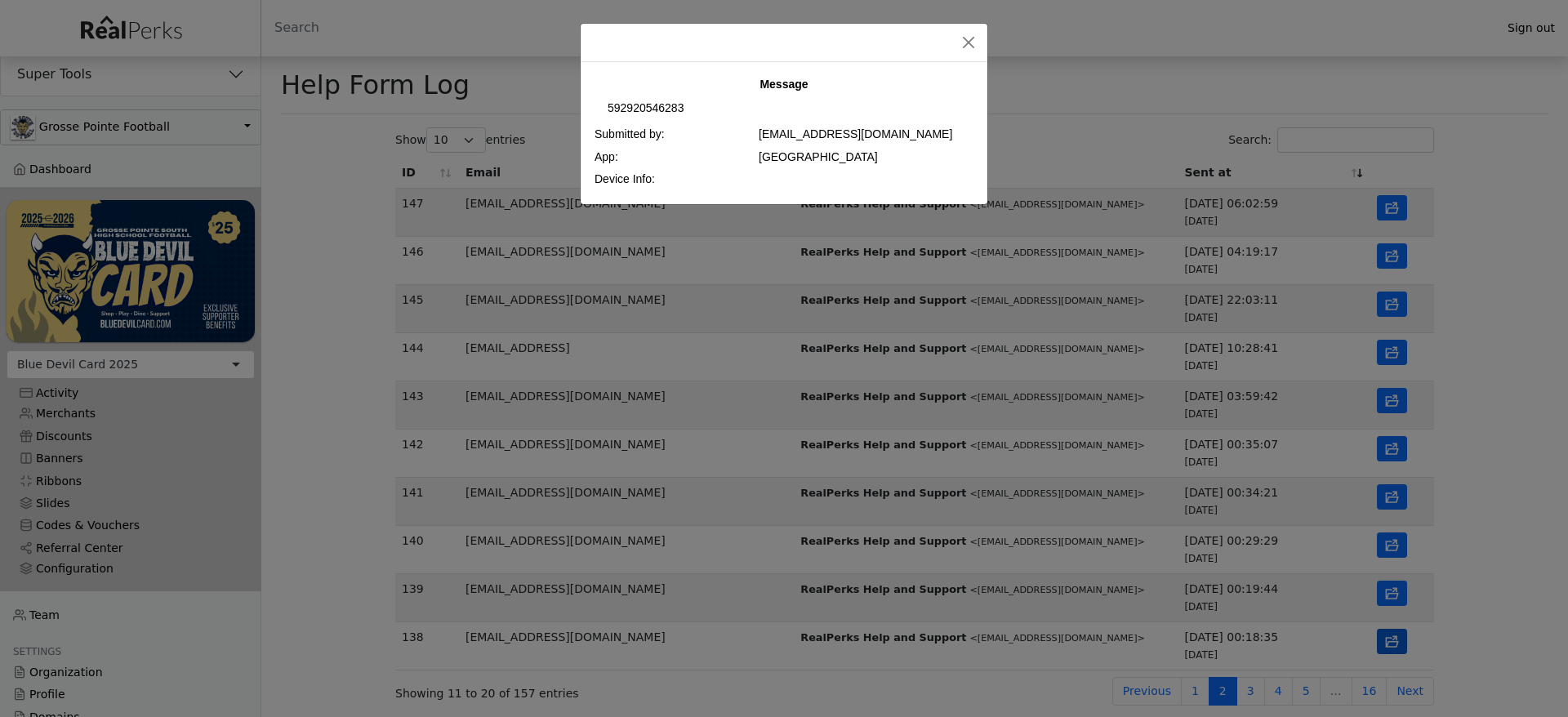
click at [1391, 644] on div "Message 592920546283 Submitted by: balungilexaba99@gmail.com App: Playa Pass De…" at bounding box center [784, 358] width 1568 height 717
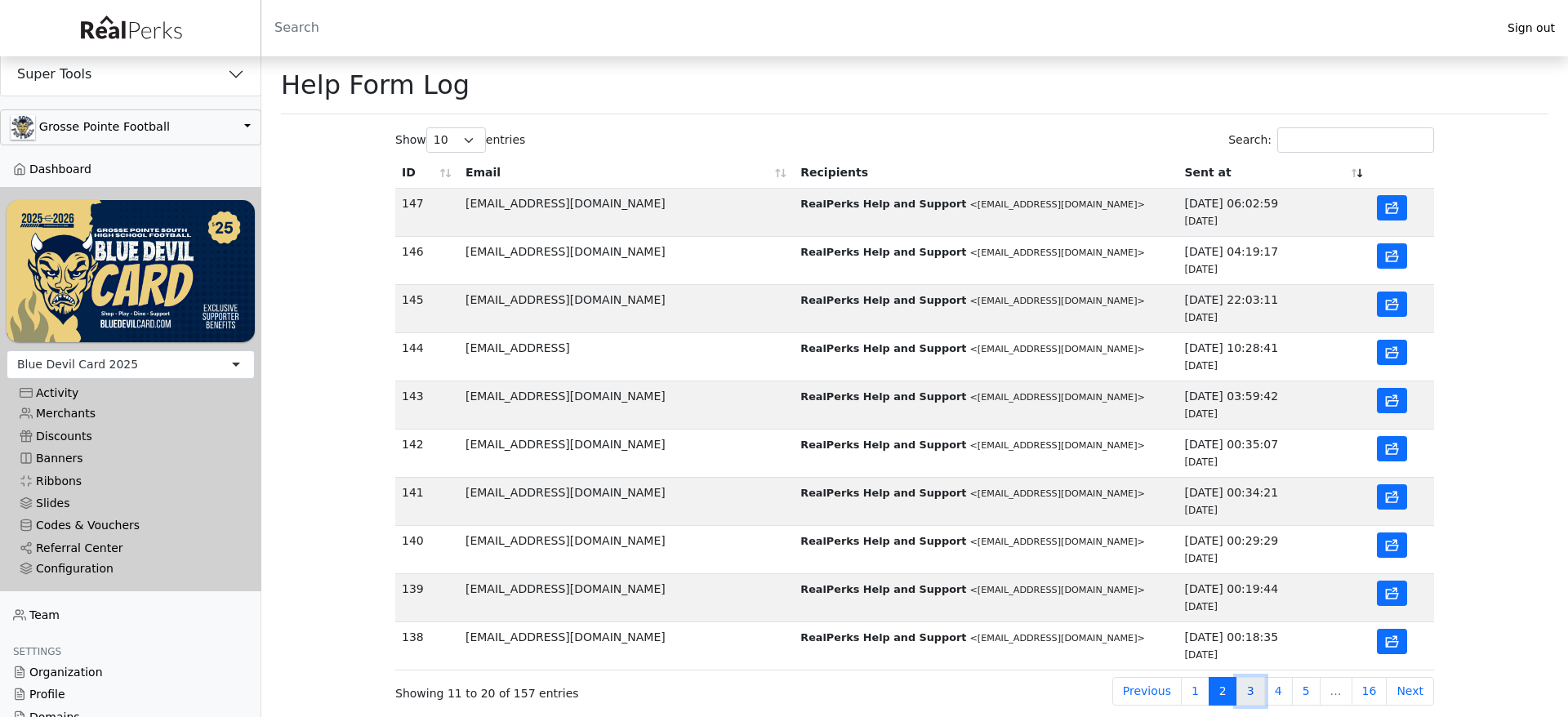
click at [1256, 698] on link "3" at bounding box center [1251, 691] width 28 height 28
click at [1391, 215] on icon "button" at bounding box center [1391, 208] width 16 height 16
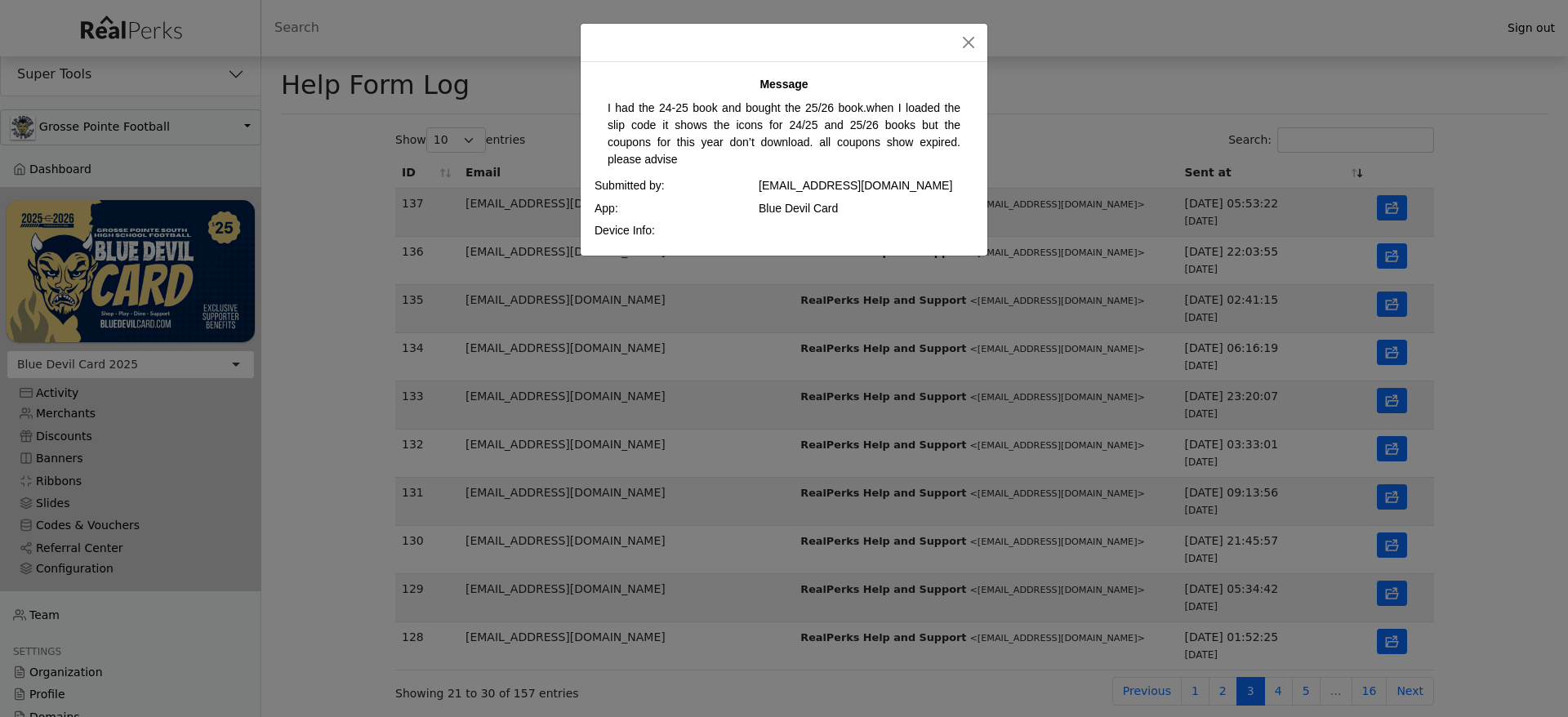
click at [1498, 233] on div "Message I had the 24-25 book and bought the 25/26 book.when I loaded the slip c…" at bounding box center [784, 358] width 1568 height 717
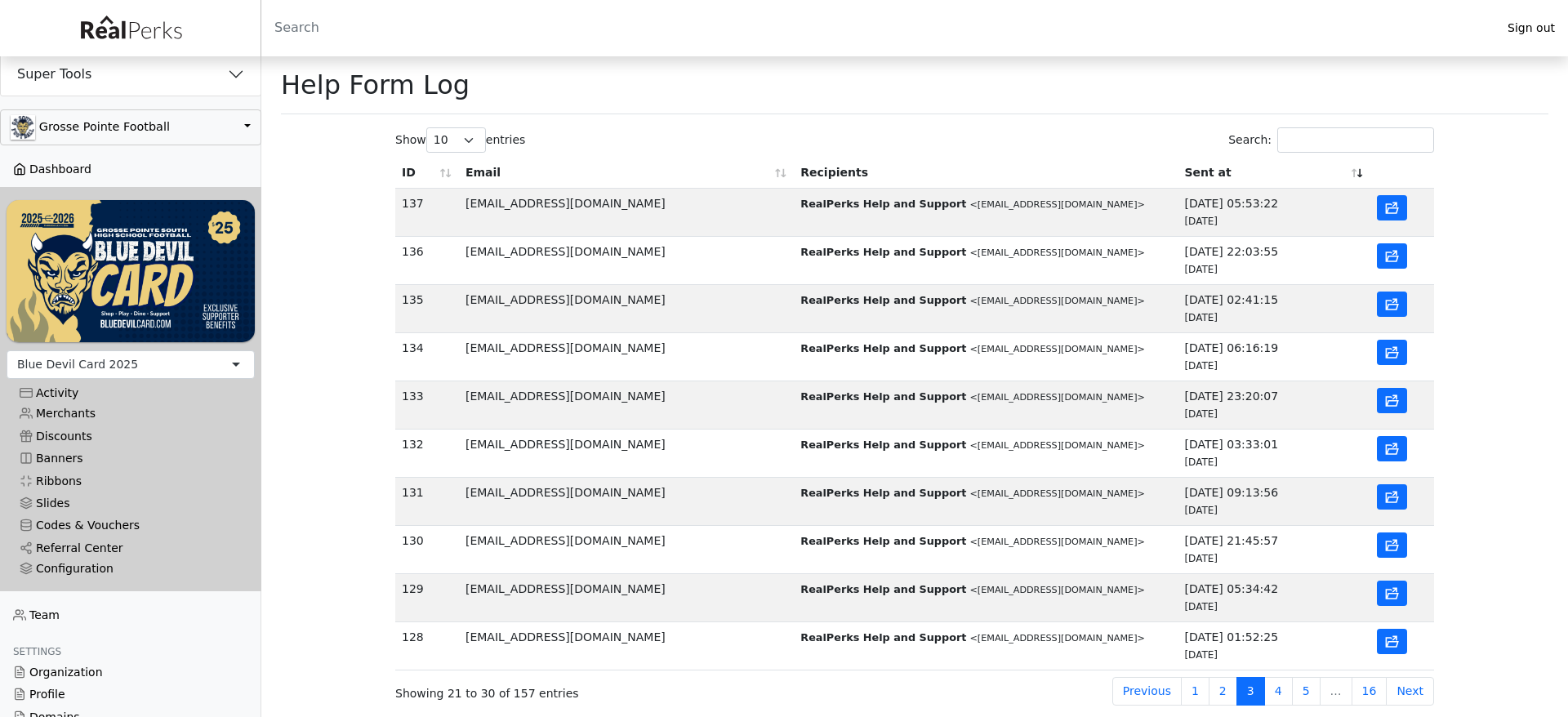
click at [62, 172] on link "Dashboard" at bounding box center [130, 169] width 261 height 22
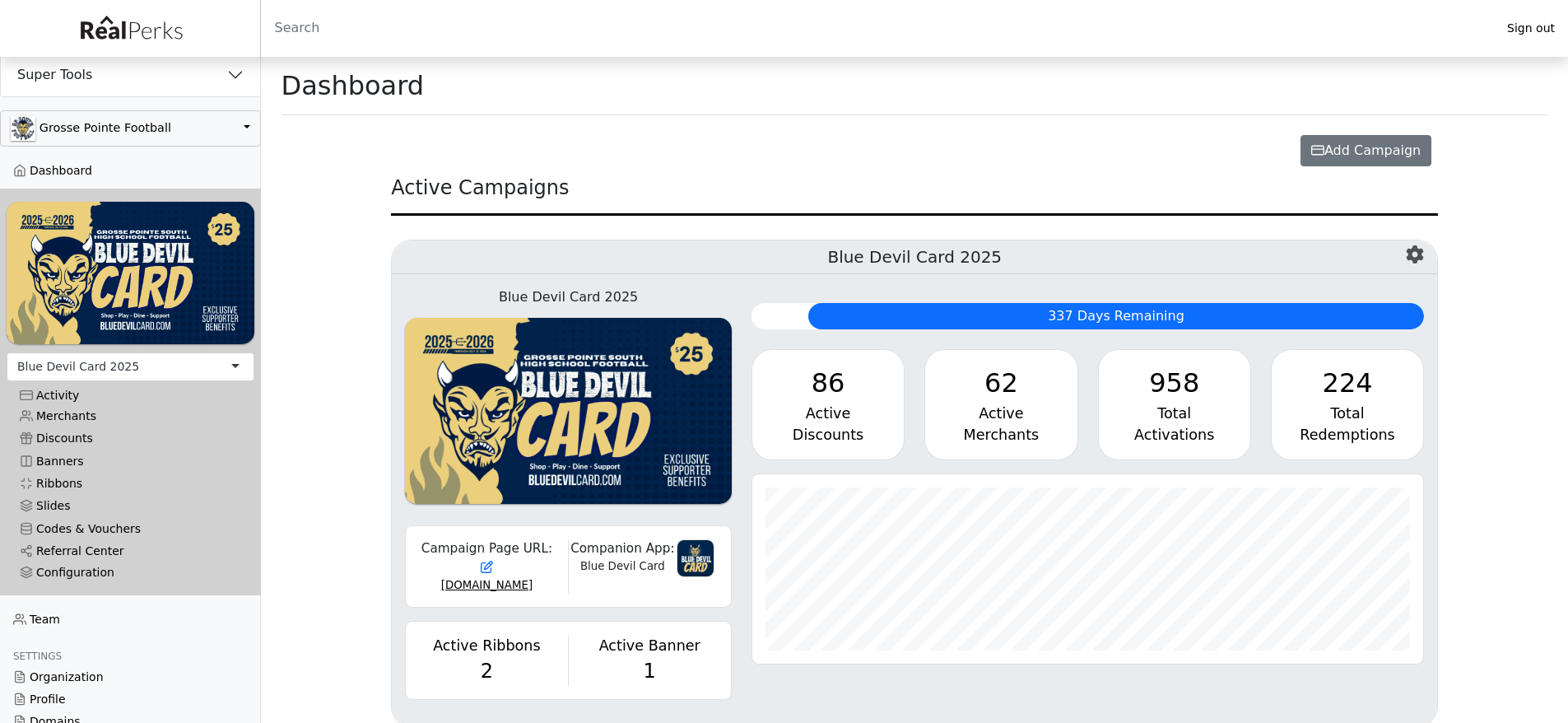
scroll to position [190, 672]
click at [109, 518] on link "Codes & Vouchers" at bounding box center [130, 529] width 248 height 23
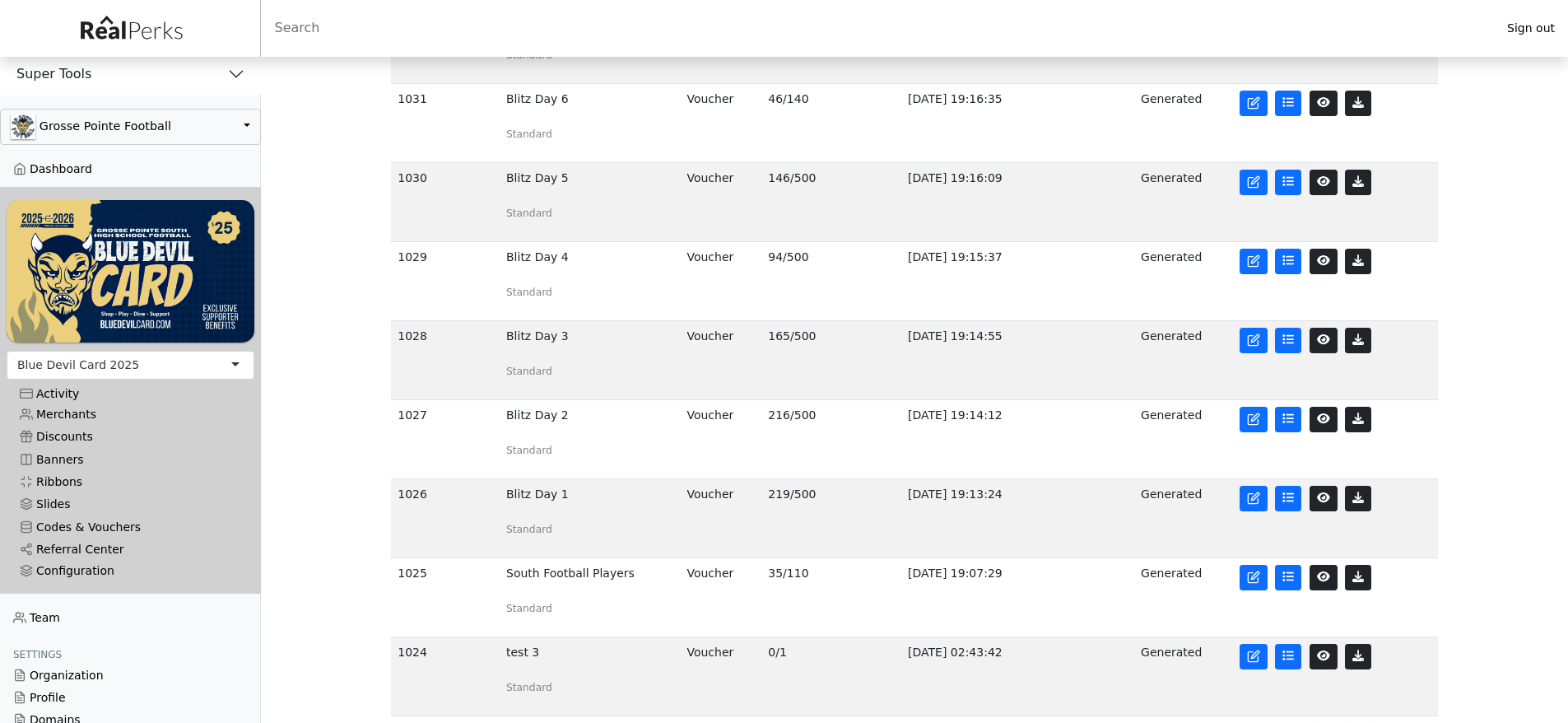
scroll to position [383, 0]
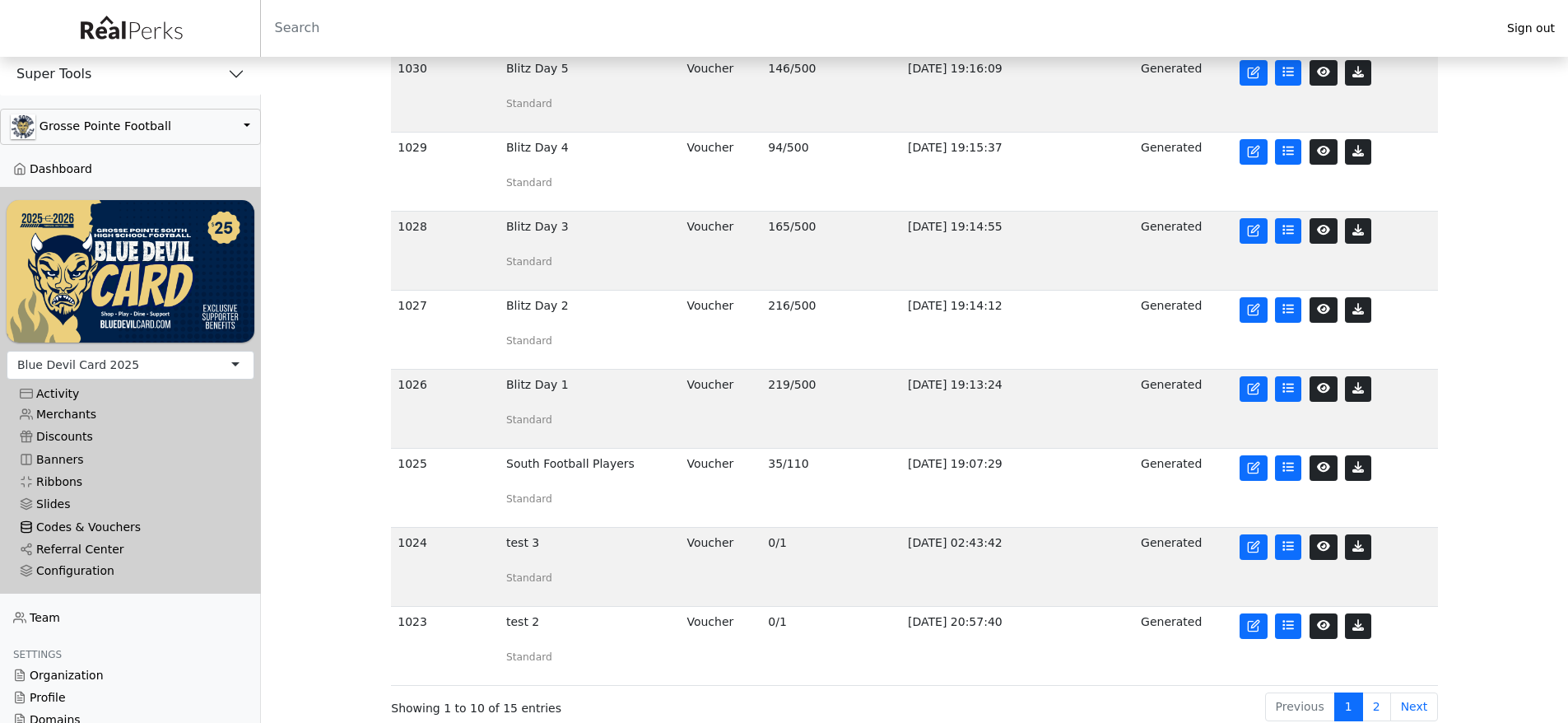
click at [94, 524] on link "Codes & Vouchers" at bounding box center [130, 527] width 248 height 23
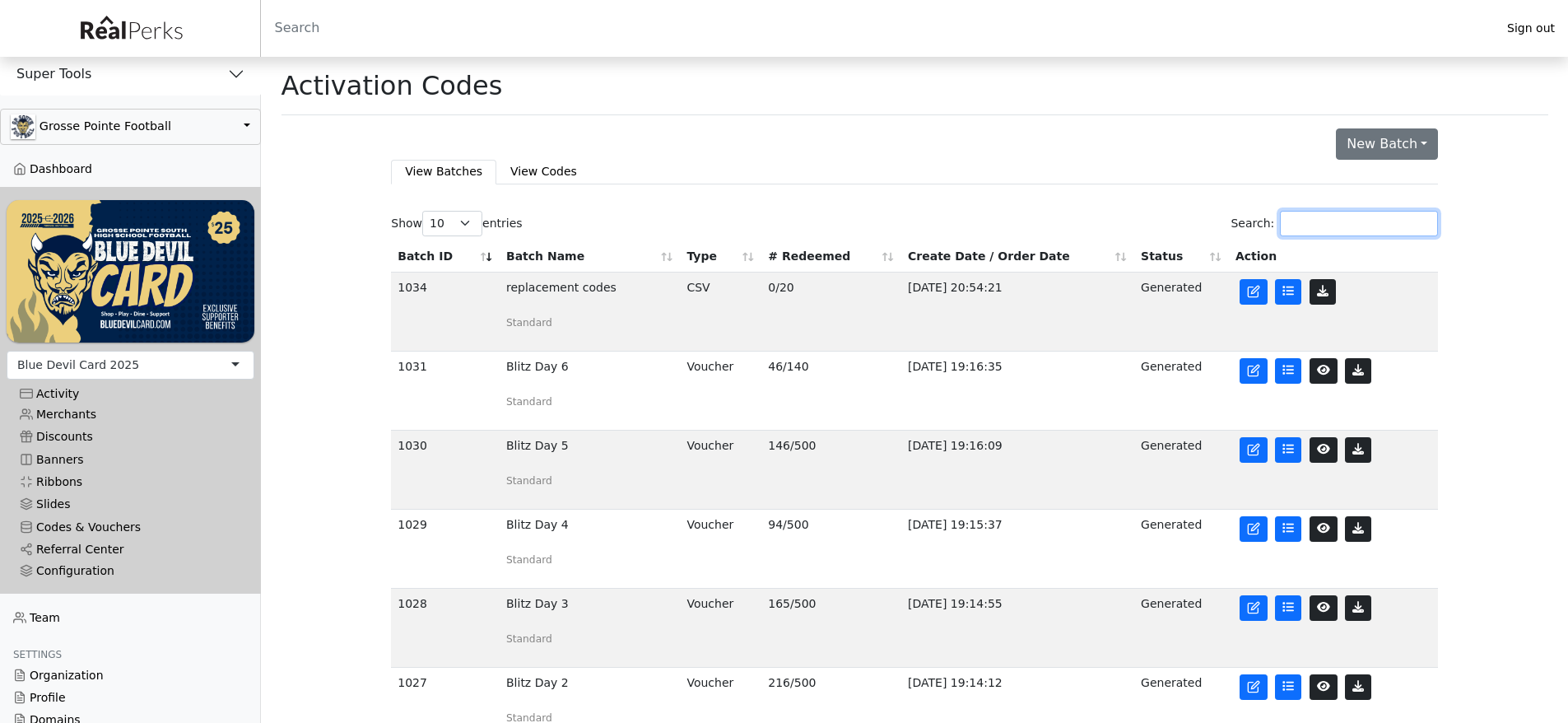
click at [1362, 227] on input "Search:" at bounding box center [1358, 223] width 158 height 26
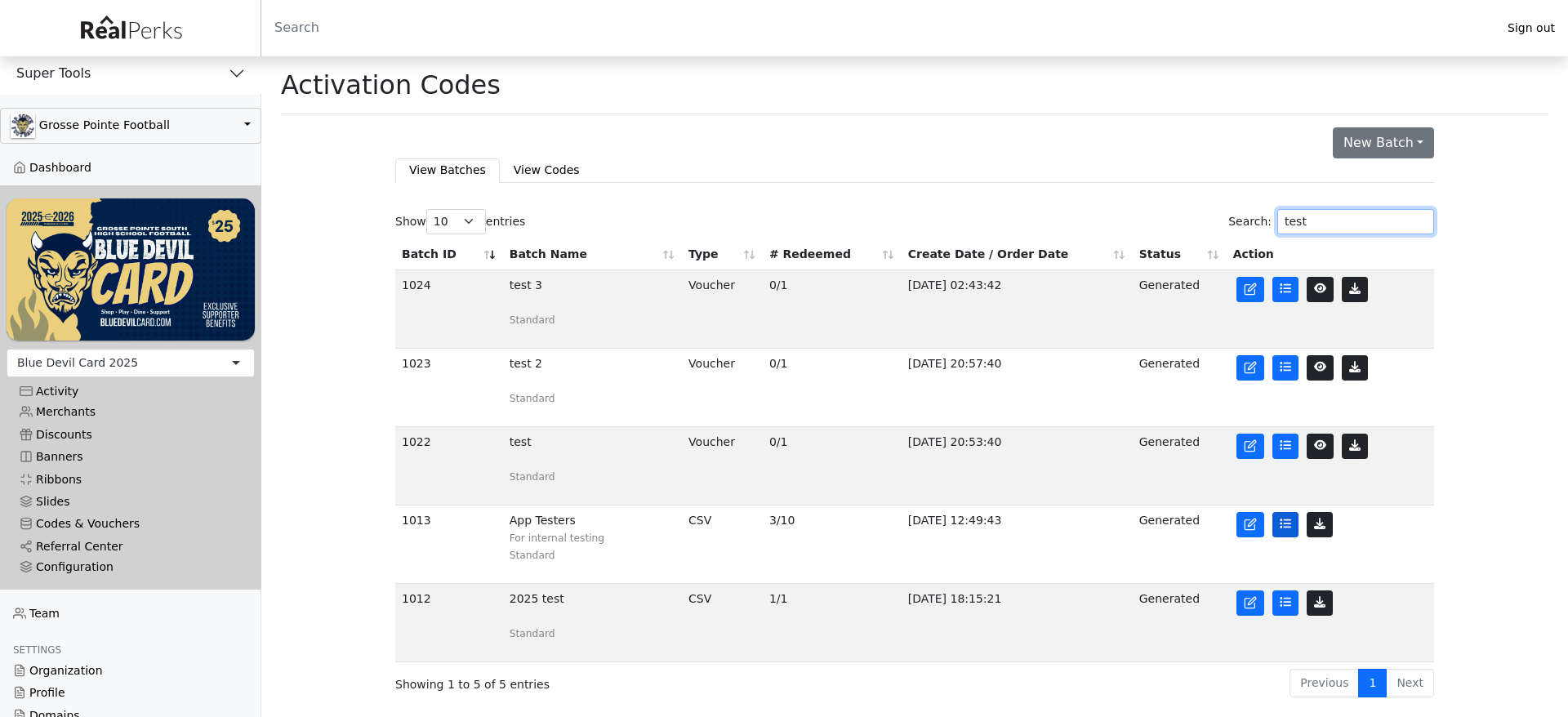
type input "test"
click at [1280, 537] on link at bounding box center [1285, 525] width 27 height 26
